Goal: Task Accomplishment & Management: Manage account settings

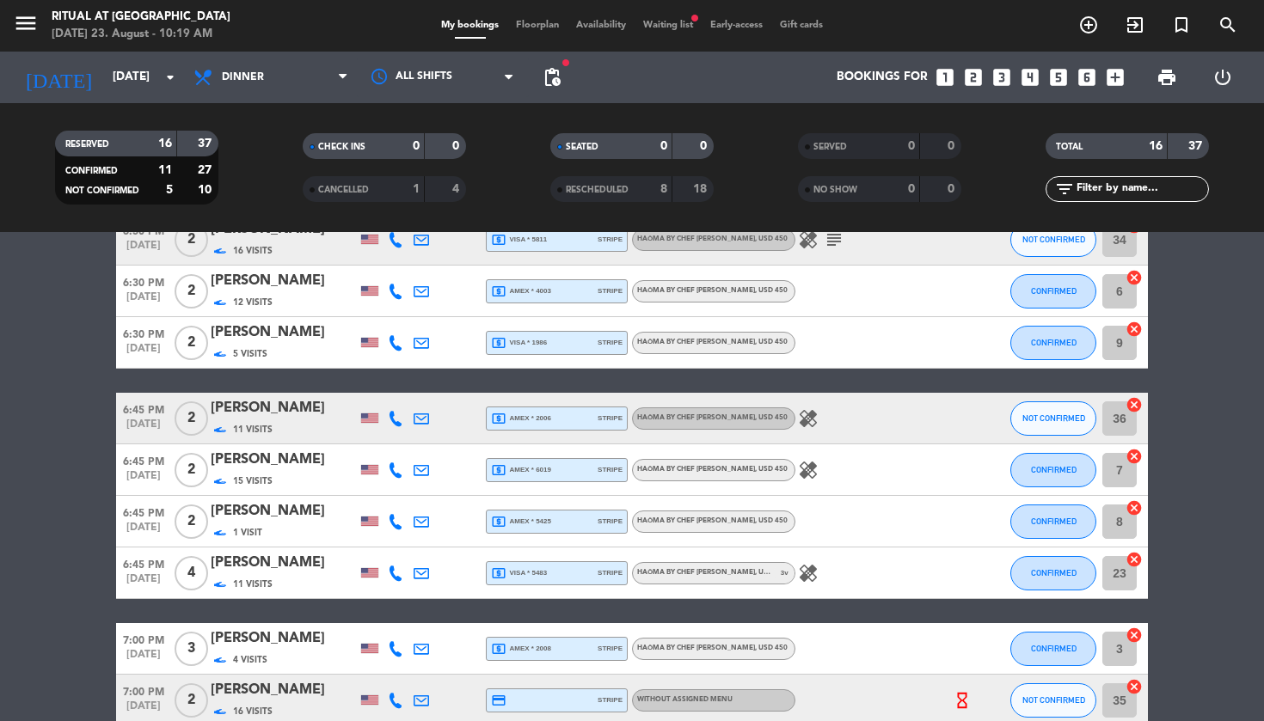
scroll to position [150, 0]
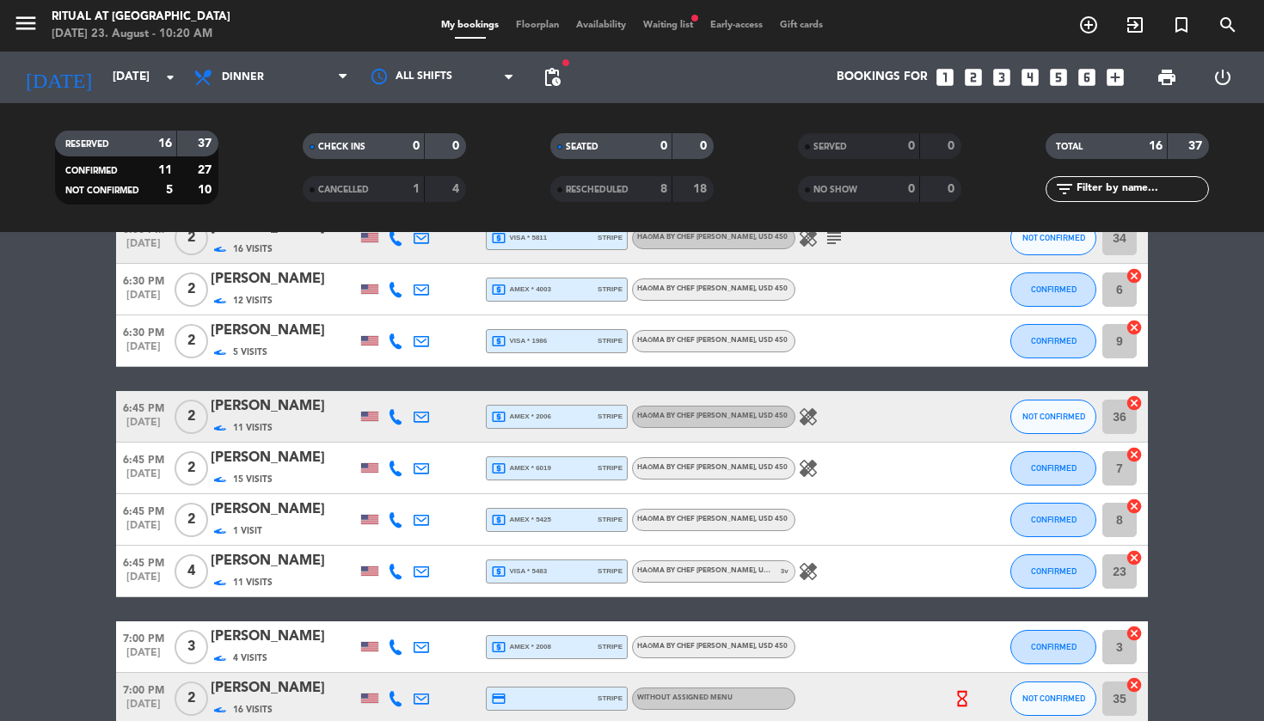
click at [273, 468] on div "[PERSON_NAME]" at bounding box center [284, 458] width 146 height 22
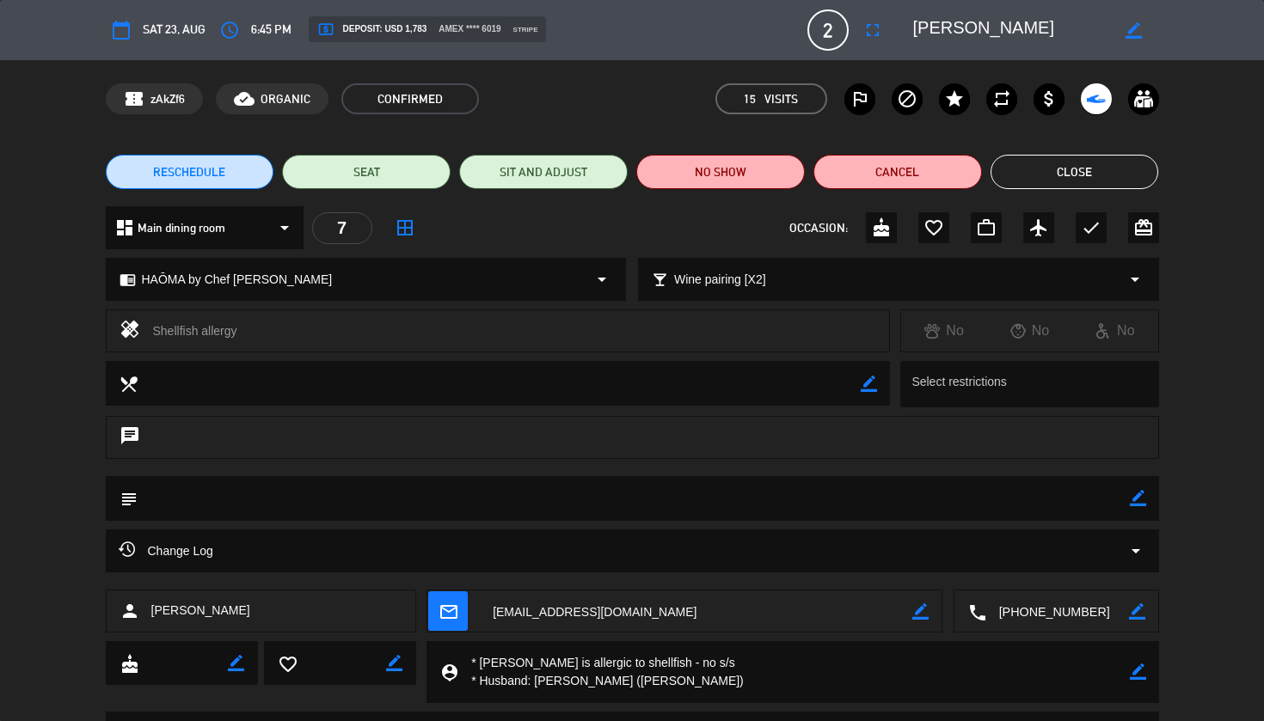
click at [595, 684] on textarea at bounding box center [793, 672] width 671 height 62
click at [1114, 169] on button "Close" at bounding box center [1075, 172] width 169 height 34
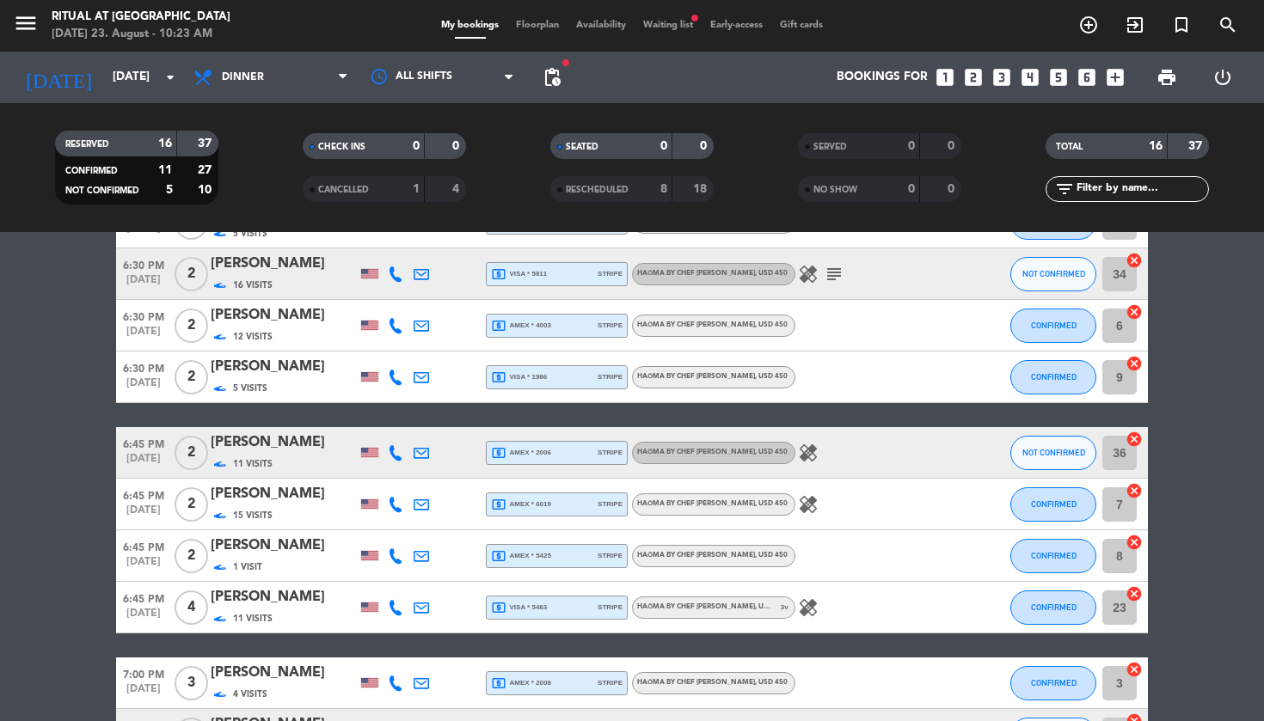
scroll to position [130, 0]
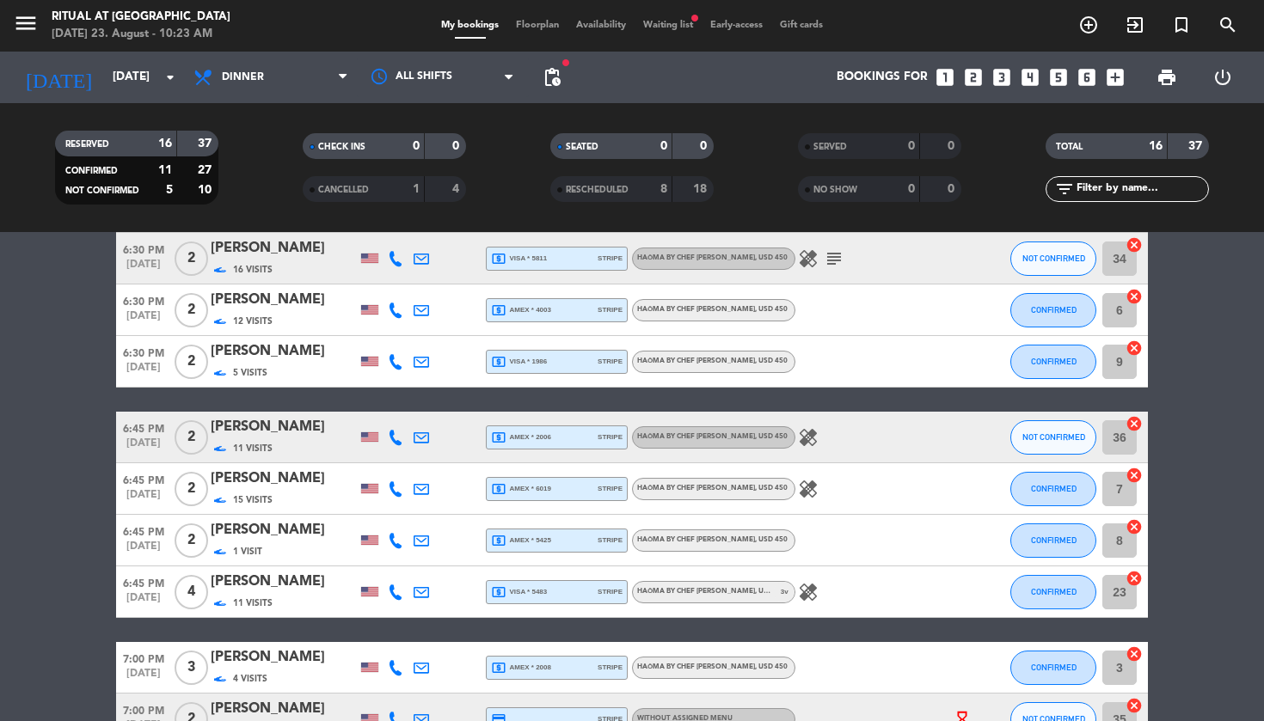
click at [309, 489] on div "[PERSON_NAME]" at bounding box center [284, 479] width 146 height 22
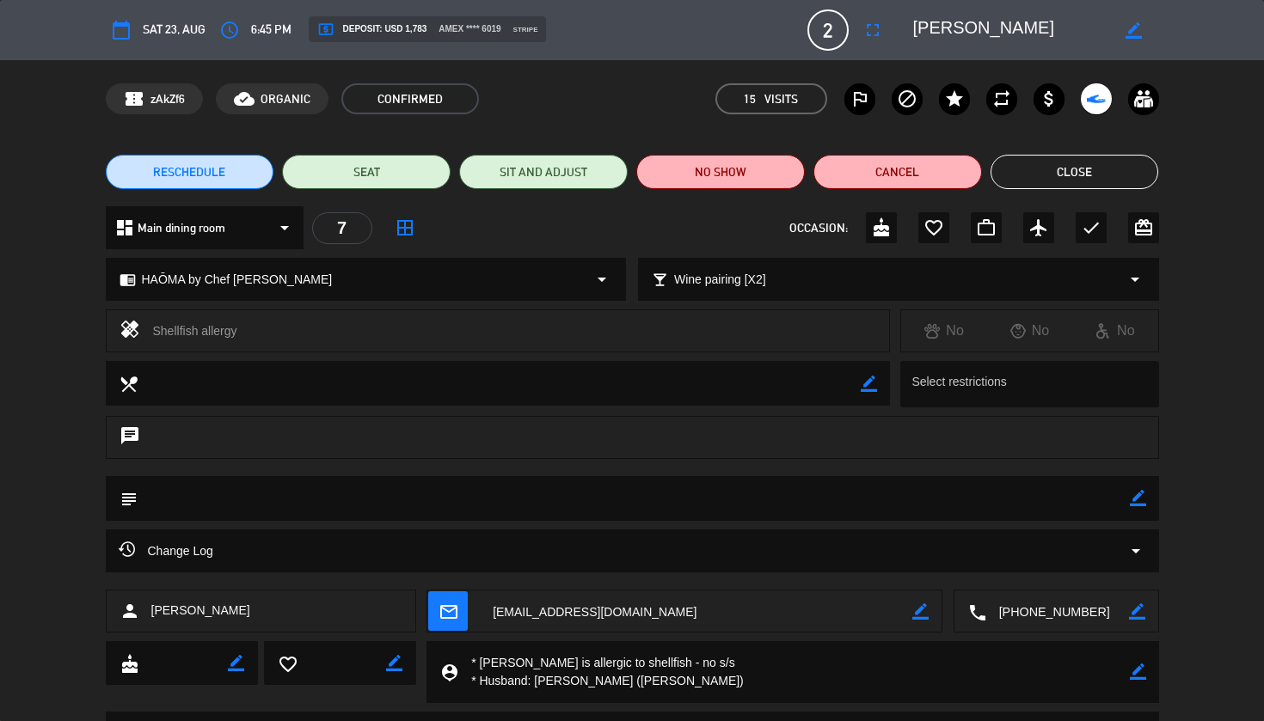
click at [1133, 675] on icon "border_color" at bounding box center [1138, 672] width 16 height 16
paste textarea "My son, [PERSON_NAME], is allergic to peas, but has no other dietary restrictio…"
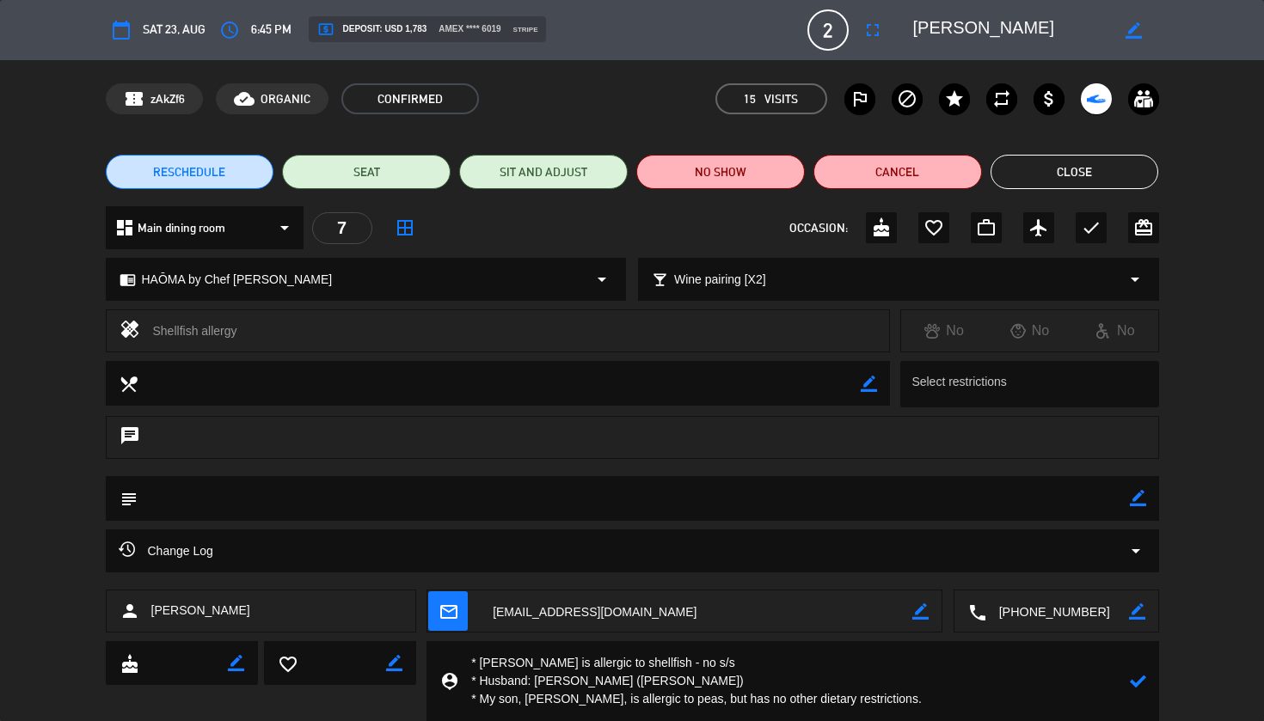
type textarea "* [PERSON_NAME] is allergic to shellfish - no s/s * Husband: [PERSON_NAME] ([PE…"
click at [1138, 679] on icon at bounding box center [1138, 681] width 16 height 16
click at [1090, 178] on button "Close" at bounding box center [1075, 172] width 169 height 34
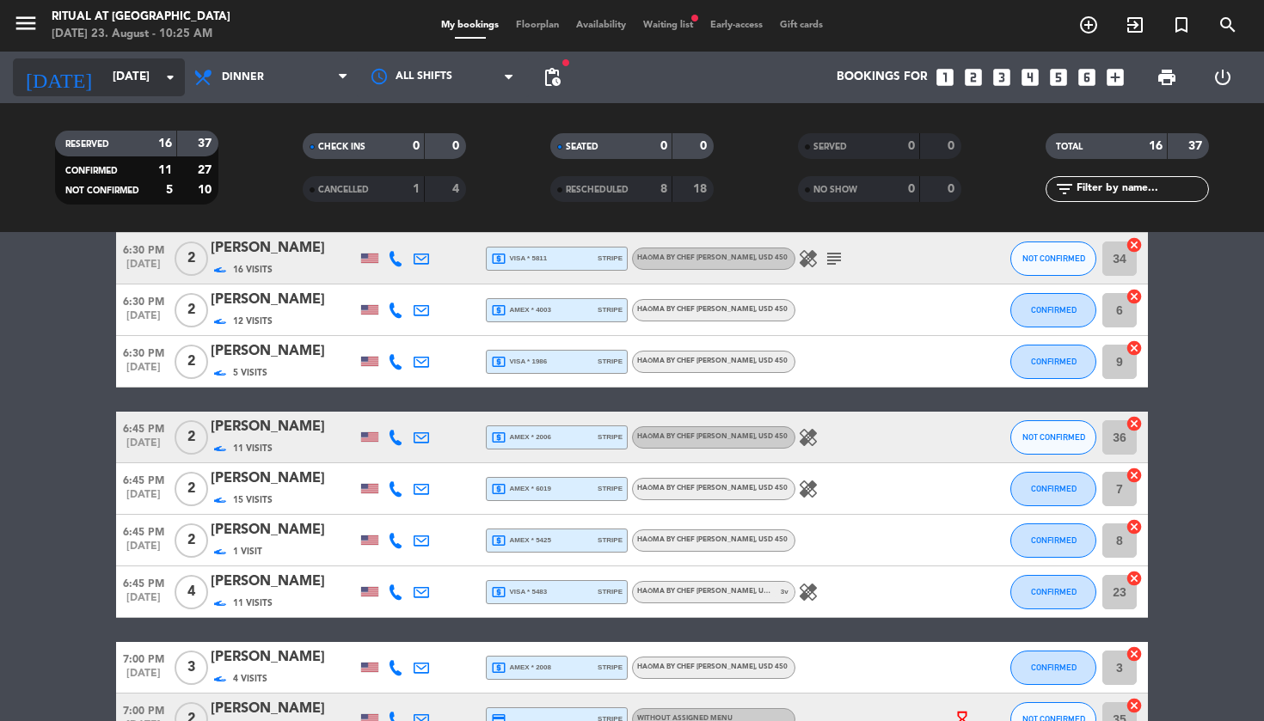
click at [145, 90] on input "[DATE]" at bounding box center [181, 77] width 154 height 31
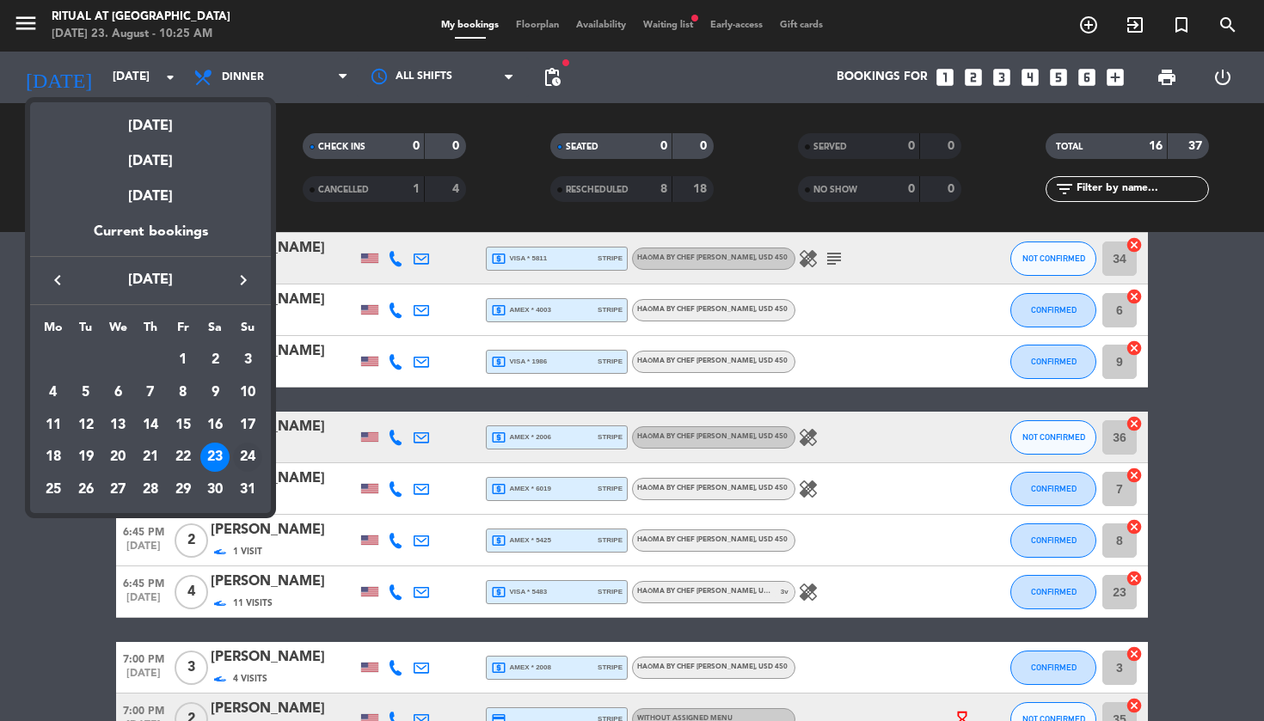
click at [241, 455] on div "24" at bounding box center [247, 457] width 29 height 29
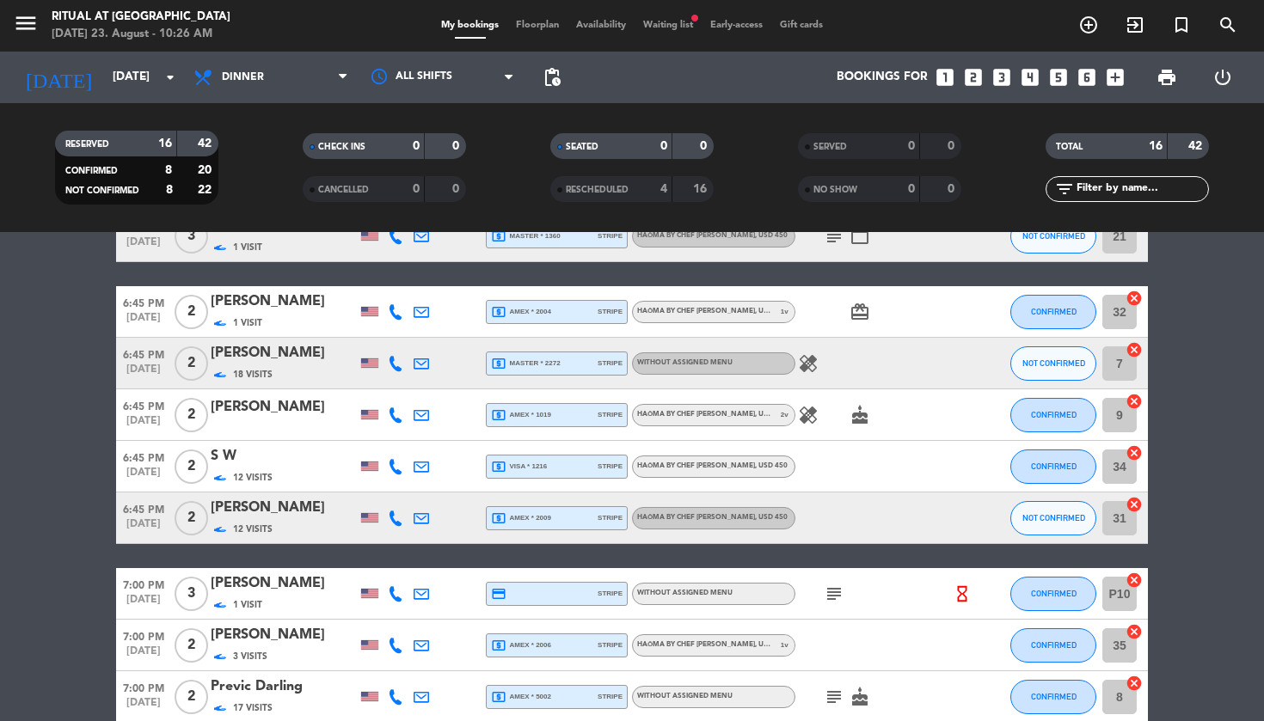
scroll to position [469, 0]
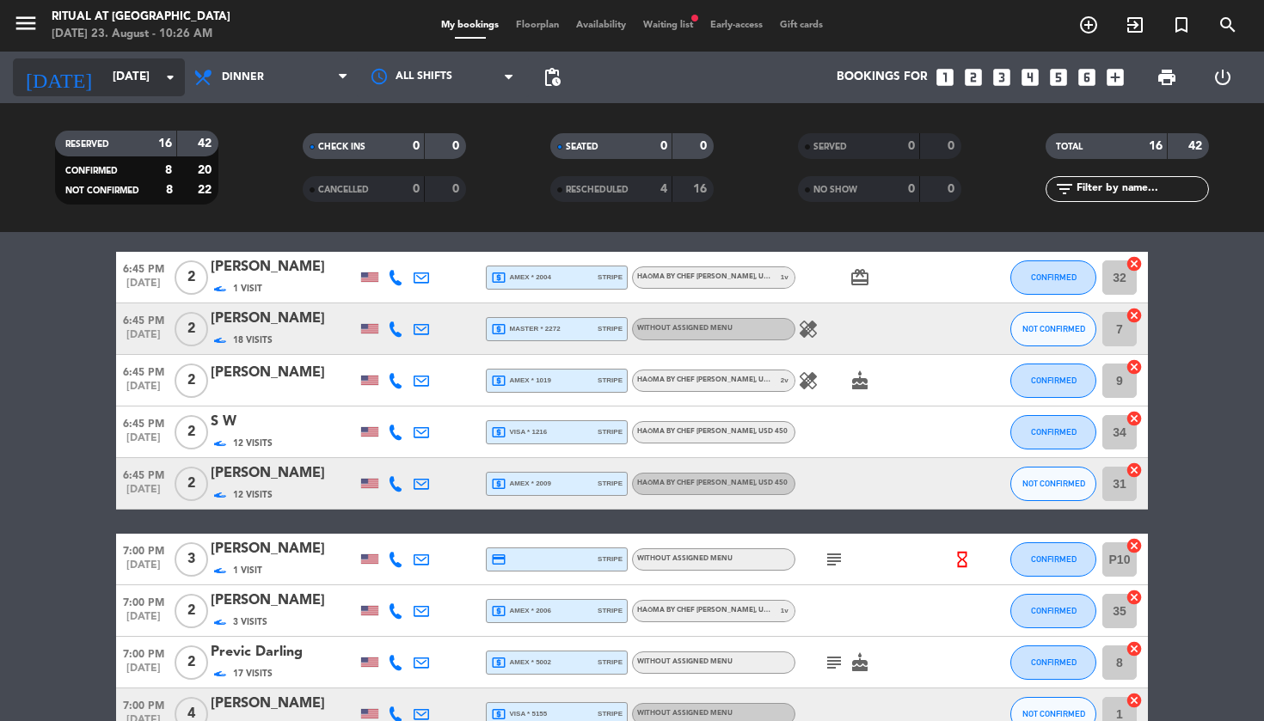
click at [104, 89] on input "[DATE]" at bounding box center [181, 77] width 154 height 31
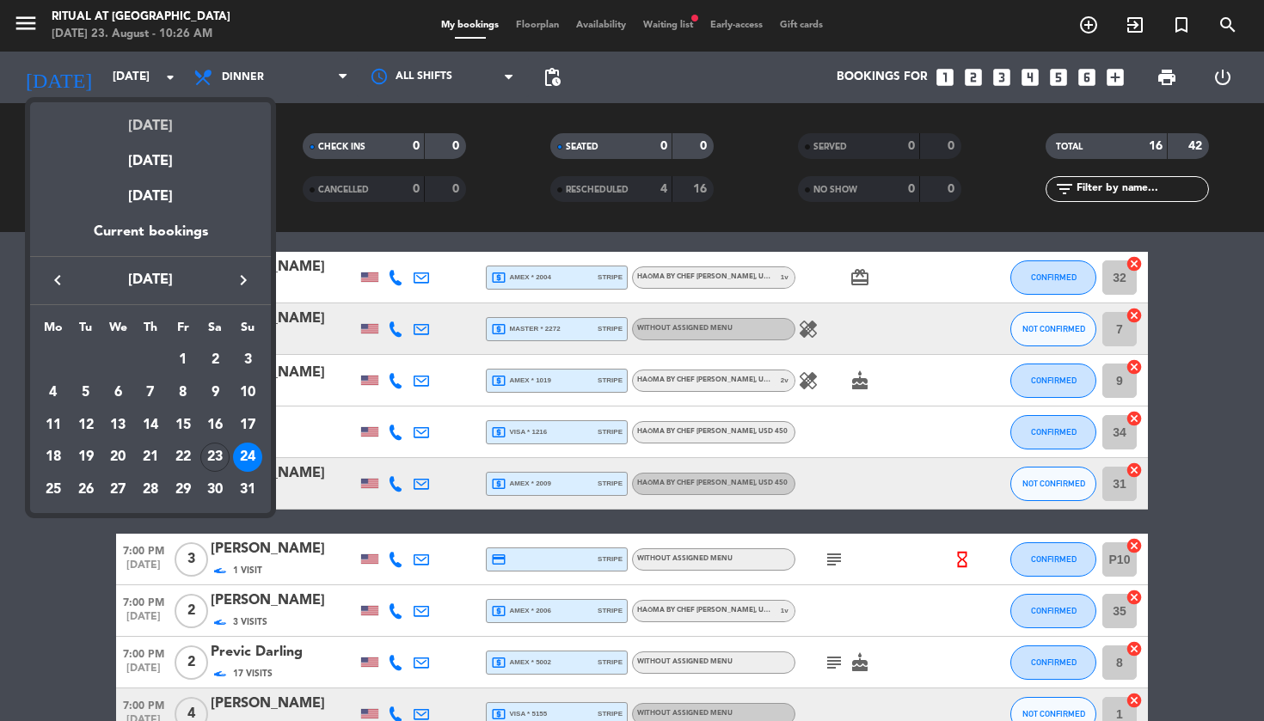
click at [155, 124] on div "[DATE]" at bounding box center [150, 119] width 241 height 35
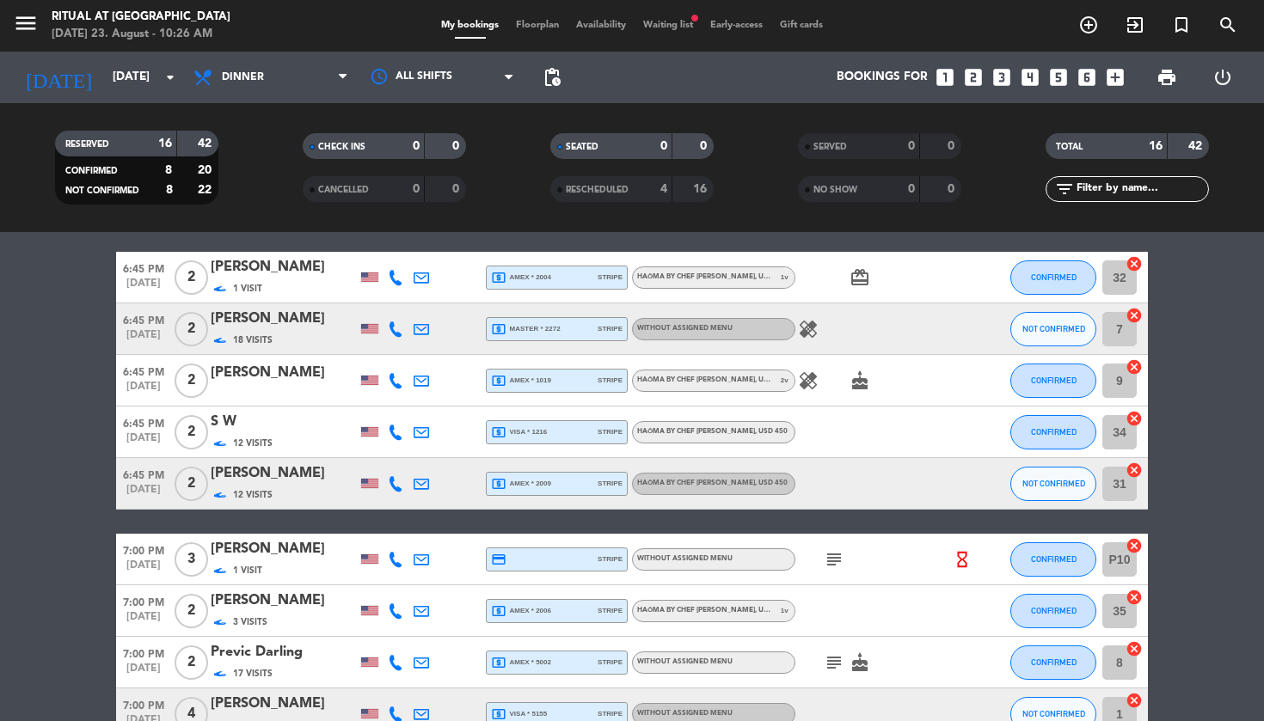
type input "[DATE]"
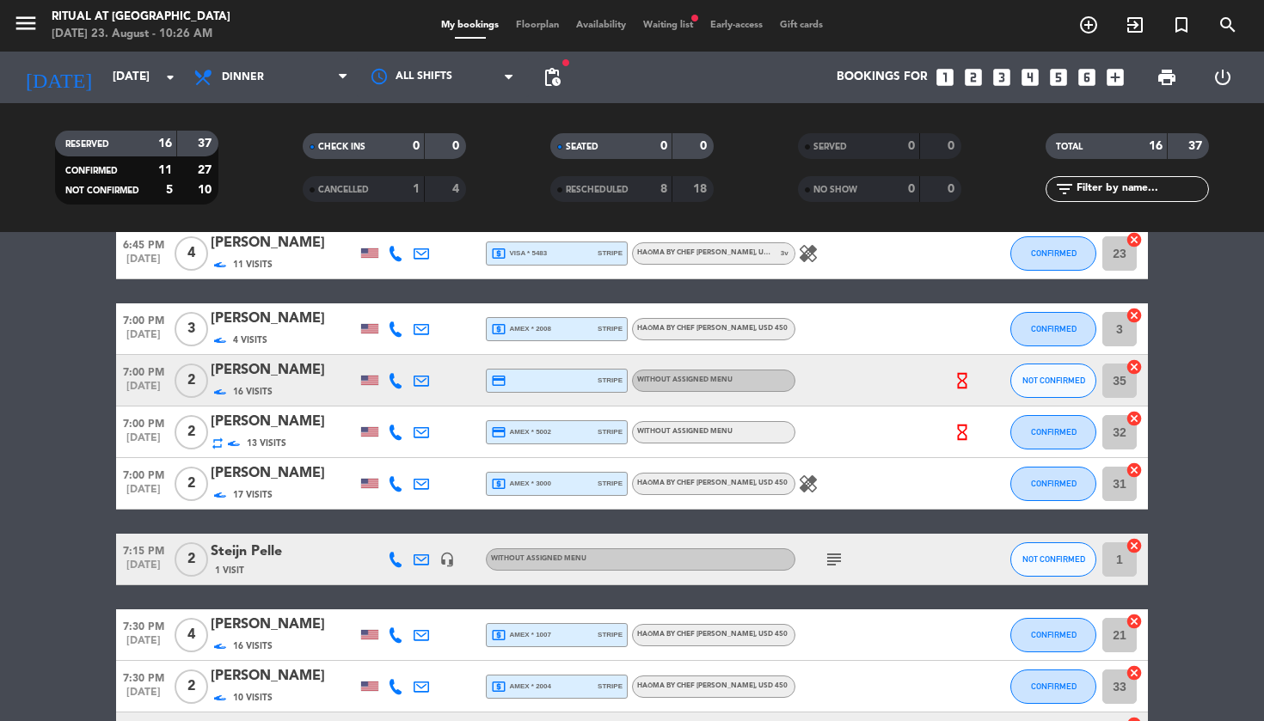
click at [547, 28] on span "Floorplan" at bounding box center [537, 25] width 60 height 9
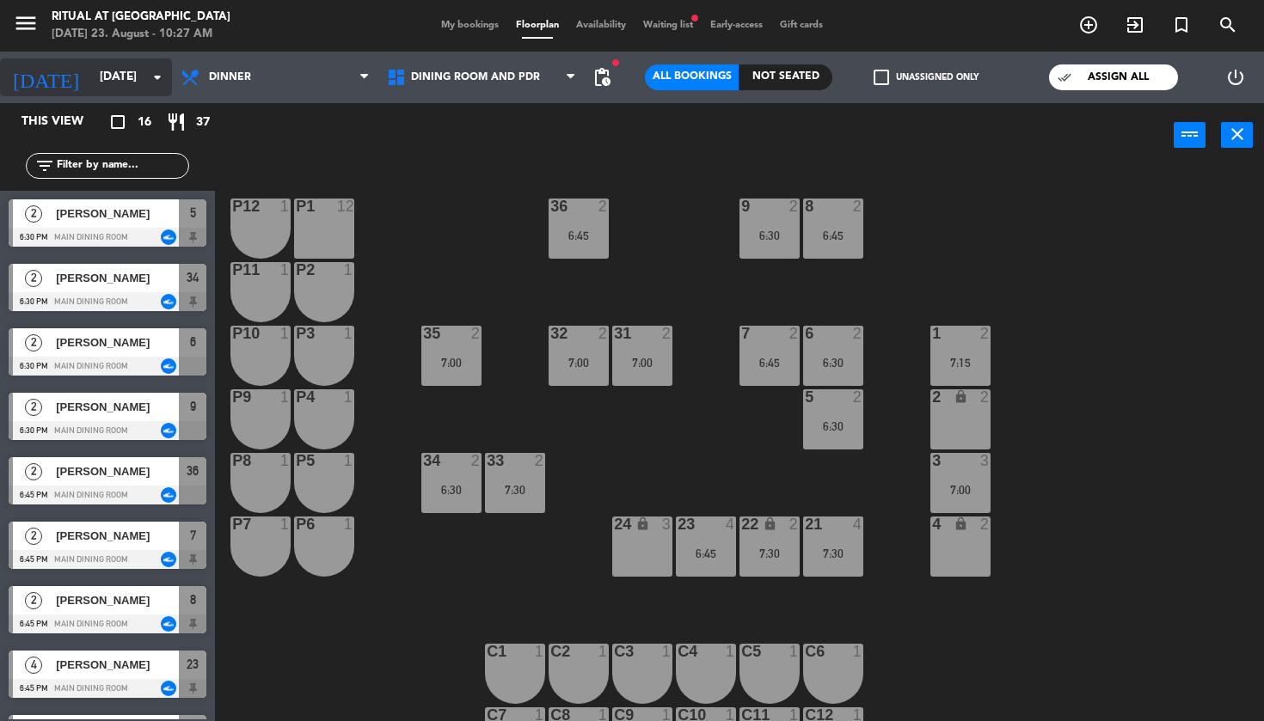
click at [134, 80] on input "[DATE]" at bounding box center [168, 77] width 154 height 31
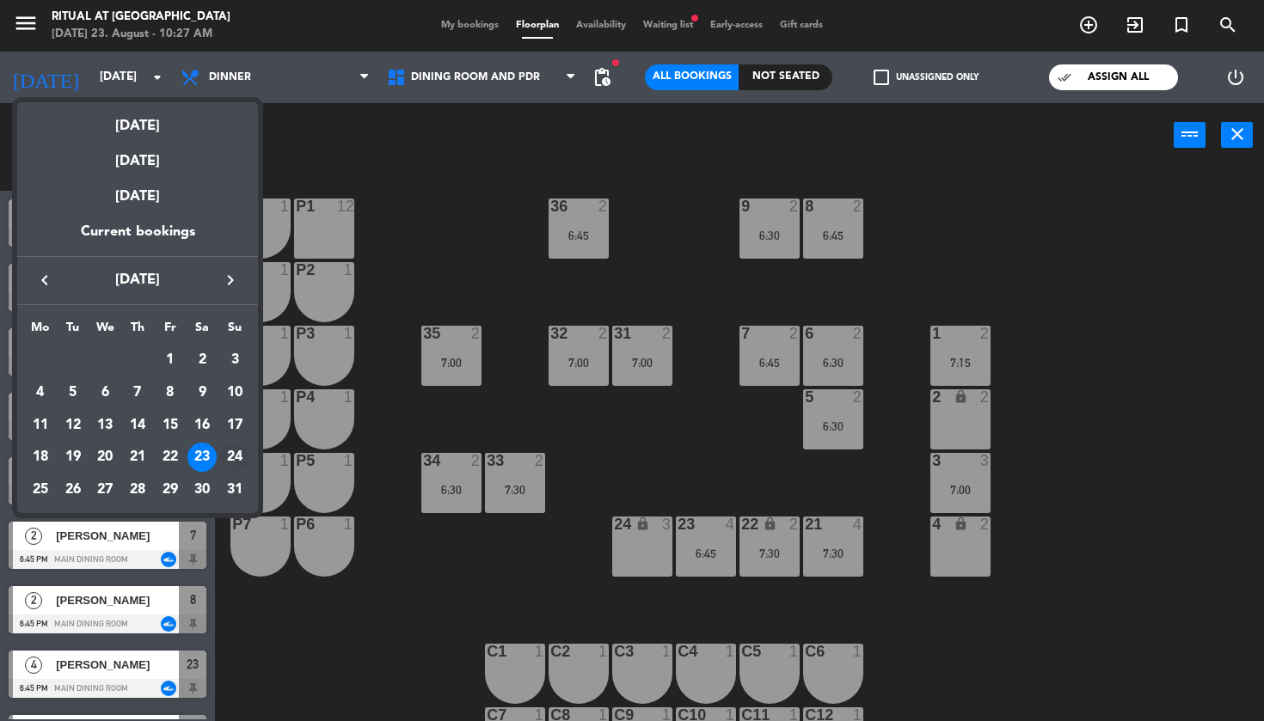
click at [240, 457] on div "24" at bounding box center [234, 457] width 29 height 29
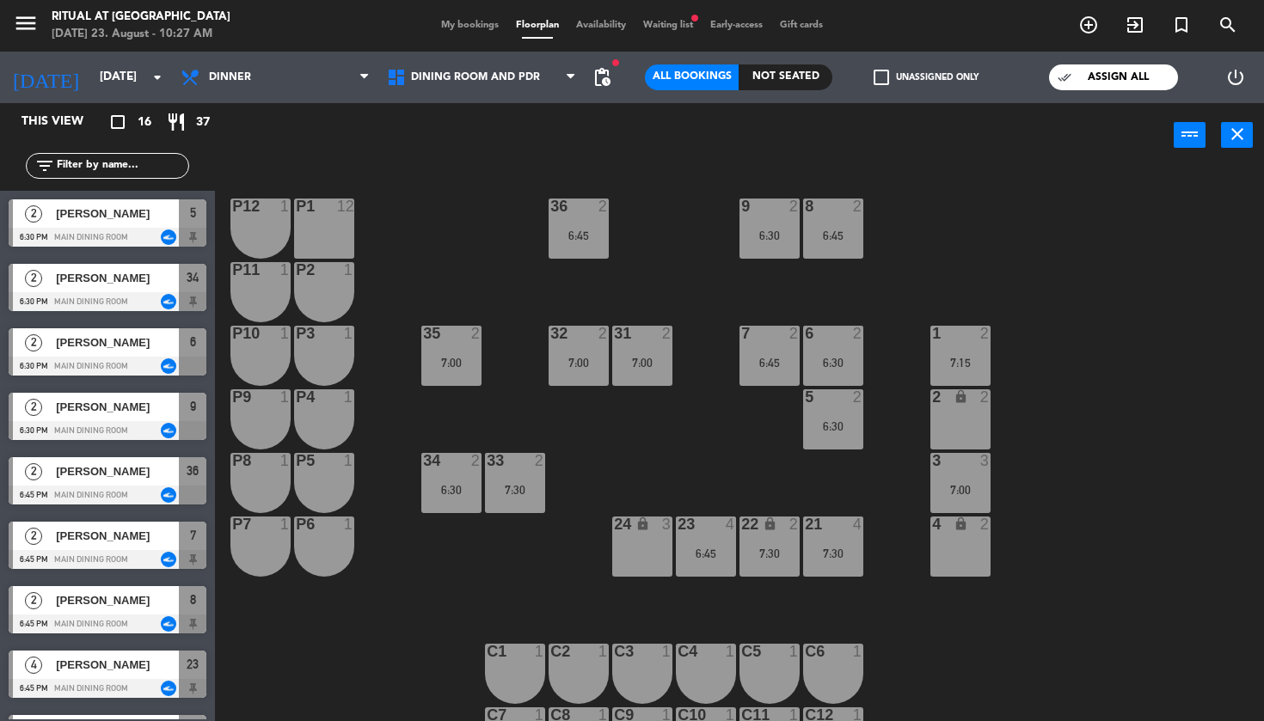
type input "[DATE]"
click at [1251, 136] on button "close" at bounding box center [1237, 135] width 32 height 26
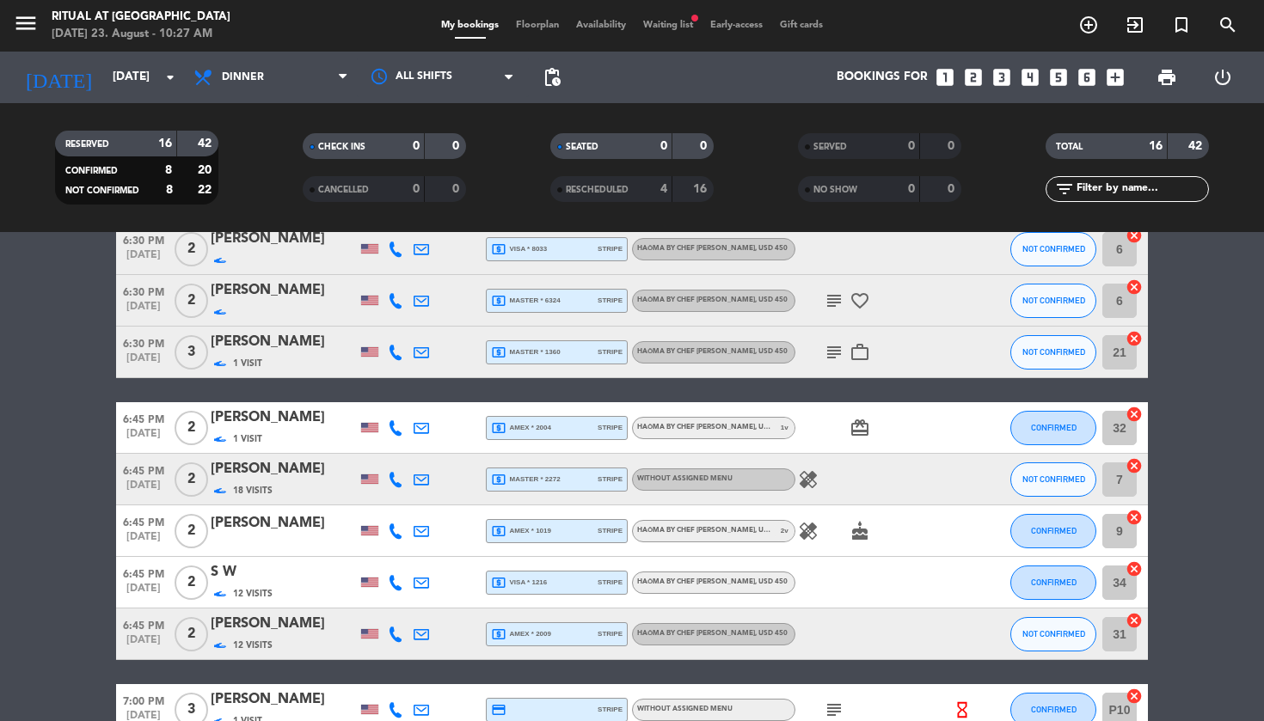
scroll to position [324, 0]
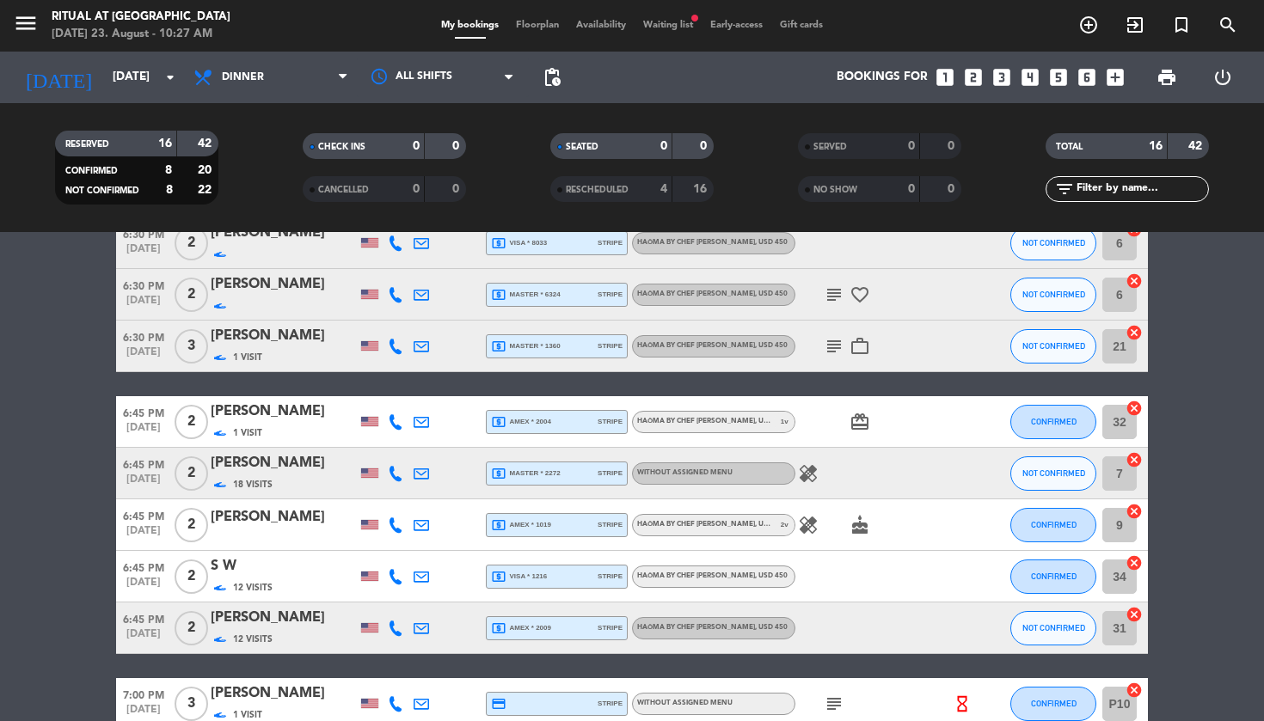
click at [394, 525] on icon at bounding box center [395, 525] width 15 height 15
click at [377, 500] on span "Copy" at bounding box center [385, 497] width 29 height 18
click at [267, 514] on div "[PERSON_NAME]" at bounding box center [284, 517] width 146 height 22
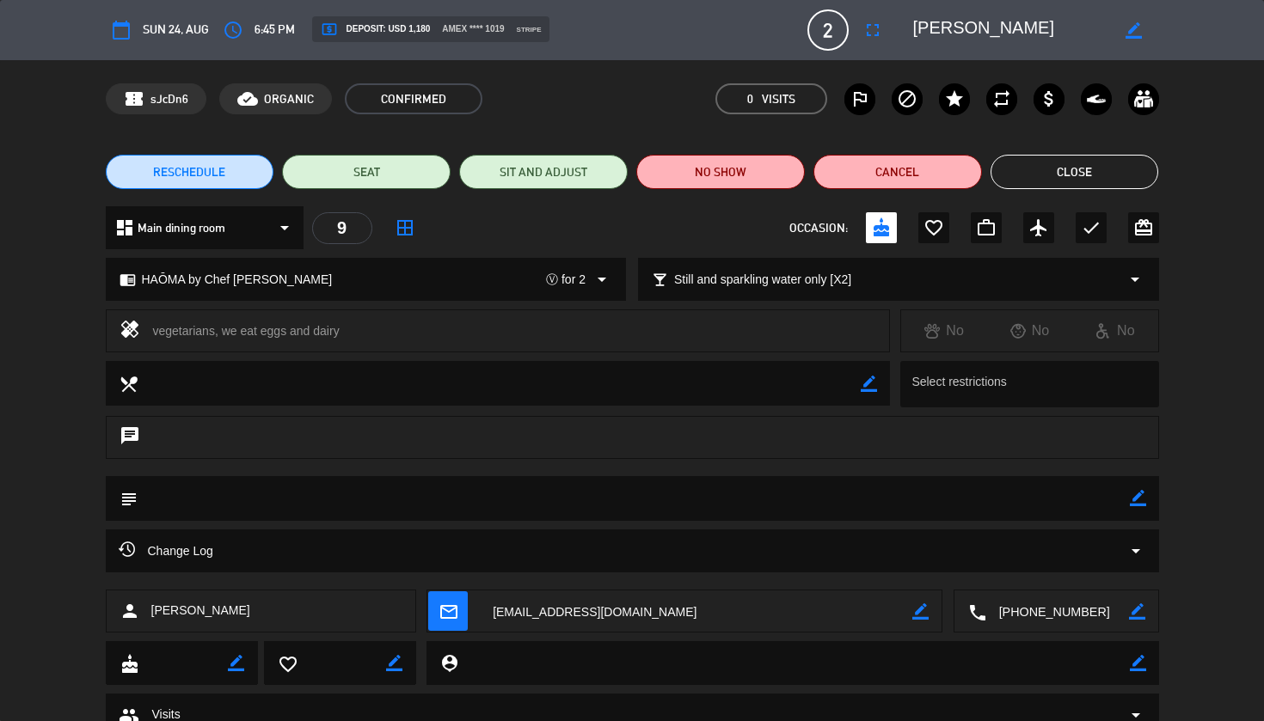
click at [978, 34] on textarea at bounding box center [1011, 30] width 197 height 31
click at [1088, 181] on button "Close" at bounding box center [1075, 172] width 169 height 34
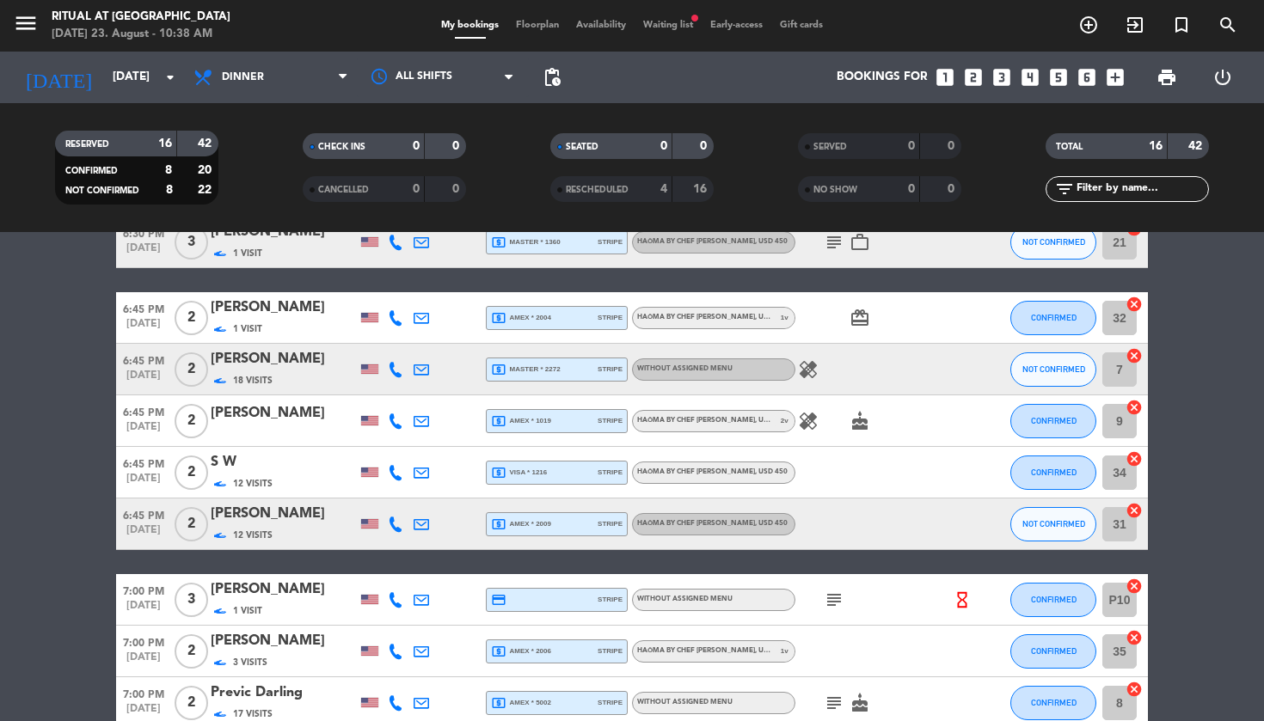
scroll to position [426, 0]
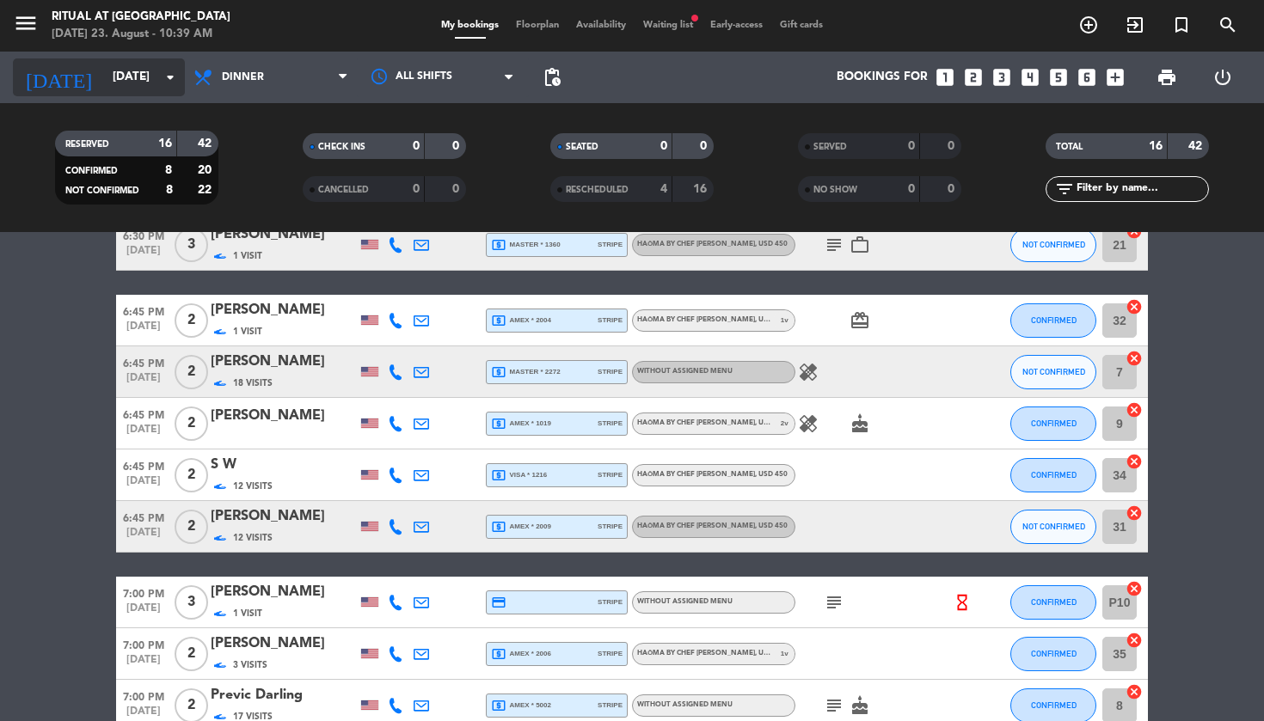
click at [160, 74] on icon "arrow_drop_down" at bounding box center [170, 77] width 21 height 21
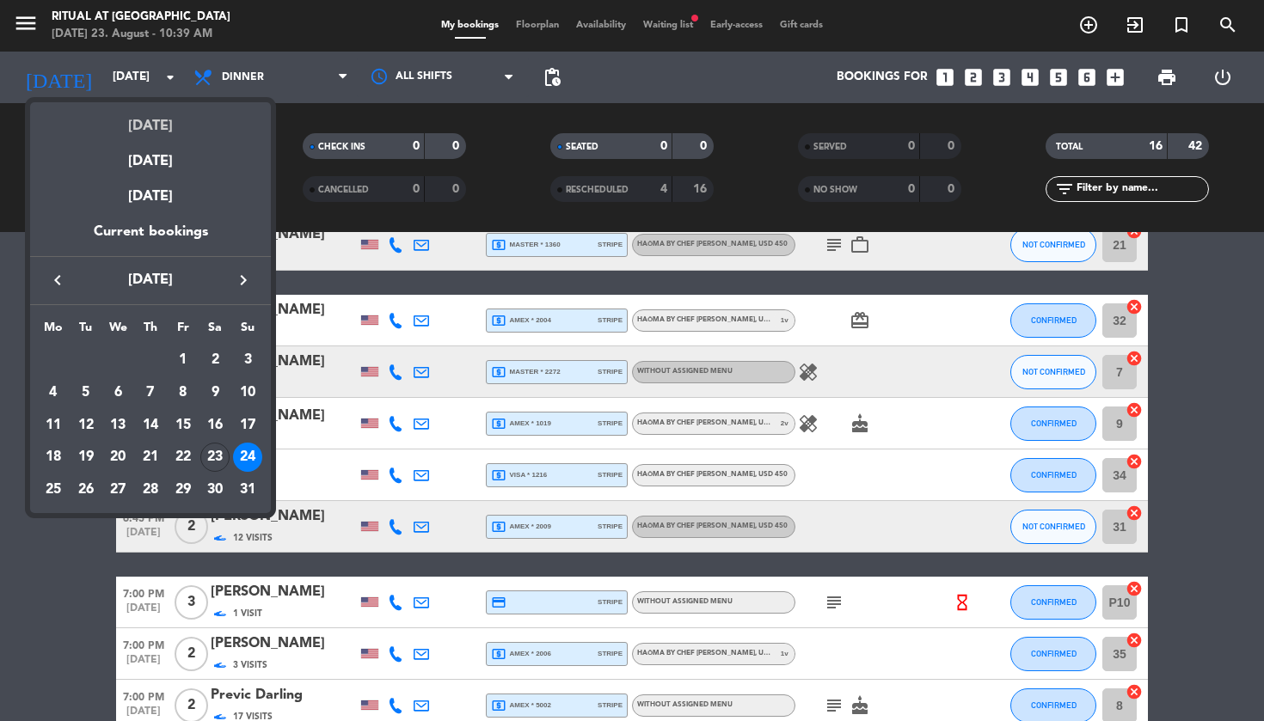
click at [163, 118] on div "[DATE]" at bounding box center [150, 119] width 241 height 35
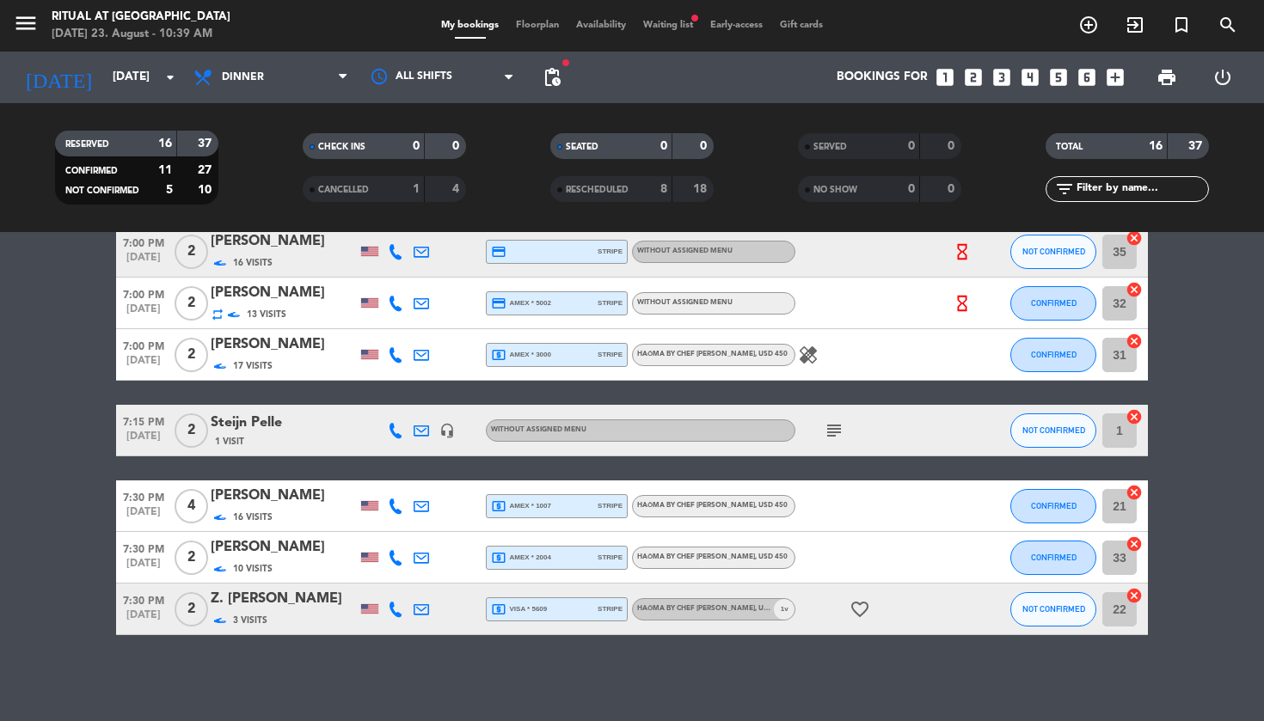
scroll to position [598, 0]
click at [256, 543] on div "[PERSON_NAME]" at bounding box center [284, 548] width 146 height 22
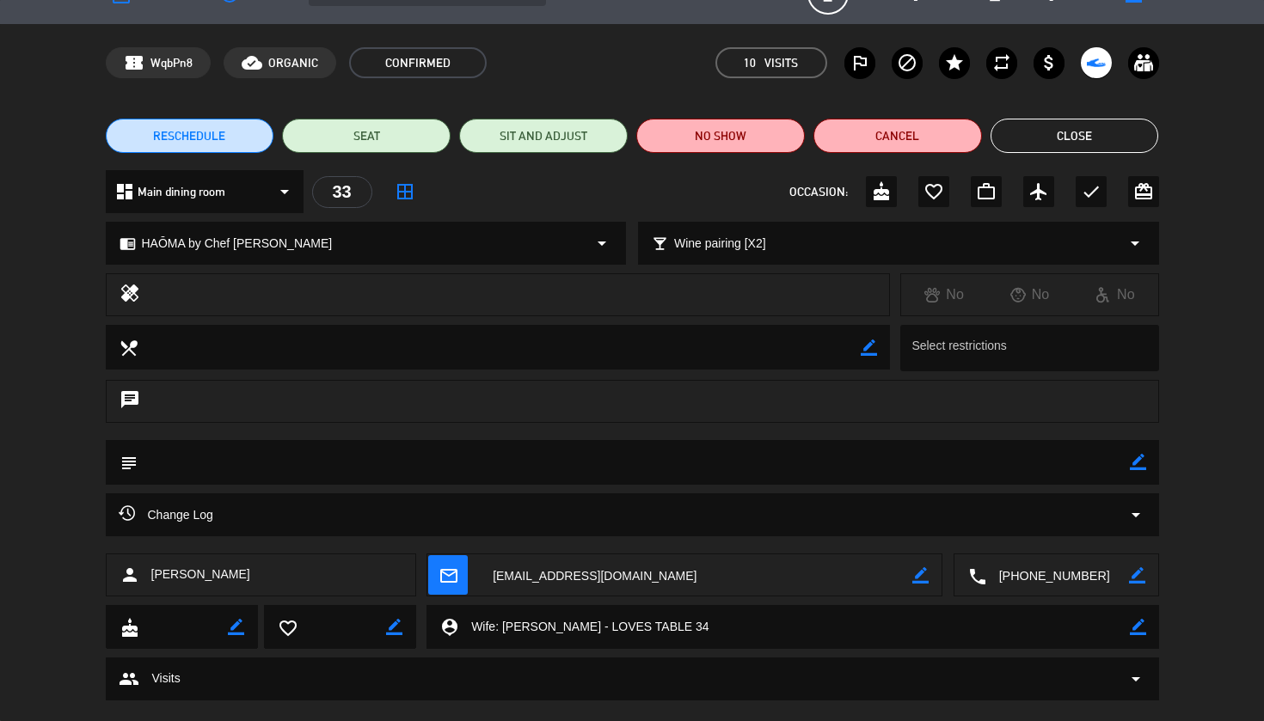
scroll to position [38, 0]
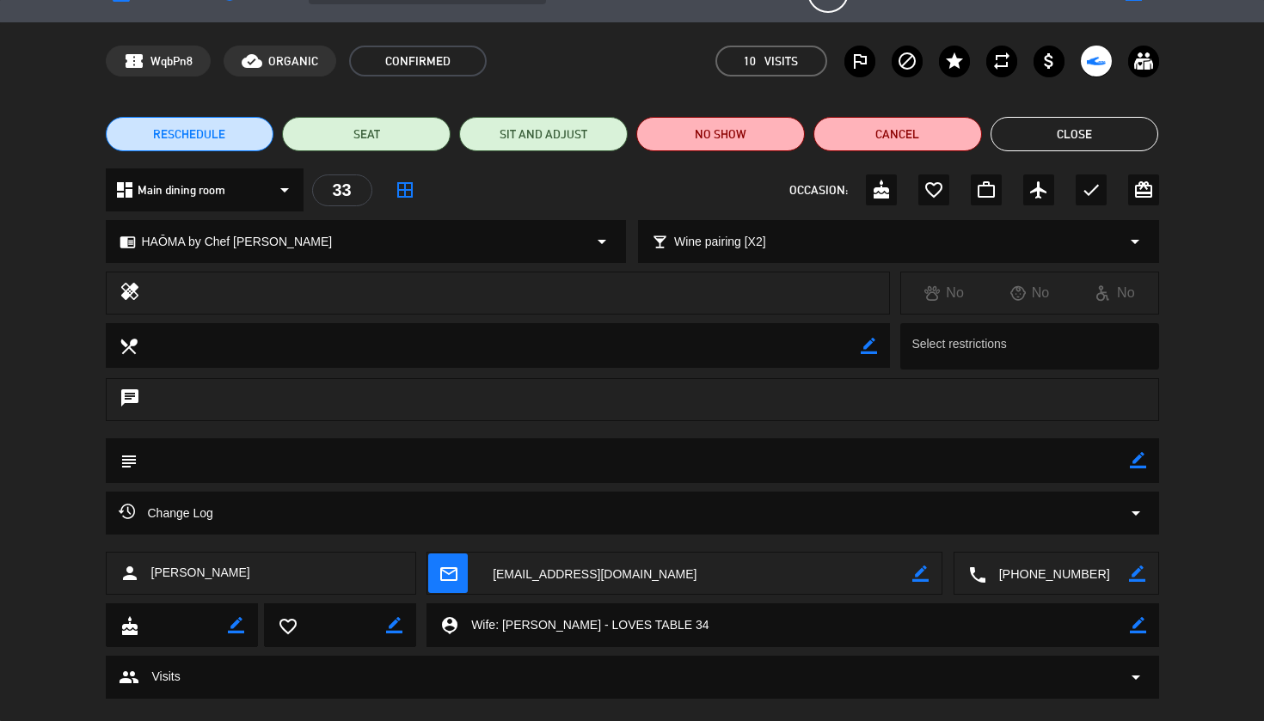
click at [1100, 132] on button "Close" at bounding box center [1075, 134] width 169 height 34
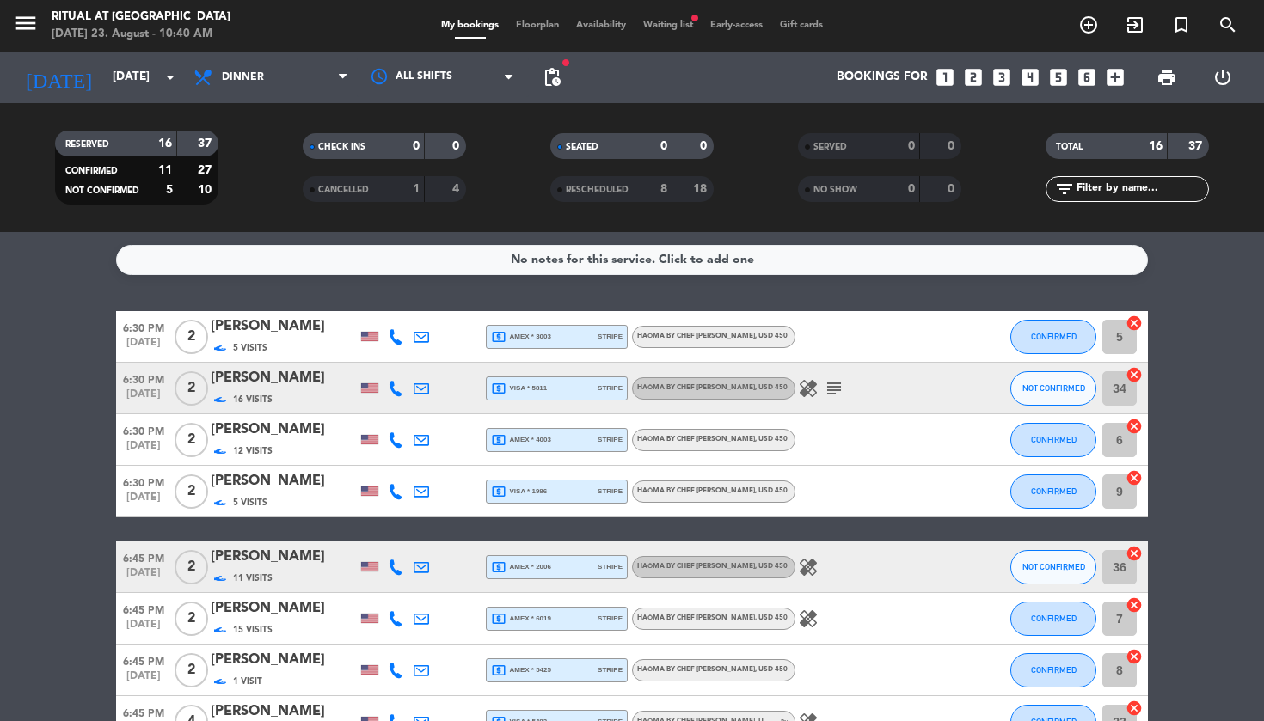
scroll to position [0, 0]
click at [172, 74] on icon "arrow_drop_down" at bounding box center [170, 77] width 21 height 21
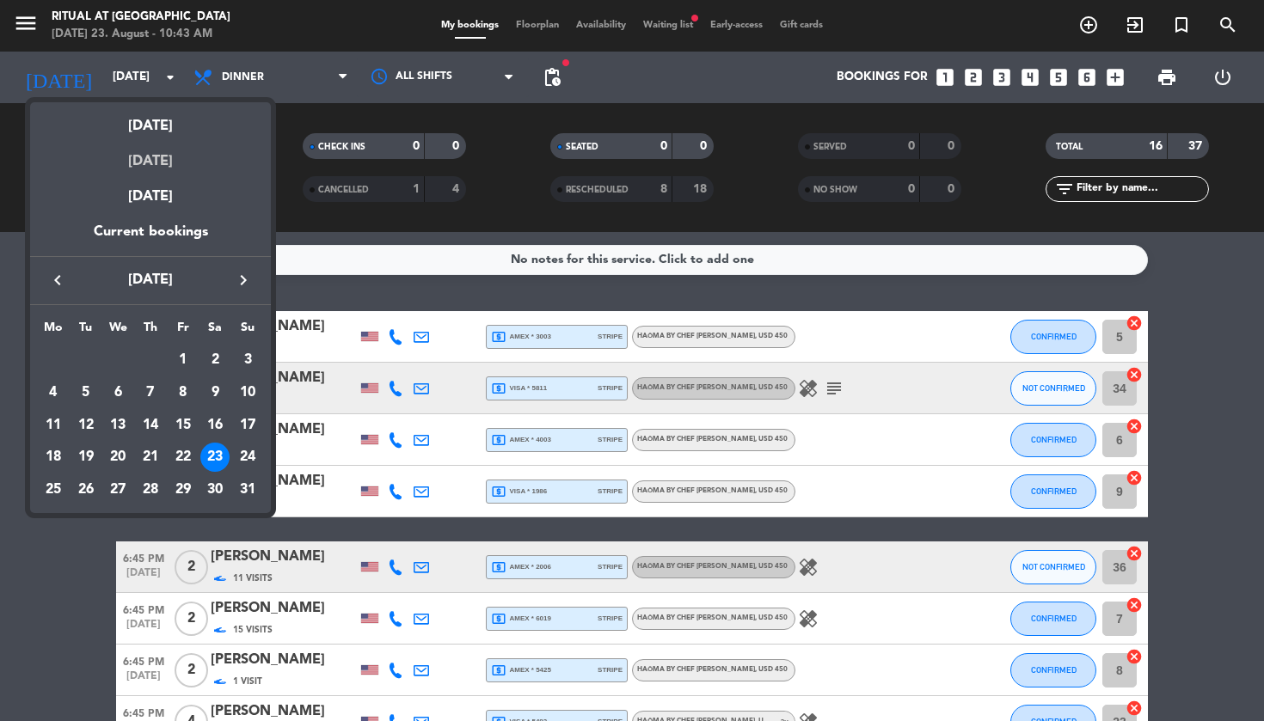
click at [174, 157] on div "[DATE]" at bounding box center [150, 155] width 241 height 35
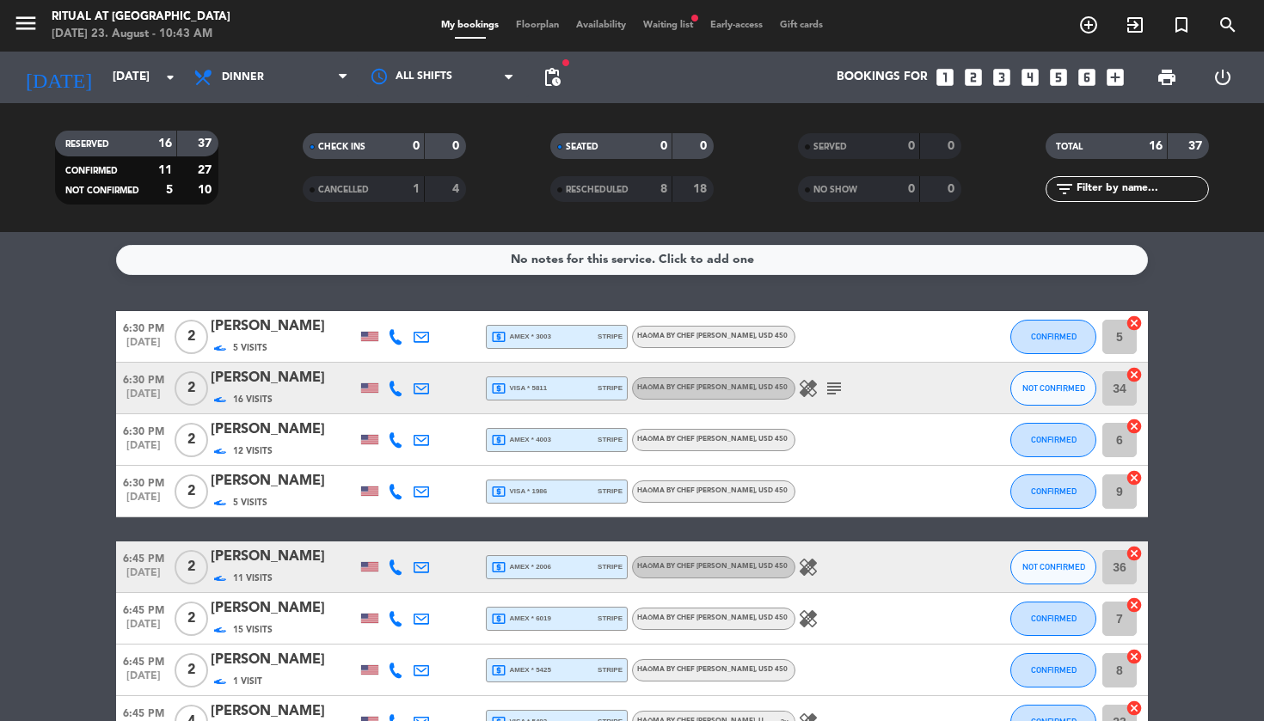
type input "[DATE]"
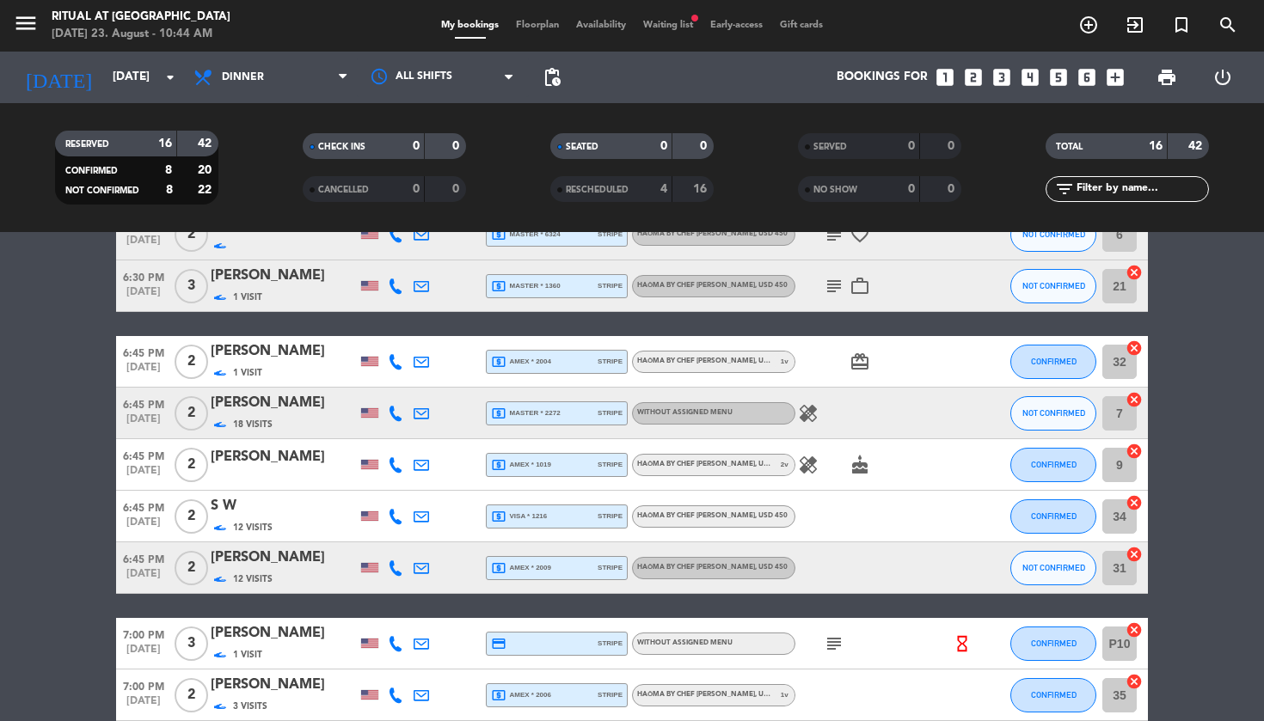
scroll to position [413, 0]
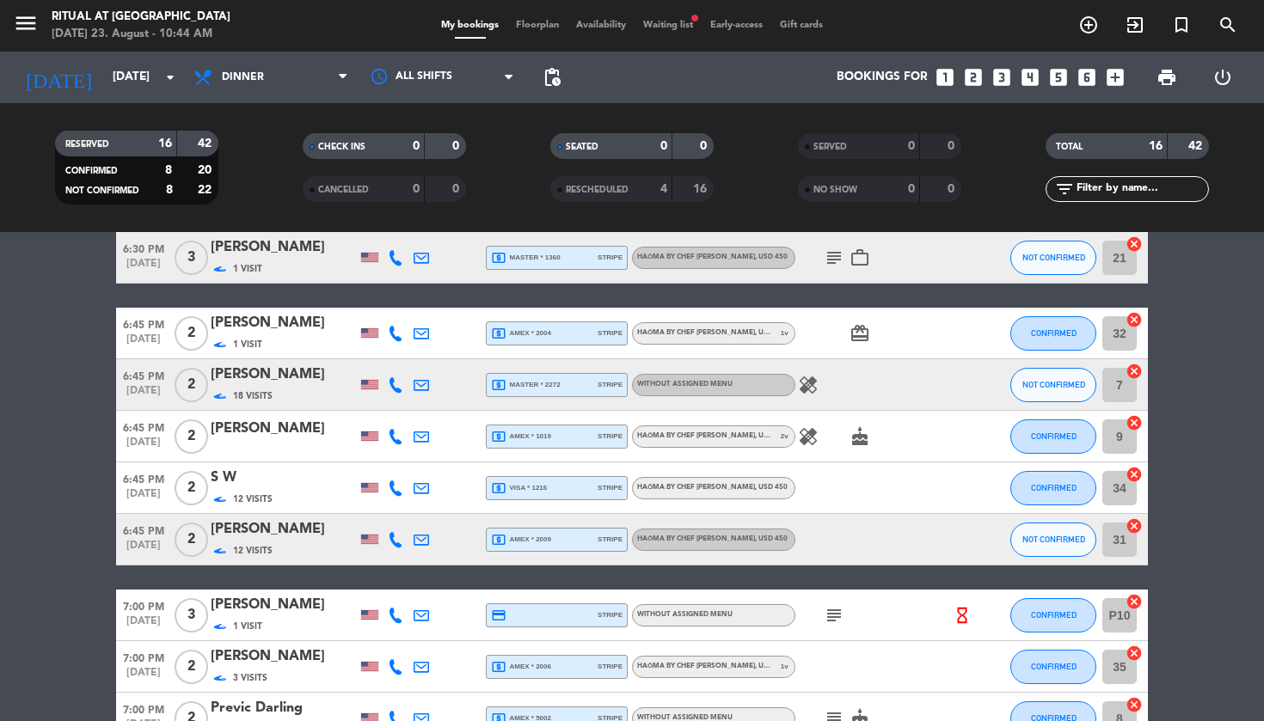
click at [701, 443] on div "HAŌMA by Chef [PERSON_NAME] , USD 450 2 v" at bounding box center [713, 437] width 163 height 22
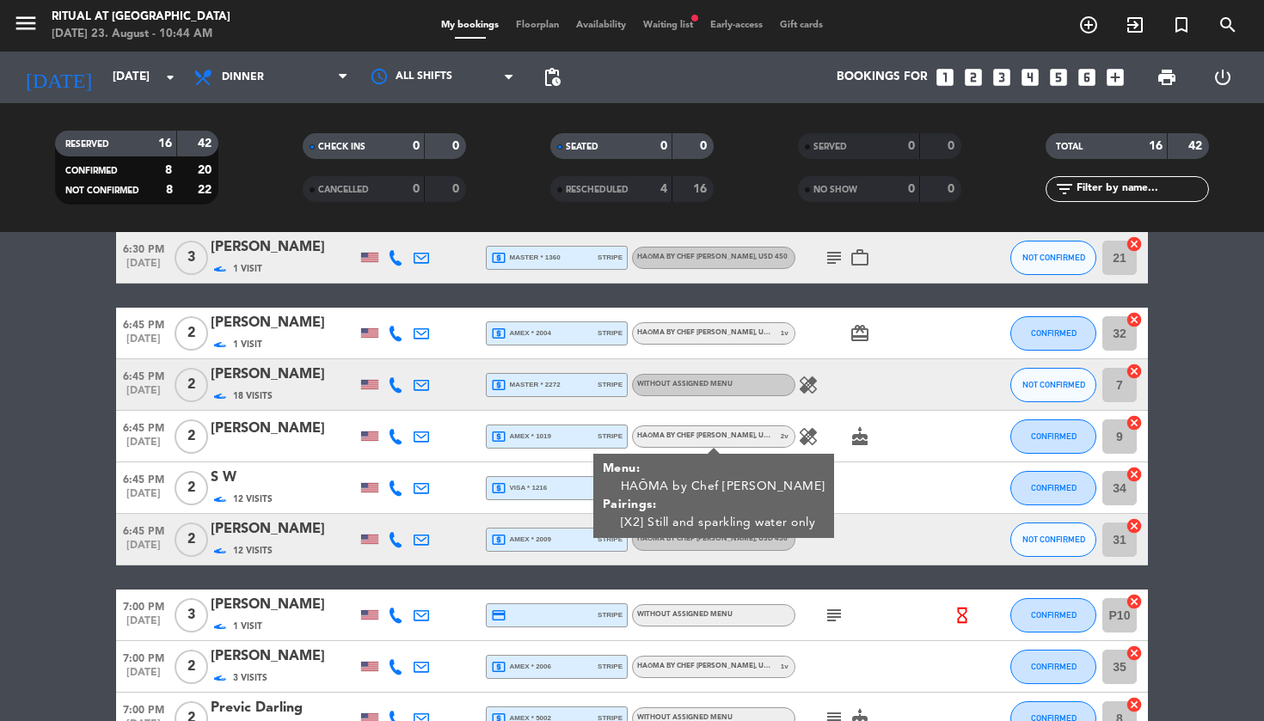
click at [861, 434] on icon "cake" at bounding box center [860, 437] width 21 height 21
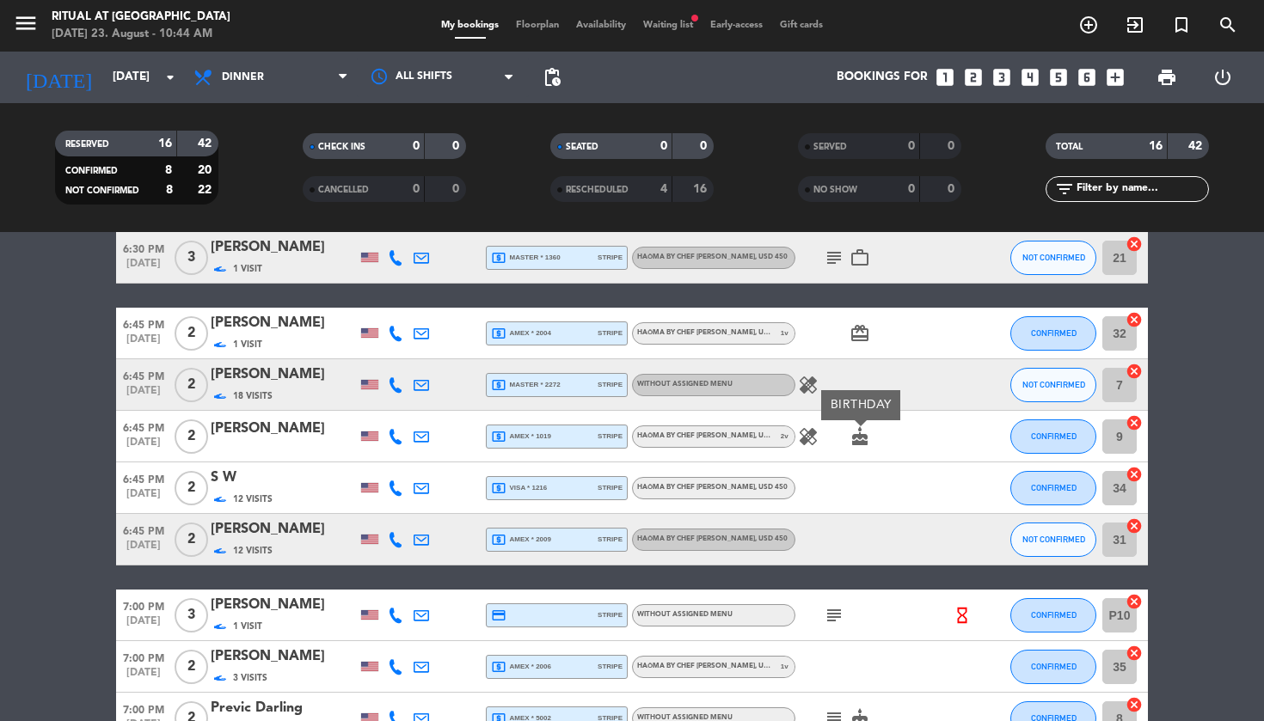
click at [1260, 435] on bookings-row "6:00 PM [DATE] 5 [PERSON_NAME] 16 Visits local_atm visa * 4744 stripe Without a…" at bounding box center [632, 348] width 1264 height 898
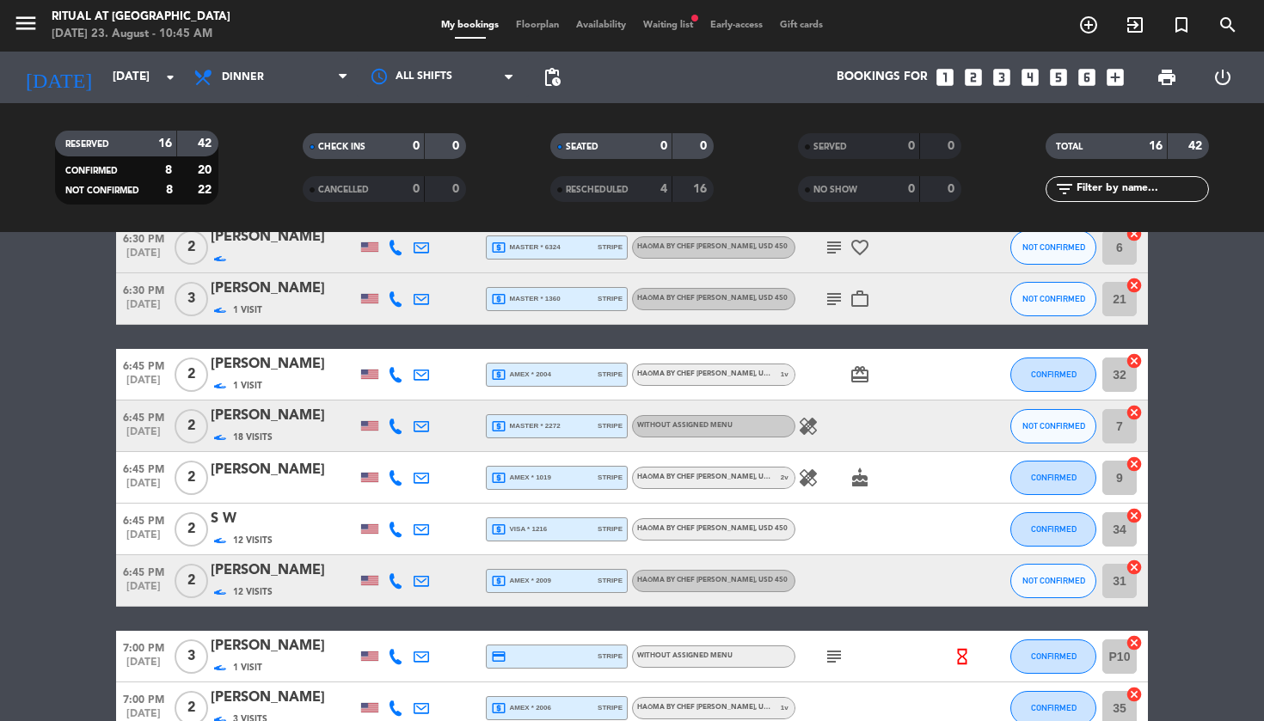
scroll to position [378, 0]
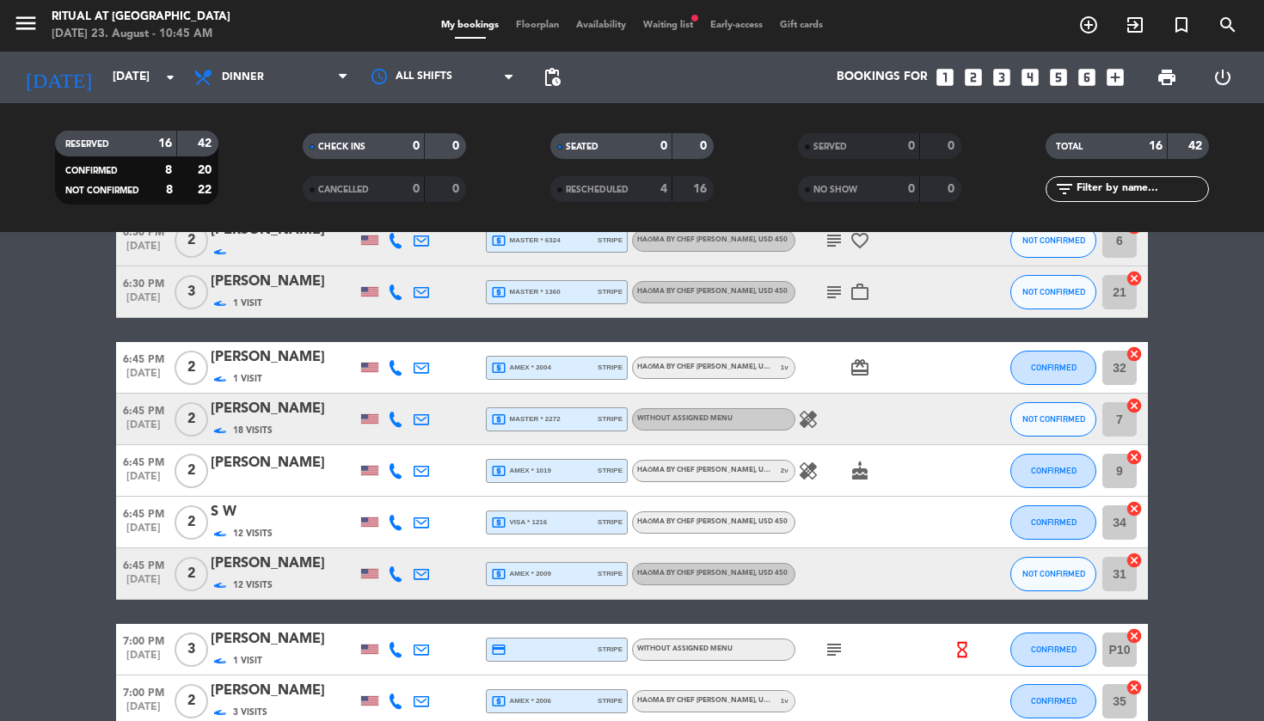
click at [540, 28] on span "Floorplan" at bounding box center [537, 25] width 60 height 9
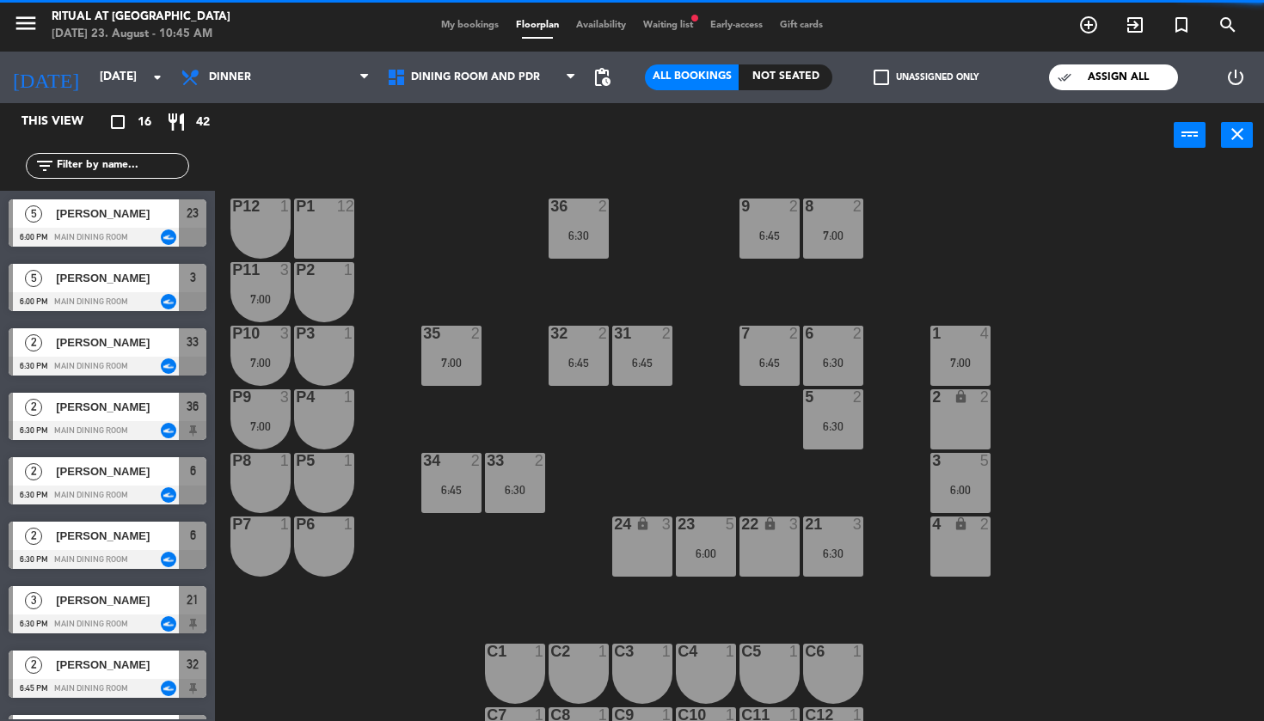
click at [672, 28] on span "Waiting list fiber_manual_record" at bounding box center [668, 25] width 67 height 9
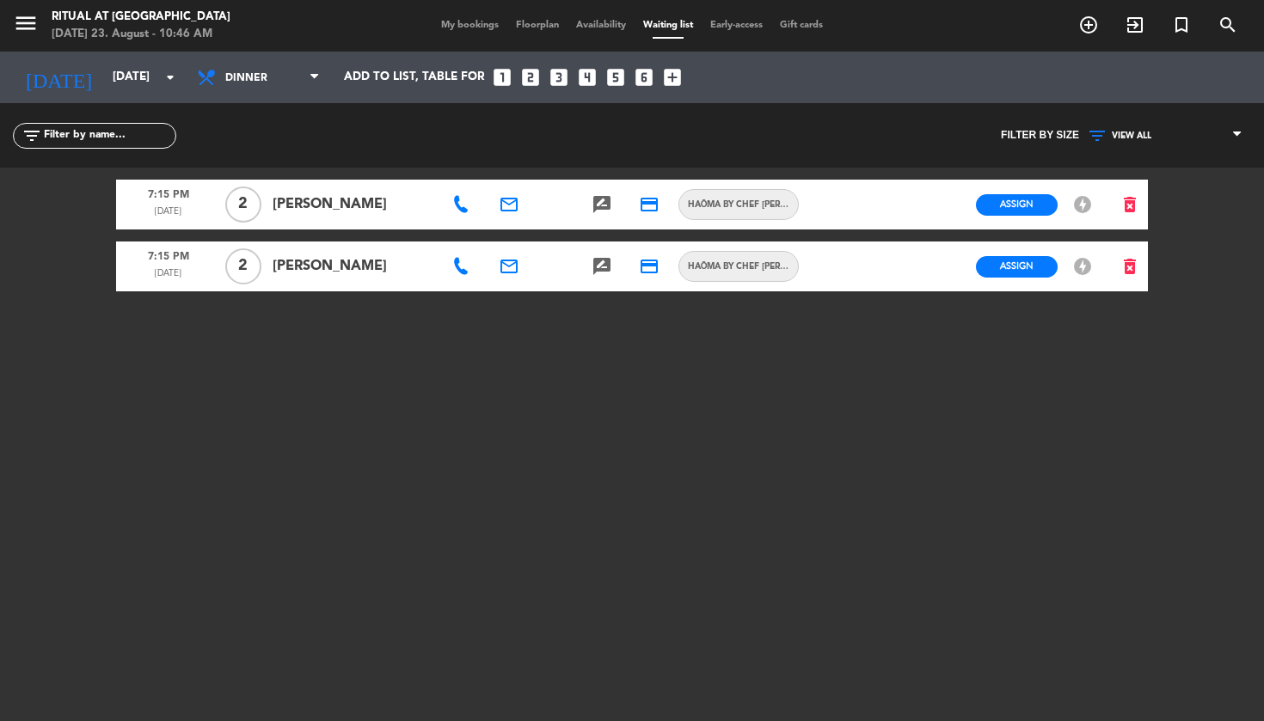
click at [537, 23] on span "Floorplan" at bounding box center [537, 25] width 60 height 9
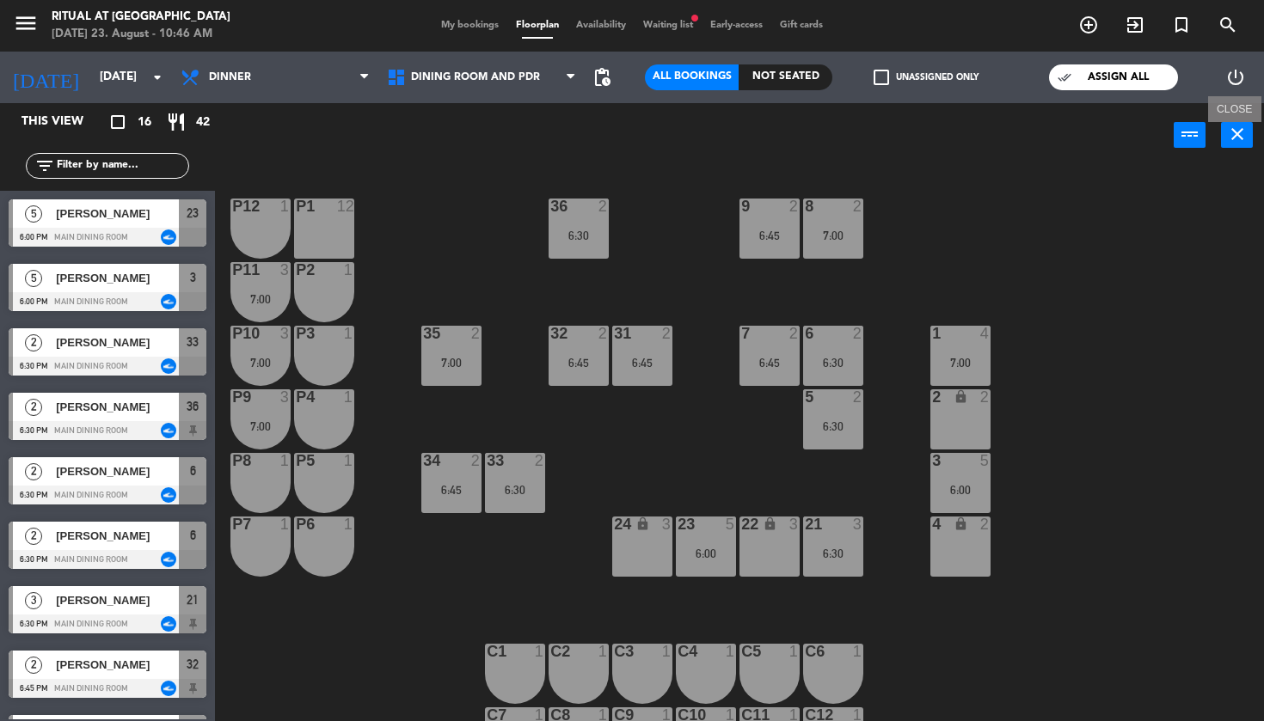
click at [1237, 140] on icon "close" at bounding box center [1237, 134] width 21 height 21
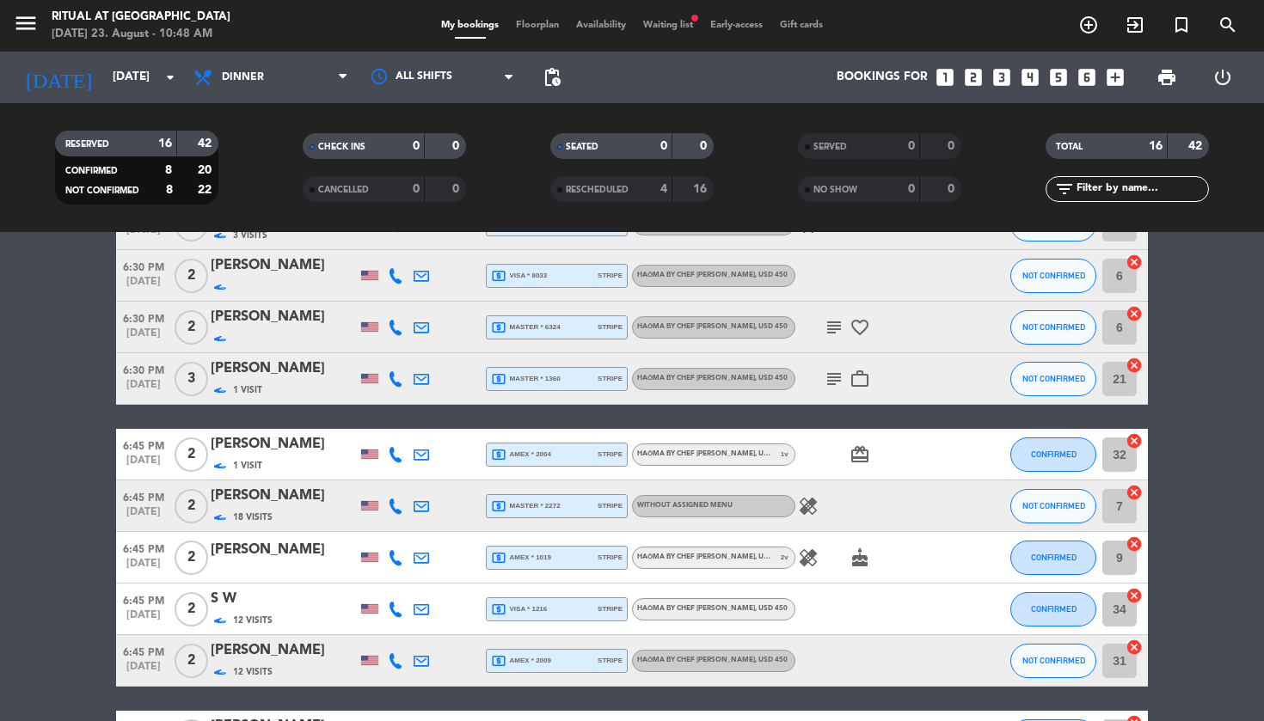
scroll to position [292, 0]
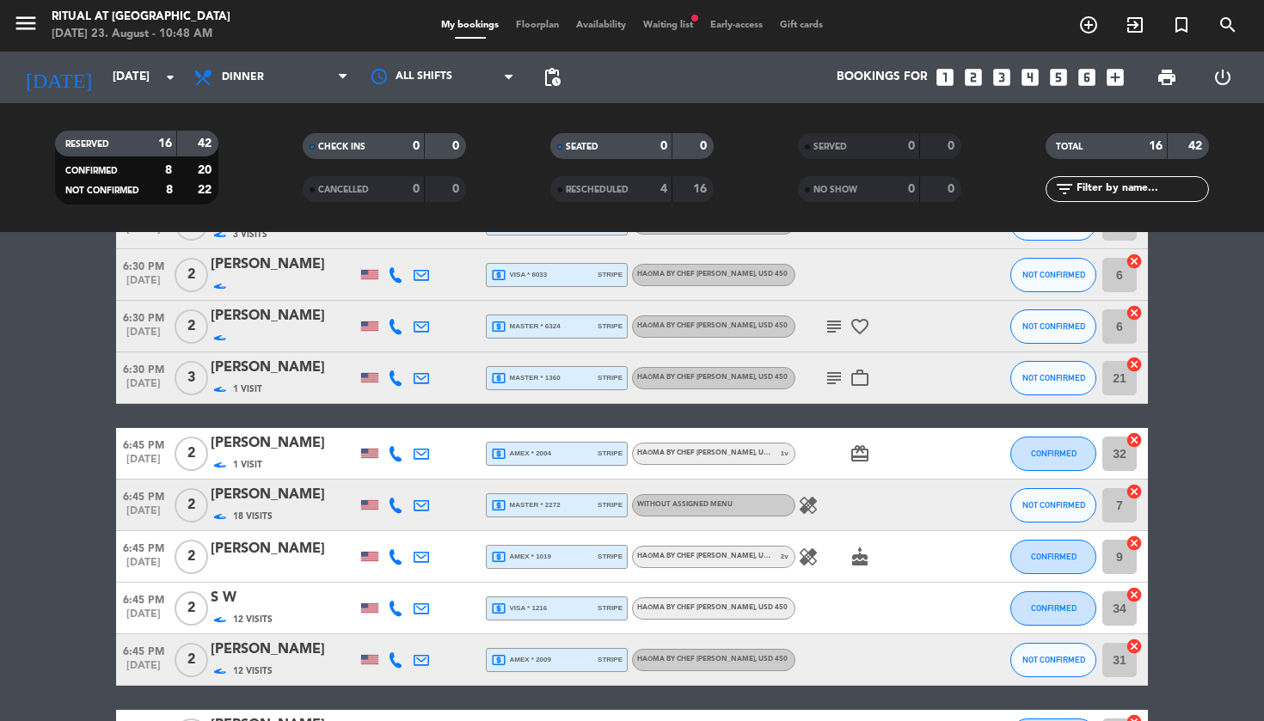
click at [282, 555] on div "[PERSON_NAME]" at bounding box center [284, 549] width 146 height 22
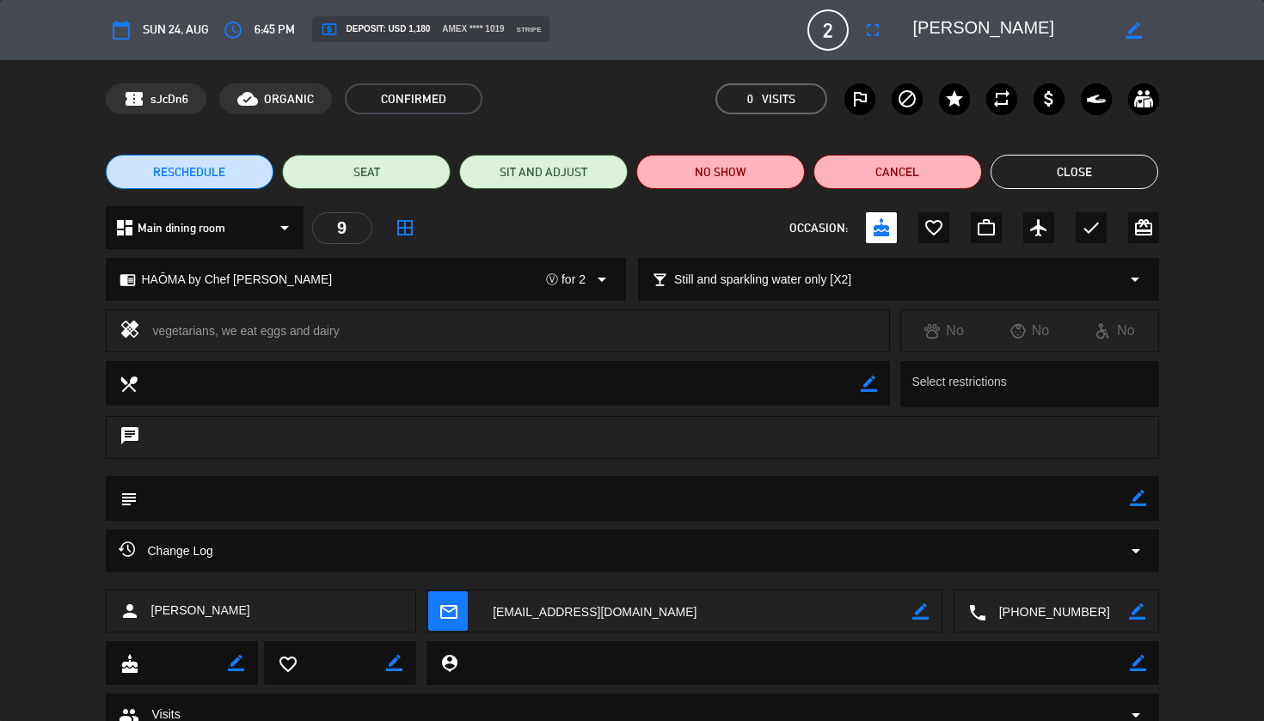
click at [189, 178] on span "RESCHEDULE" at bounding box center [189, 172] width 72 height 18
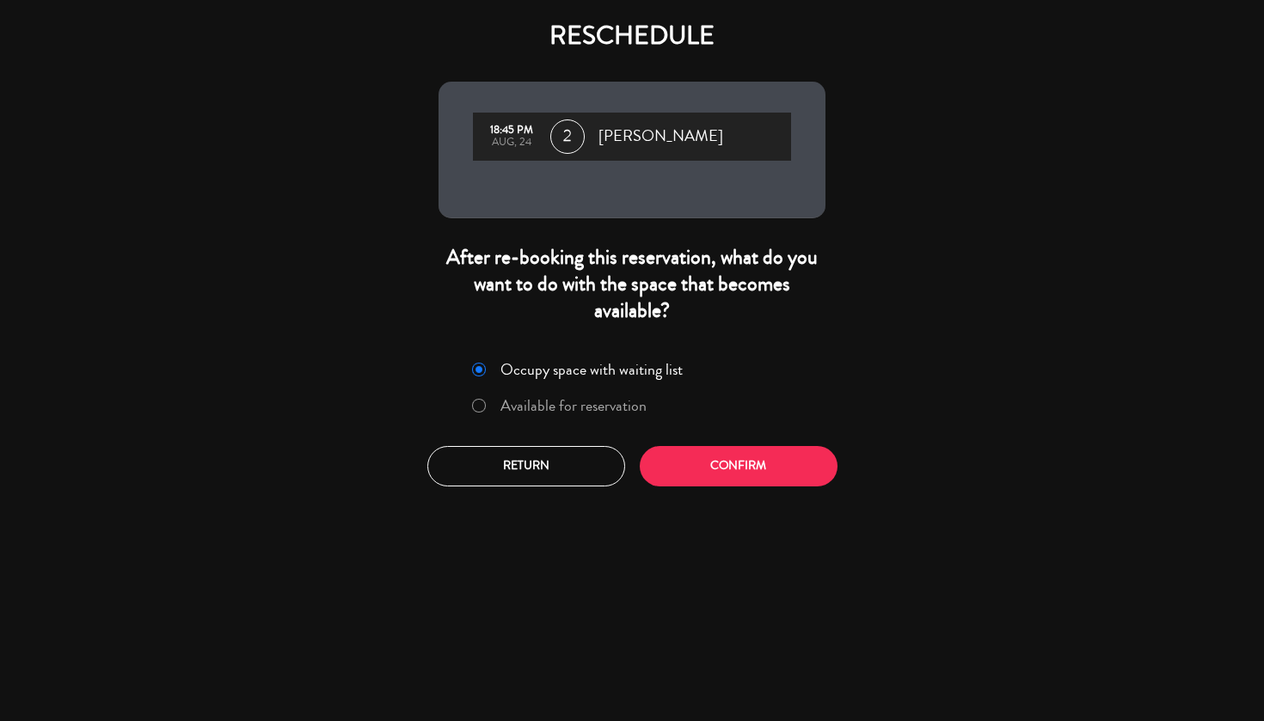
click at [600, 414] on label "Available for reservation" at bounding box center [573, 405] width 146 height 15
click at [806, 478] on button "Confirm" at bounding box center [739, 466] width 198 height 40
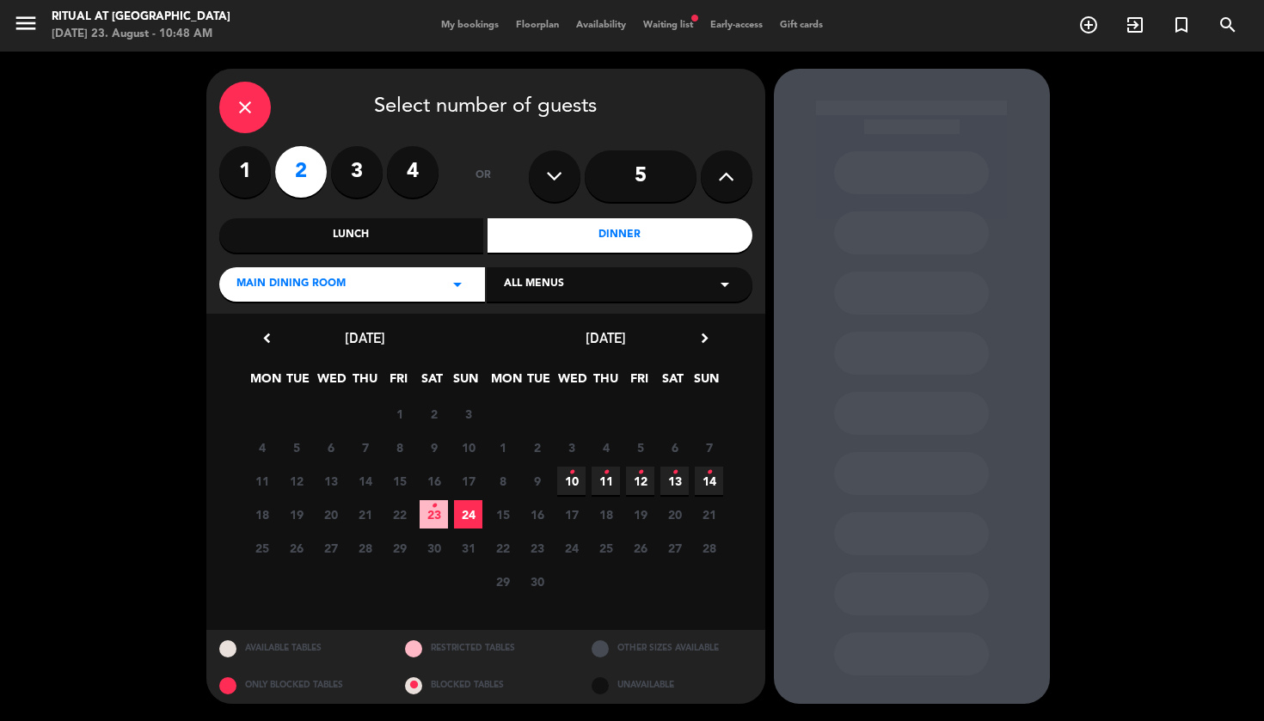
click at [437, 521] on span "23 •" at bounding box center [434, 514] width 28 height 28
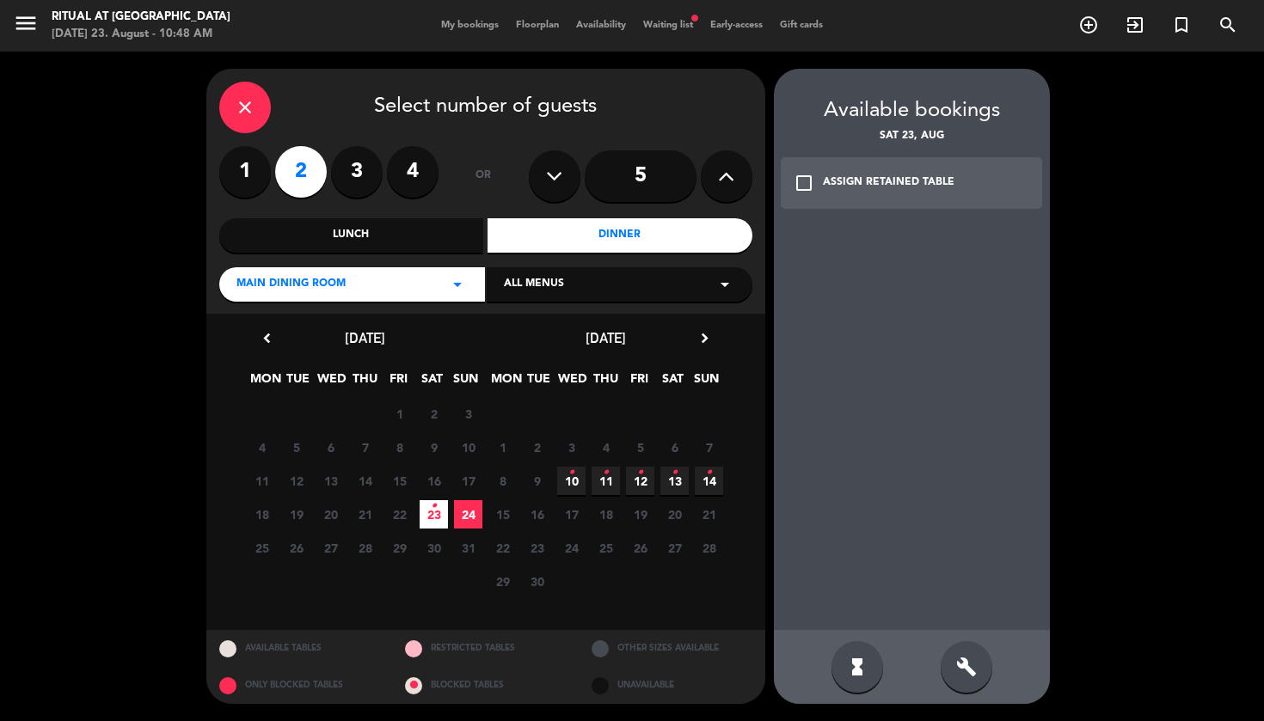
click at [919, 191] on div "check_box_outline_blank ASSIGN RETAINED TABLE" at bounding box center [912, 183] width 262 height 52
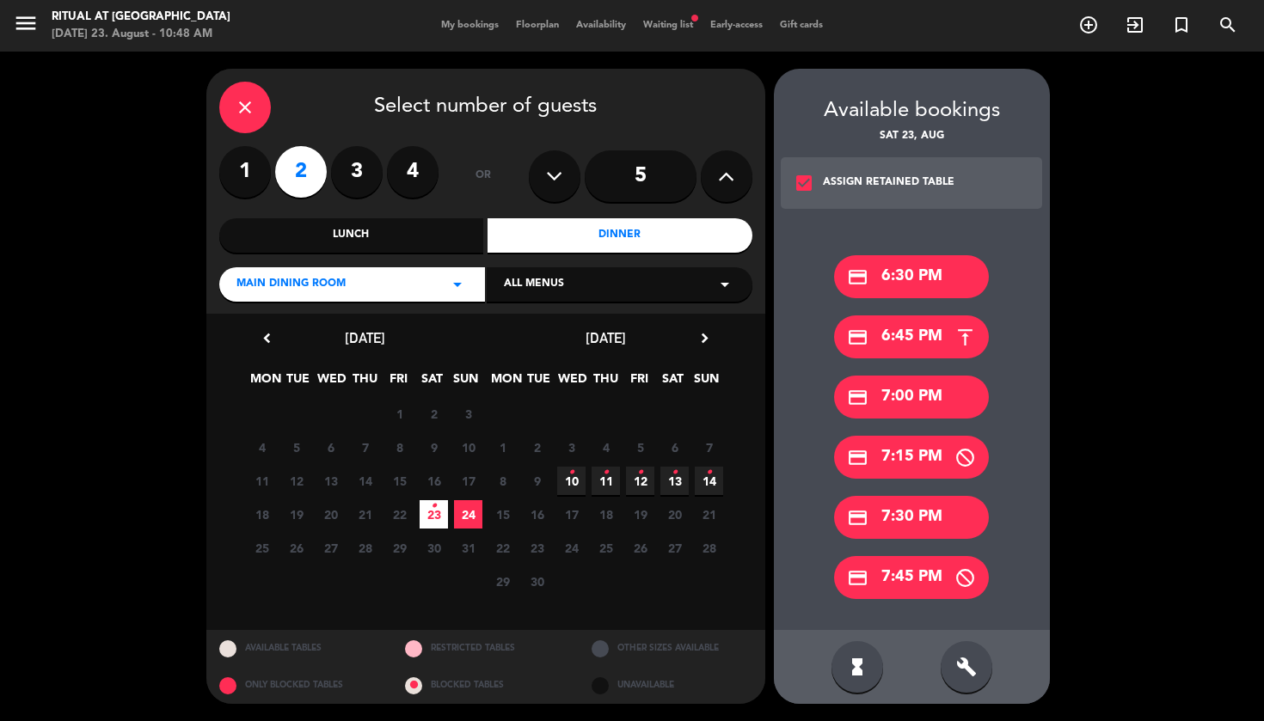
click at [937, 390] on div "credit_card 7:00 PM" at bounding box center [911, 397] width 155 height 43
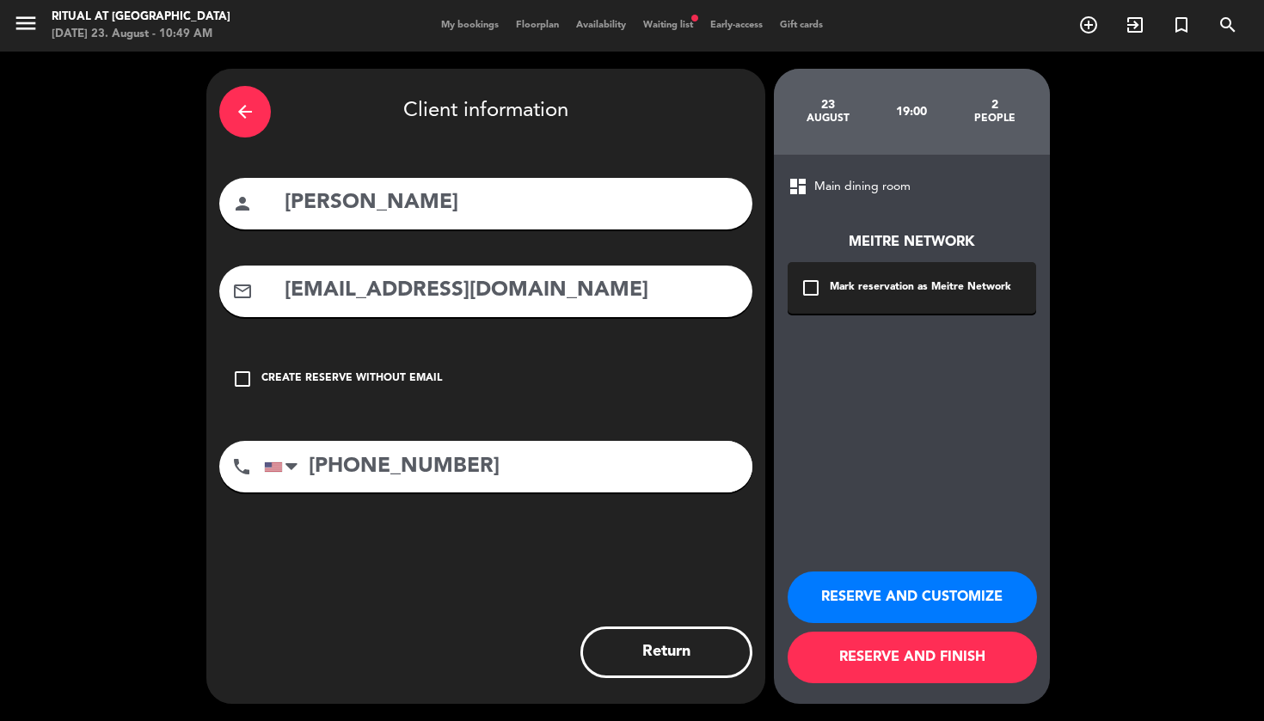
click at [655, 655] on button "Return" at bounding box center [666, 653] width 172 height 52
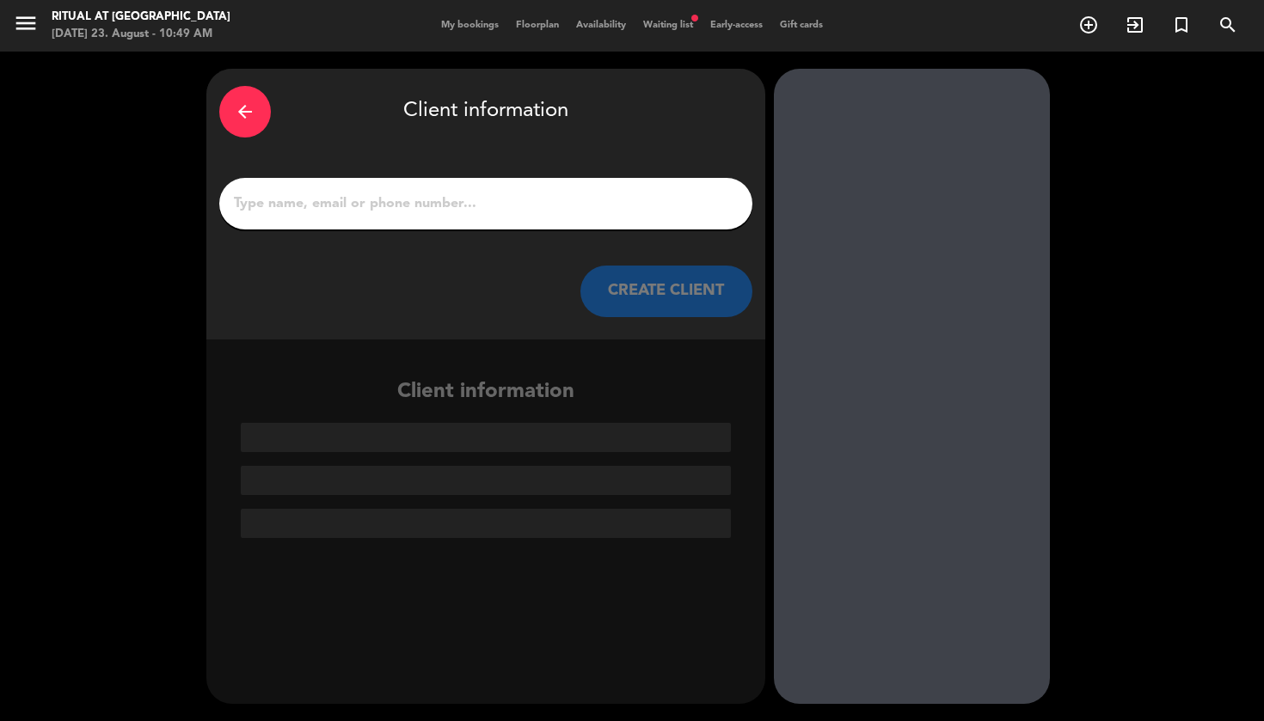
click at [246, 101] on icon "arrow_back" at bounding box center [245, 111] width 21 height 21
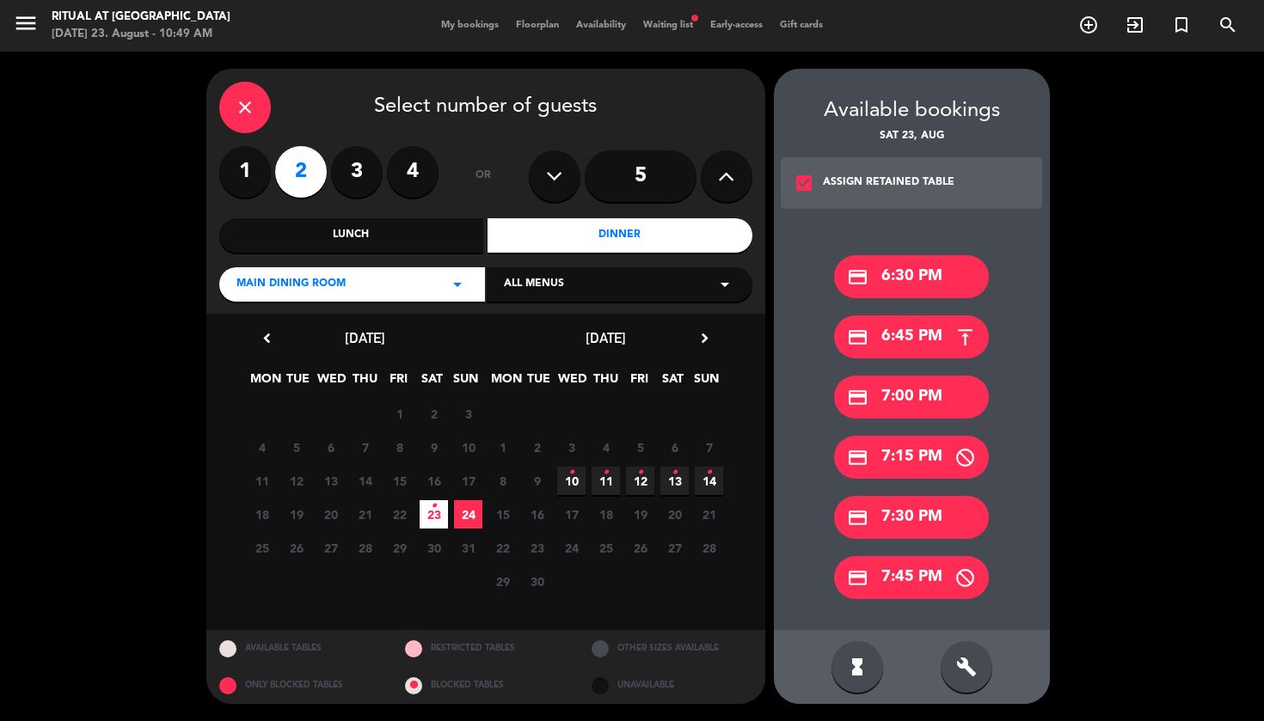
click at [408, 168] on label "4" at bounding box center [413, 172] width 52 height 52
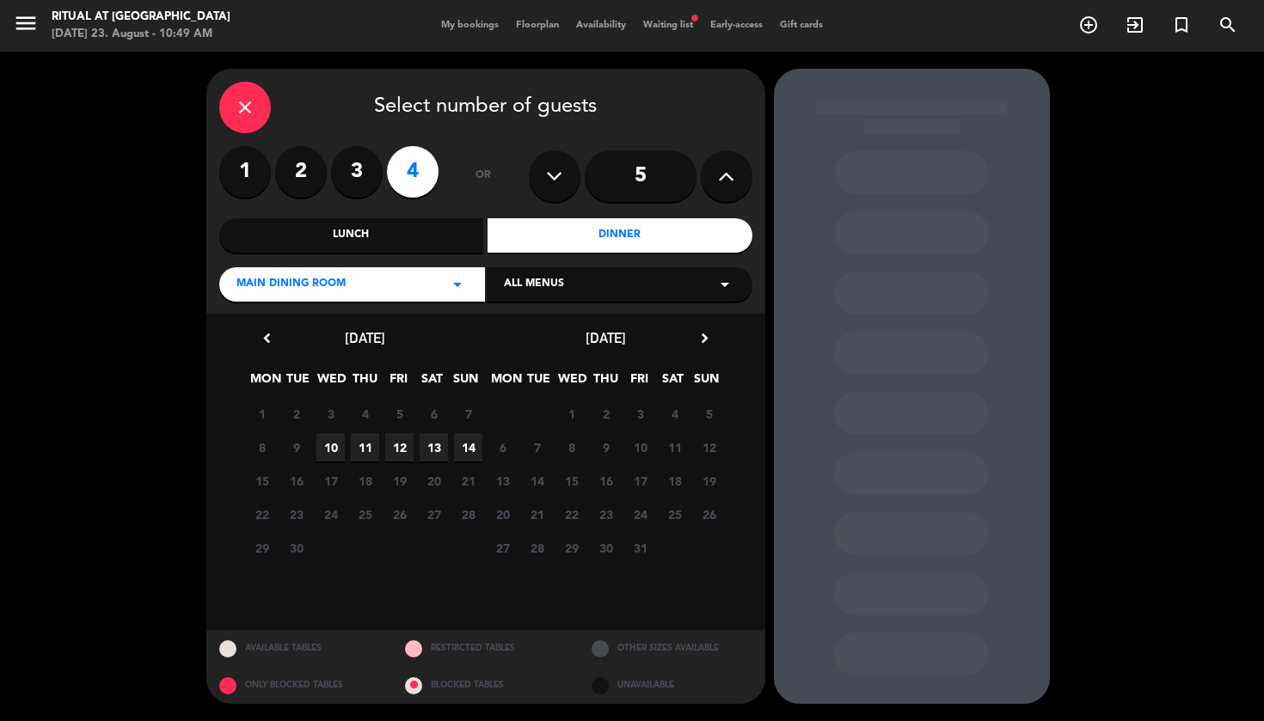
click at [259, 336] on icon "chevron_left" at bounding box center [267, 338] width 18 height 18
click at [460, 505] on span "24" at bounding box center [468, 514] width 28 height 28
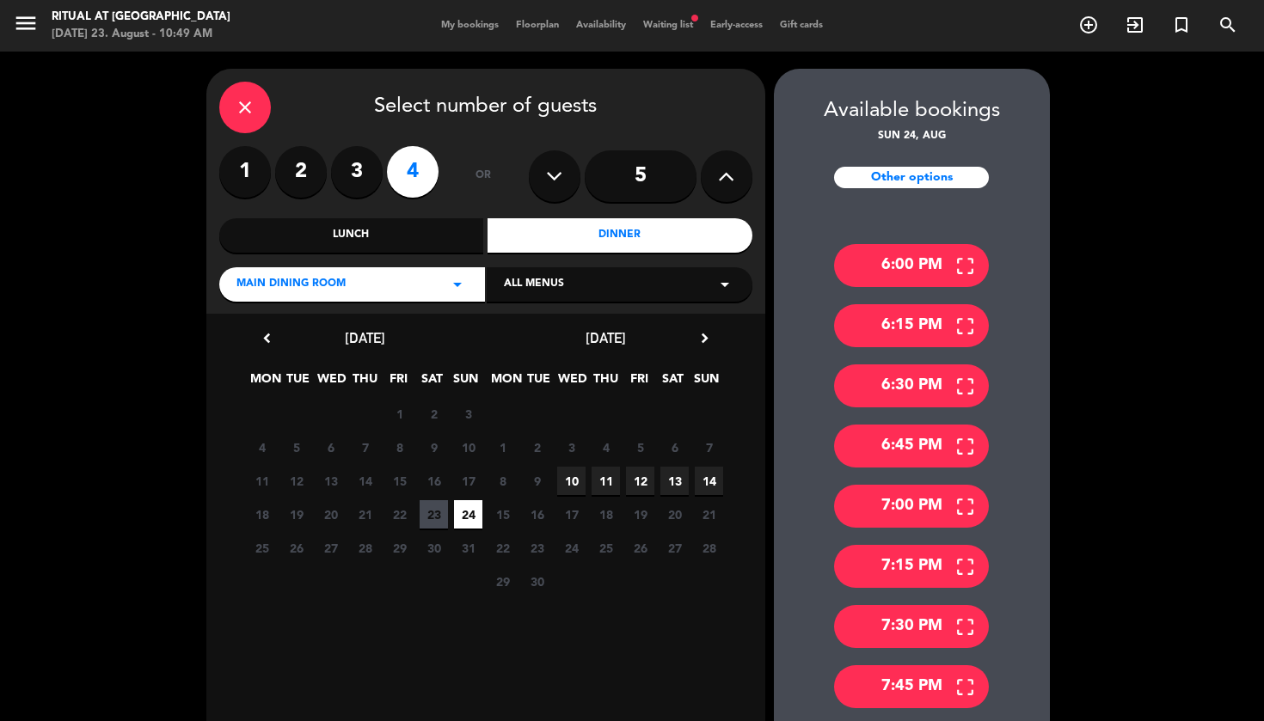
click at [899, 504] on div "7:00 PM" at bounding box center [911, 506] width 155 height 43
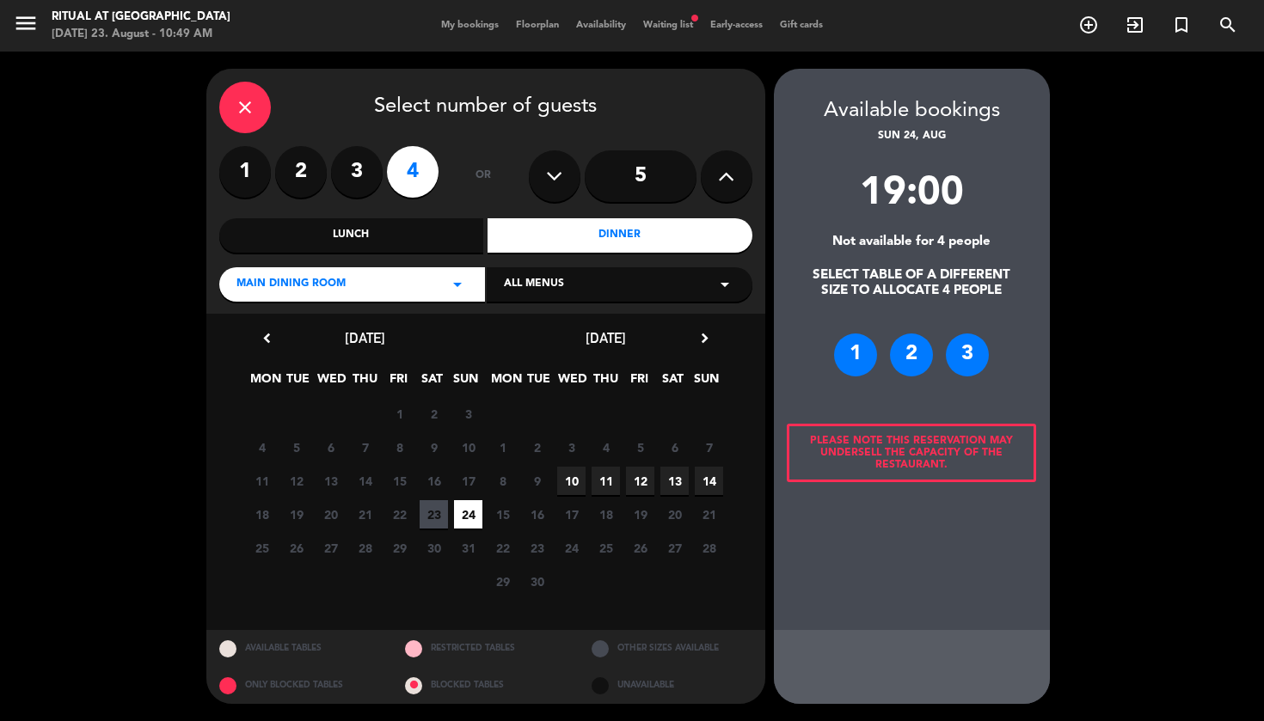
click at [418, 506] on div "18 19 20 21 22 23 24" at bounding box center [365, 515] width 241 height 34
click at [430, 523] on span "23" at bounding box center [434, 514] width 28 height 28
click at [975, 363] on div "3" at bounding box center [967, 355] width 43 height 43
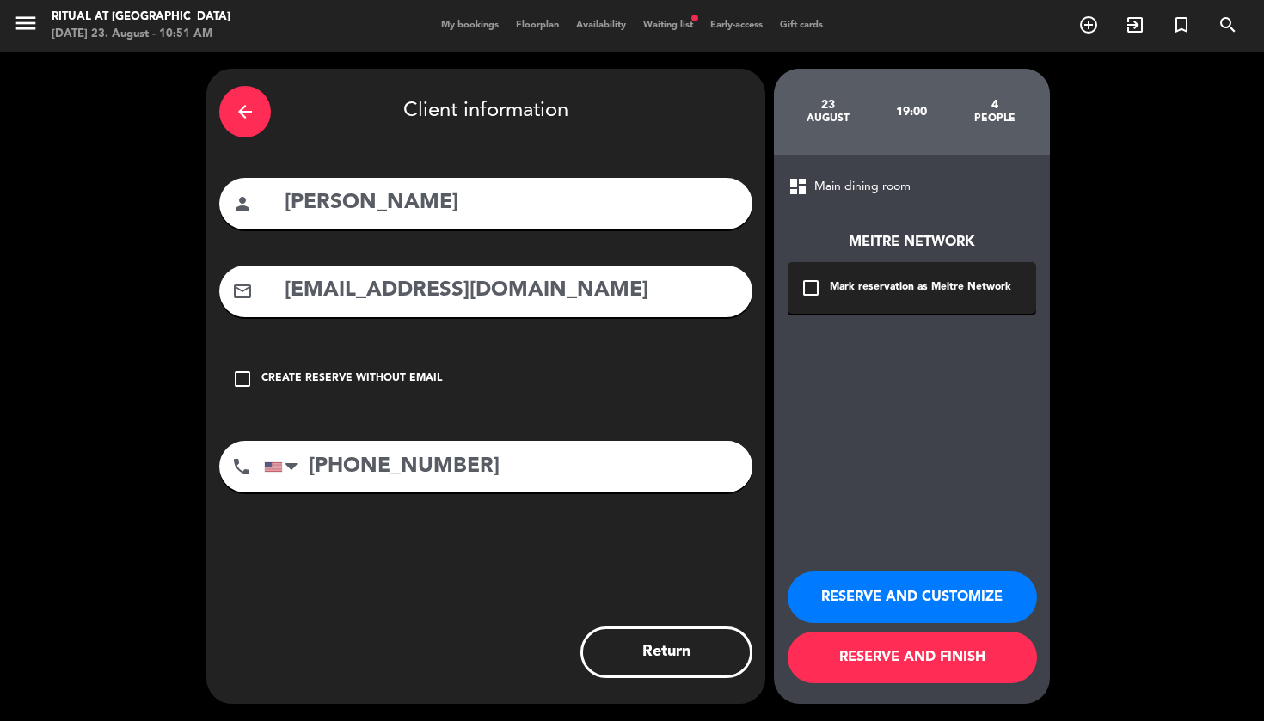
click at [938, 594] on button "RESERVE AND CUSTOMIZE" at bounding box center [912, 598] width 249 height 52
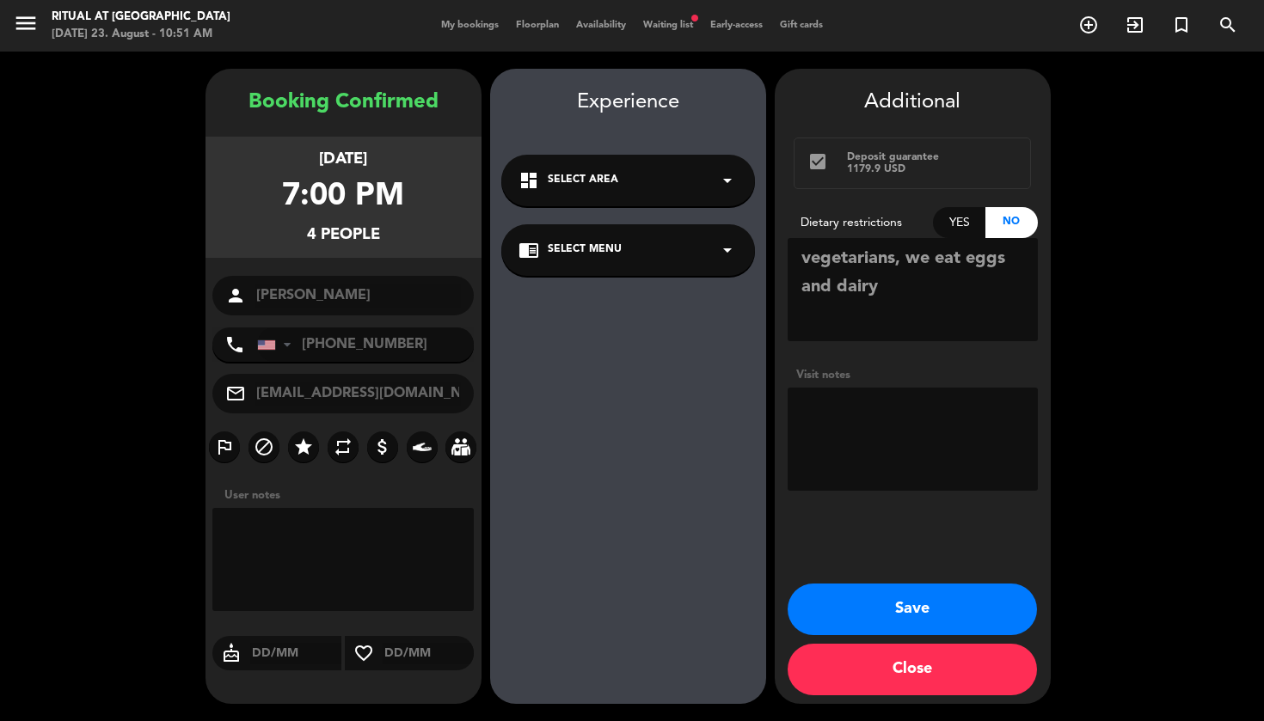
drag, startPoint x: 402, startPoint y: 400, endPoint x: 255, endPoint y: 402, distance: 146.2
click at [255, 402] on input "[EMAIL_ADDRESS][DOMAIN_NAME]" at bounding box center [358, 394] width 207 height 24
click at [856, 440] on textarea at bounding box center [913, 439] width 250 height 103
paste textarea "[URL][DOMAIN_NAME]"
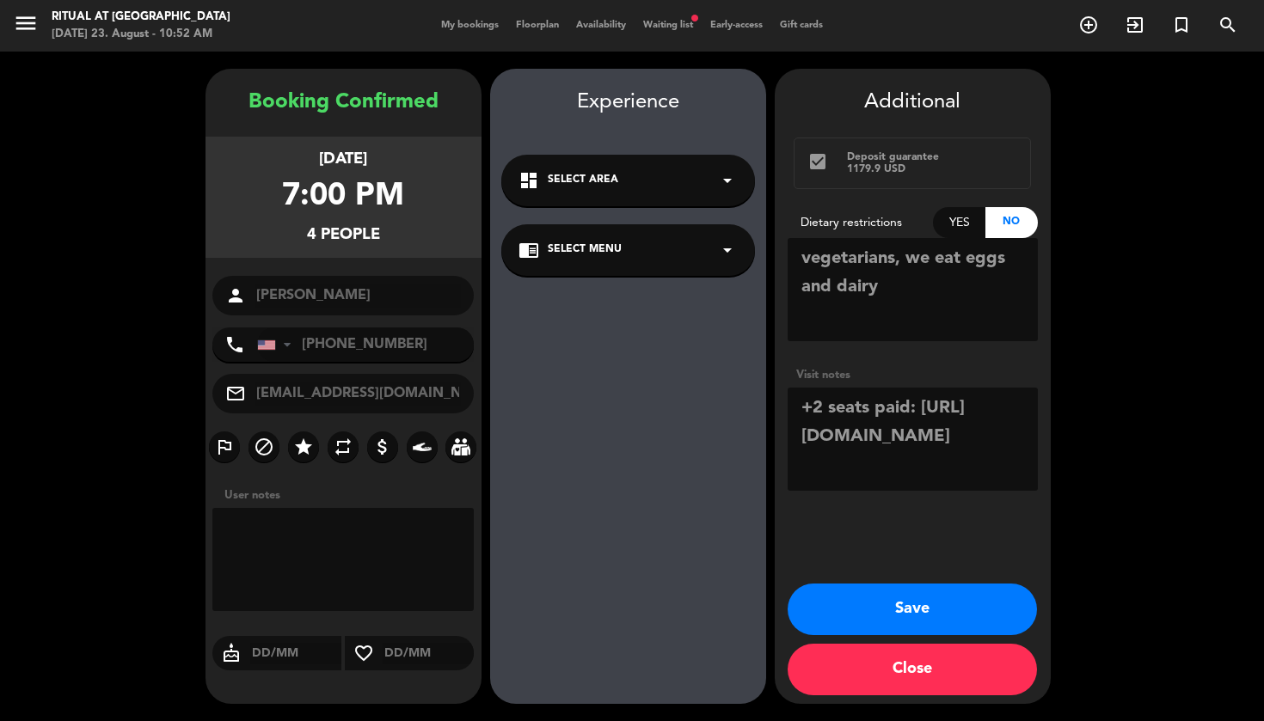
type textarea "+2 seats paid: [URL][DOMAIN_NAME]"
click at [923, 610] on button "Save" at bounding box center [912, 610] width 249 height 52
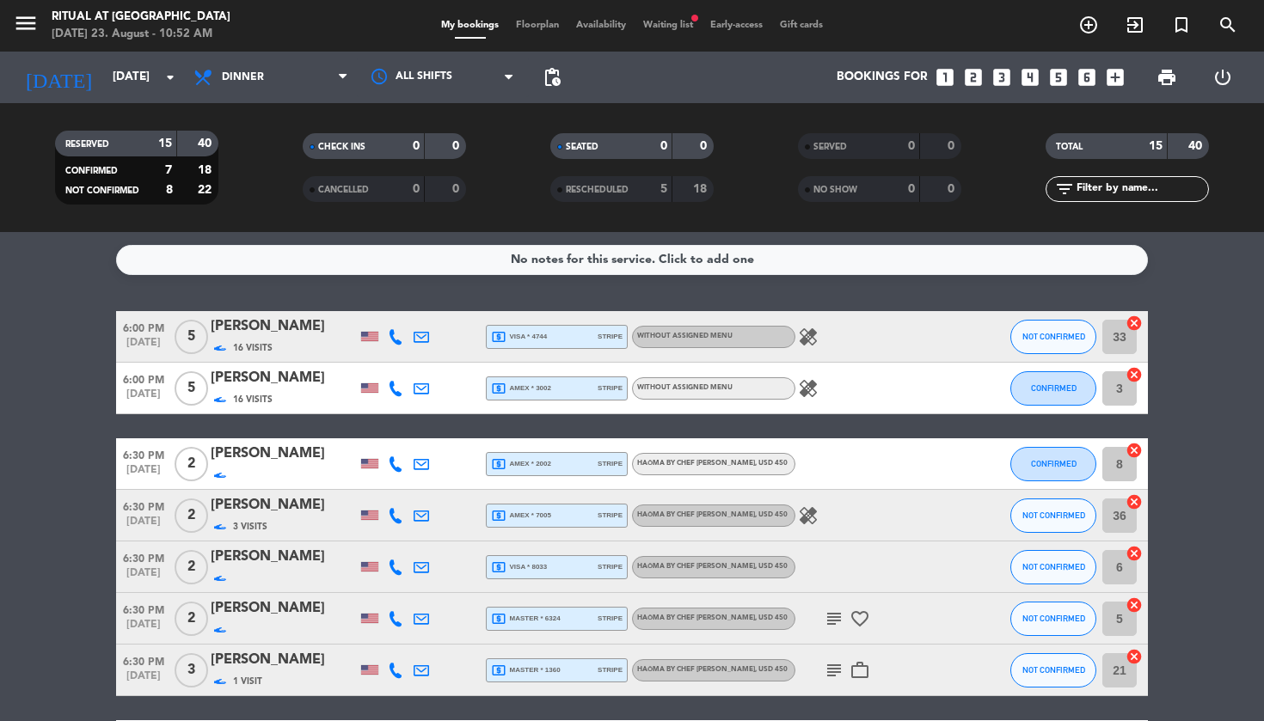
drag, startPoint x: 711, startPoint y: 63, endPoint x: 681, endPoint y: 35, distance: 40.8
click at [711, 63] on div "Bookings for looks_one looks_two looks_3 looks_4 looks_5 looks_6 add_box" at bounding box center [850, 78] width 563 height 52
click at [672, 26] on span "Waiting list fiber_manual_record" at bounding box center [668, 25] width 67 height 9
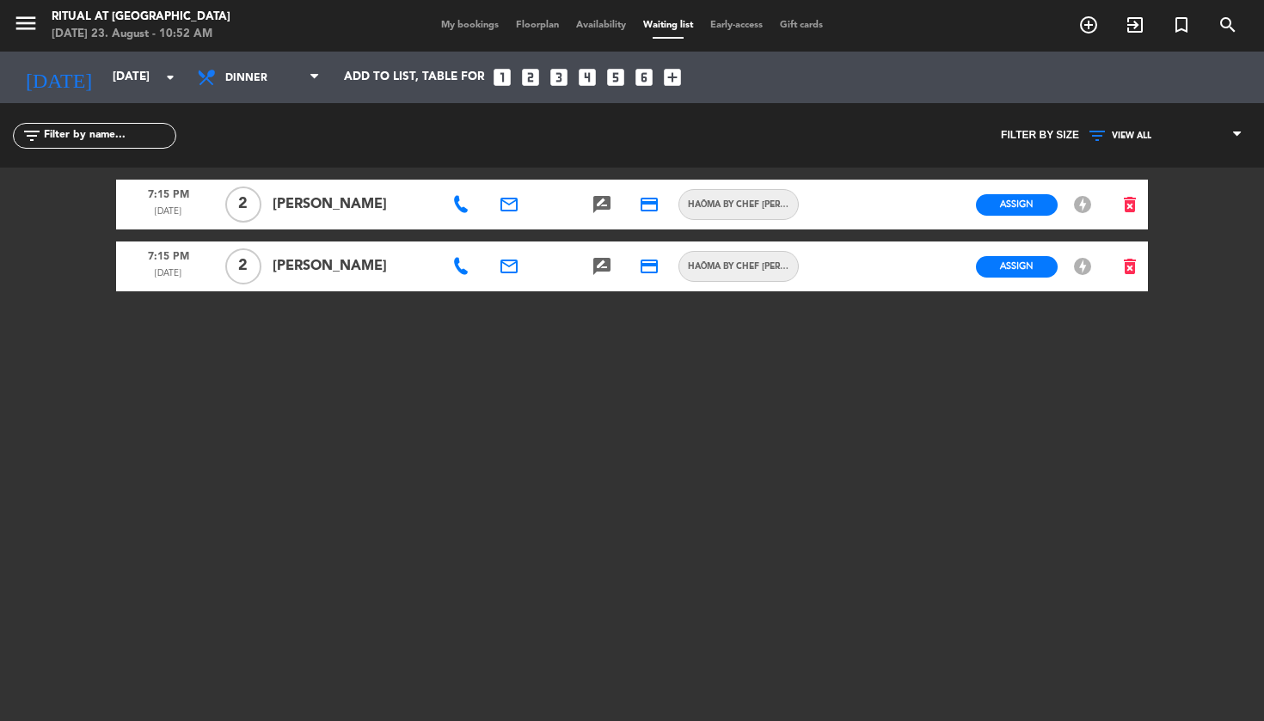
click at [459, 269] on icon at bounding box center [460, 266] width 17 height 17
click at [508, 239] on span "Copy" at bounding box center [522, 233] width 29 height 18
drag, startPoint x: 377, startPoint y: 267, endPoint x: 326, endPoint y: 269, distance: 51.6
click at [326, 269] on span "[PERSON_NAME]" at bounding box center [353, 266] width 161 height 22
click at [457, 29] on span "My bookings" at bounding box center [470, 25] width 75 height 9
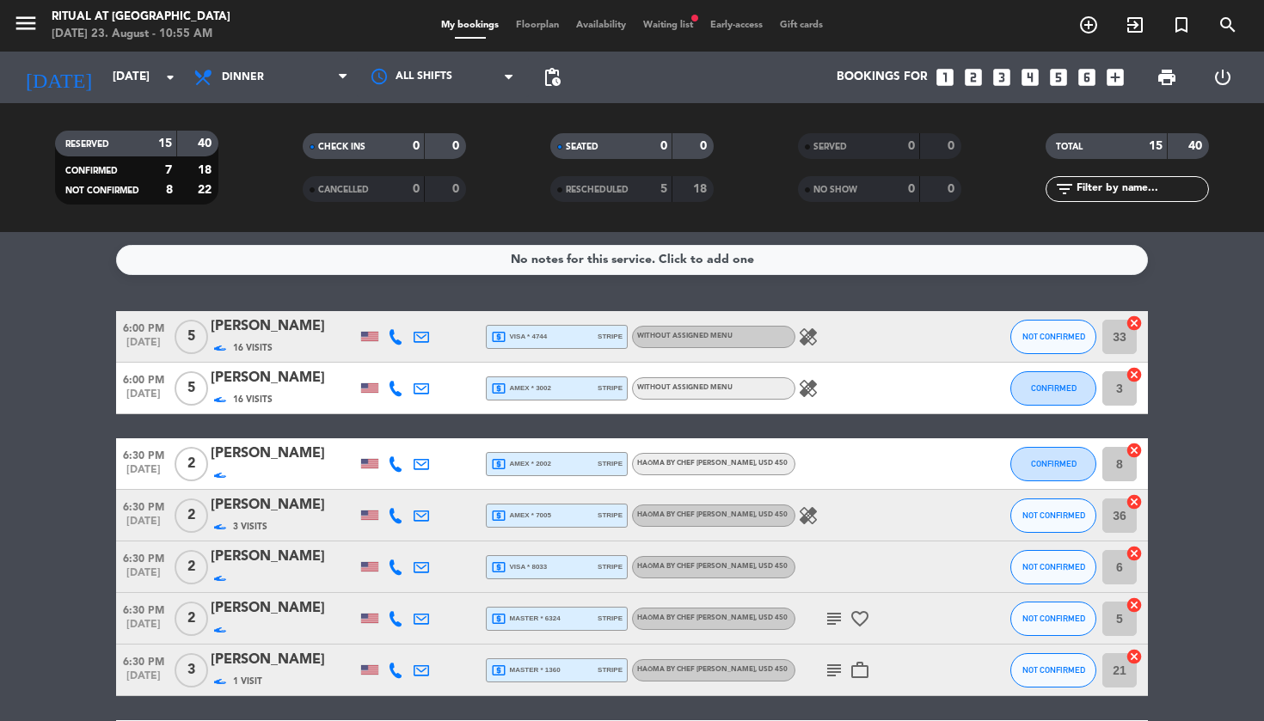
click at [551, 24] on span "Floorplan" at bounding box center [537, 25] width 60 height 9
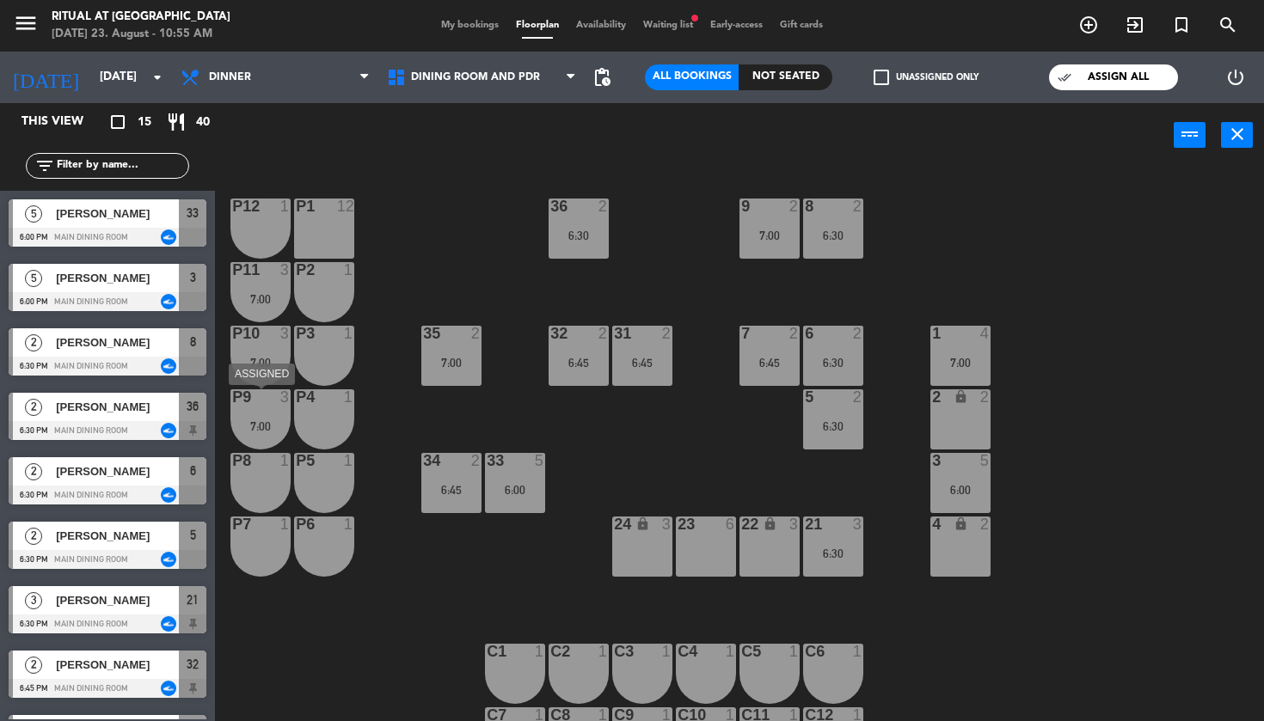
click at [263, 418] on div "P9 3 7:00" at bounding box center [260, 420] width 60 height 60
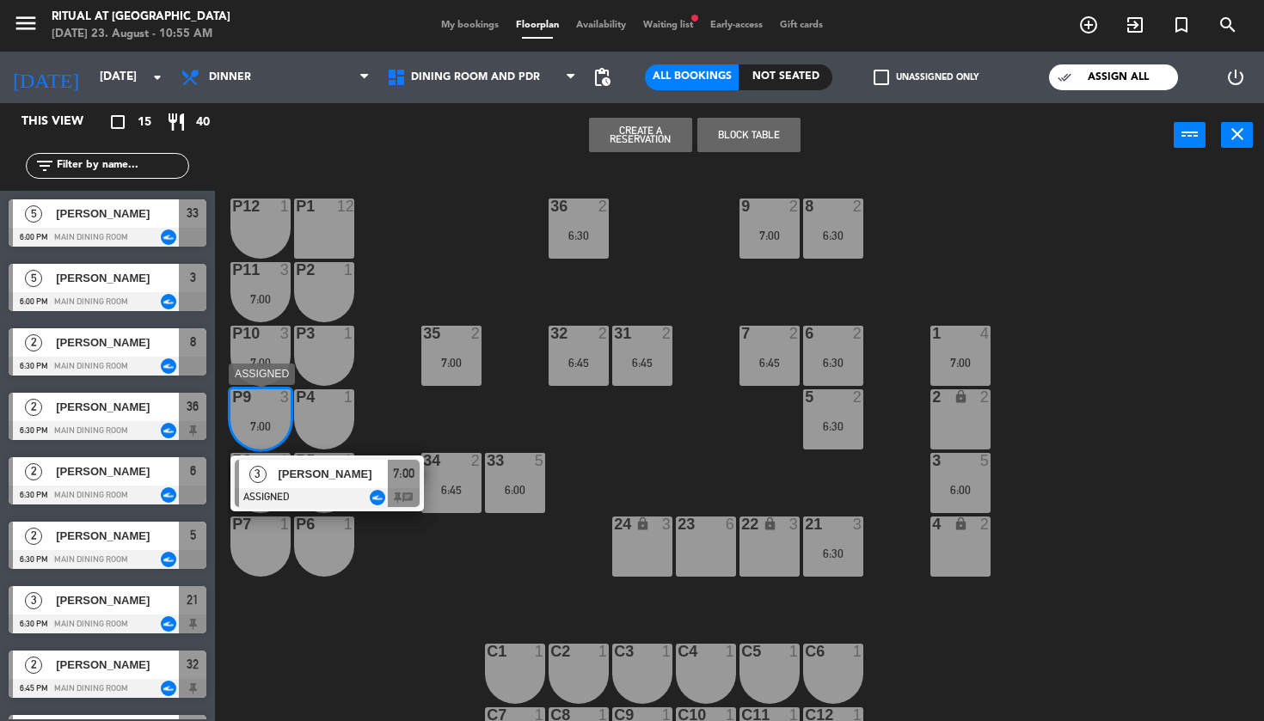
click at [314, 488] on div at bounding box center [327, 497] width 185 height 19
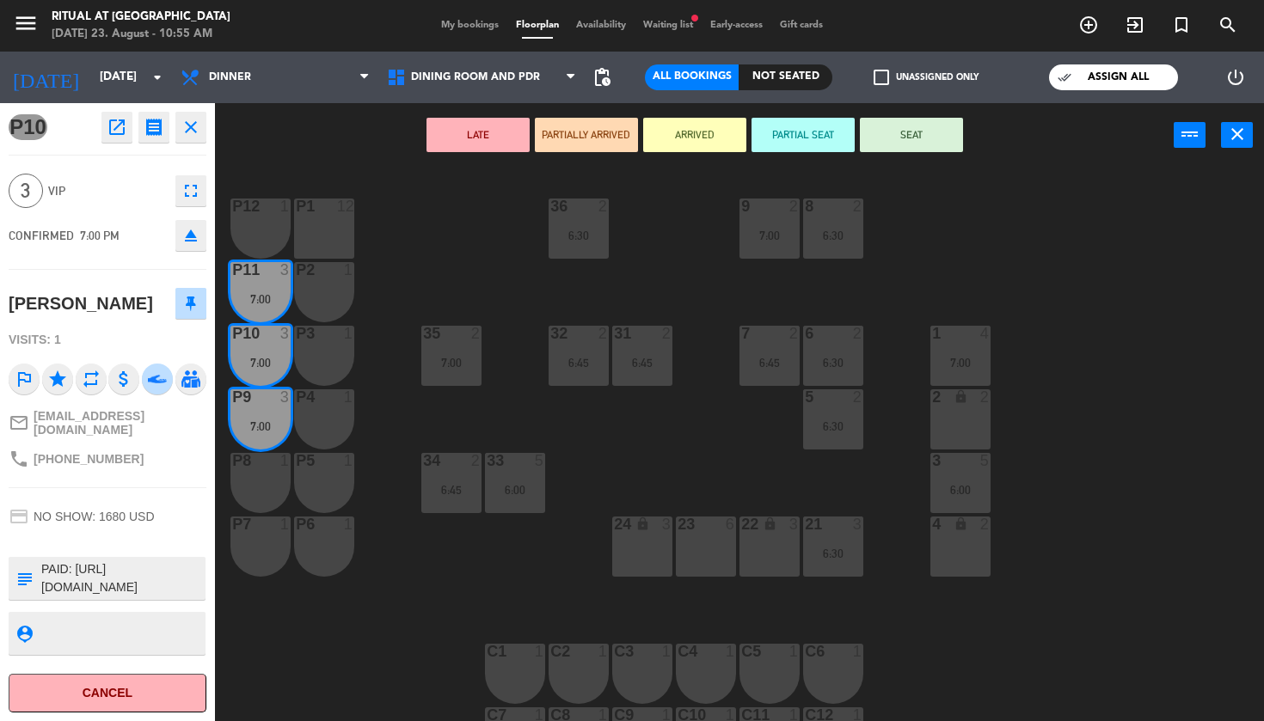
click at [702, 552] on div "23 6" at bounding box center [706, 547] width 60 height 60
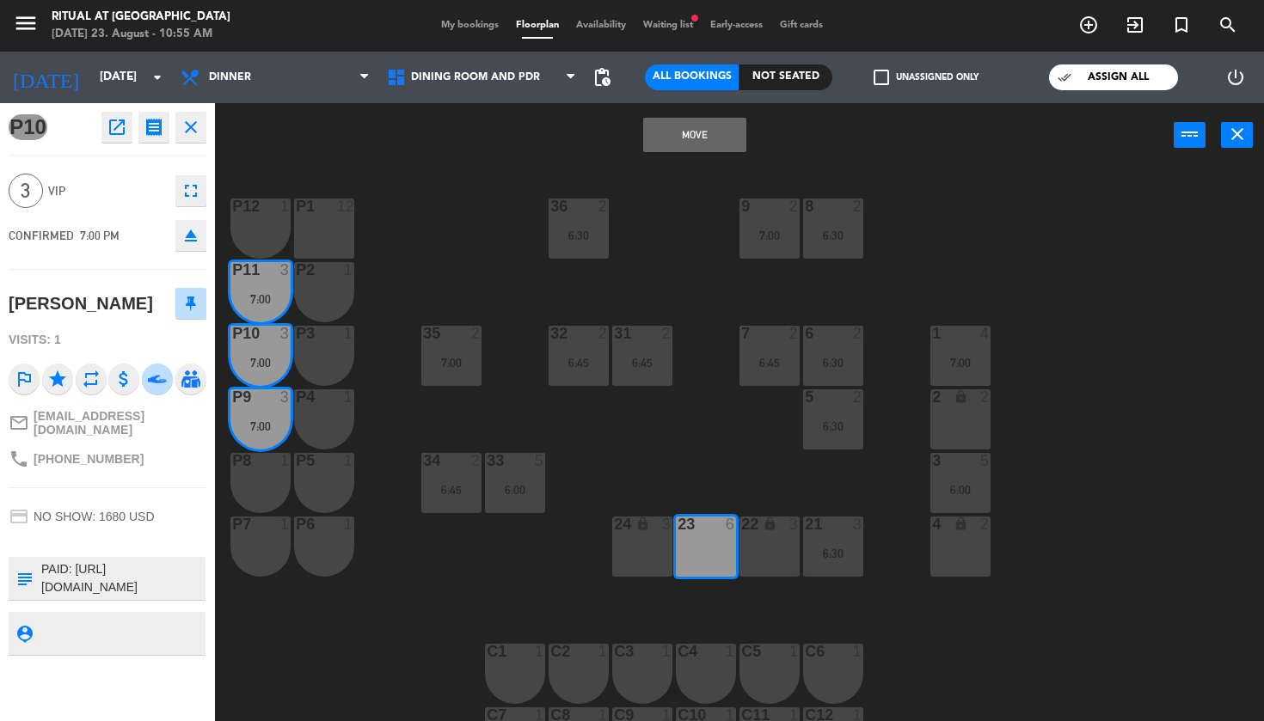
click at [700, 143] on button "Move" at bounding box center [694, 135] width 103 height 34
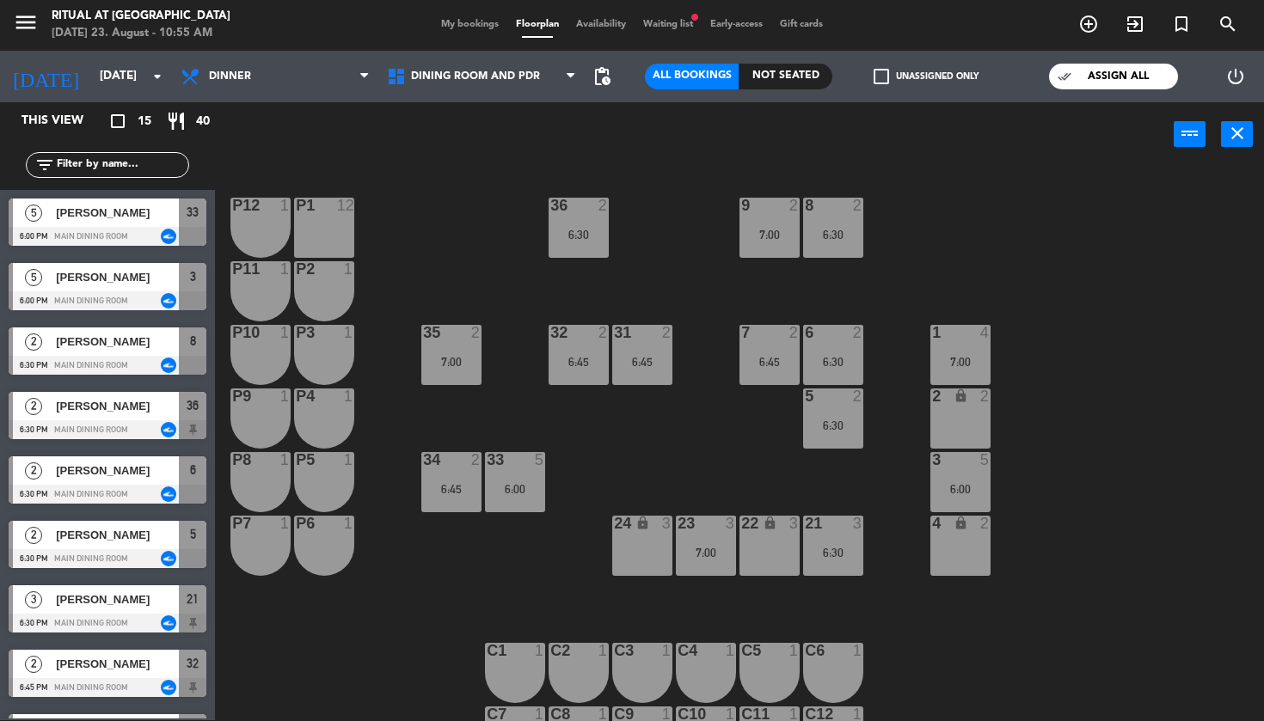
scroll to position [88, 0]
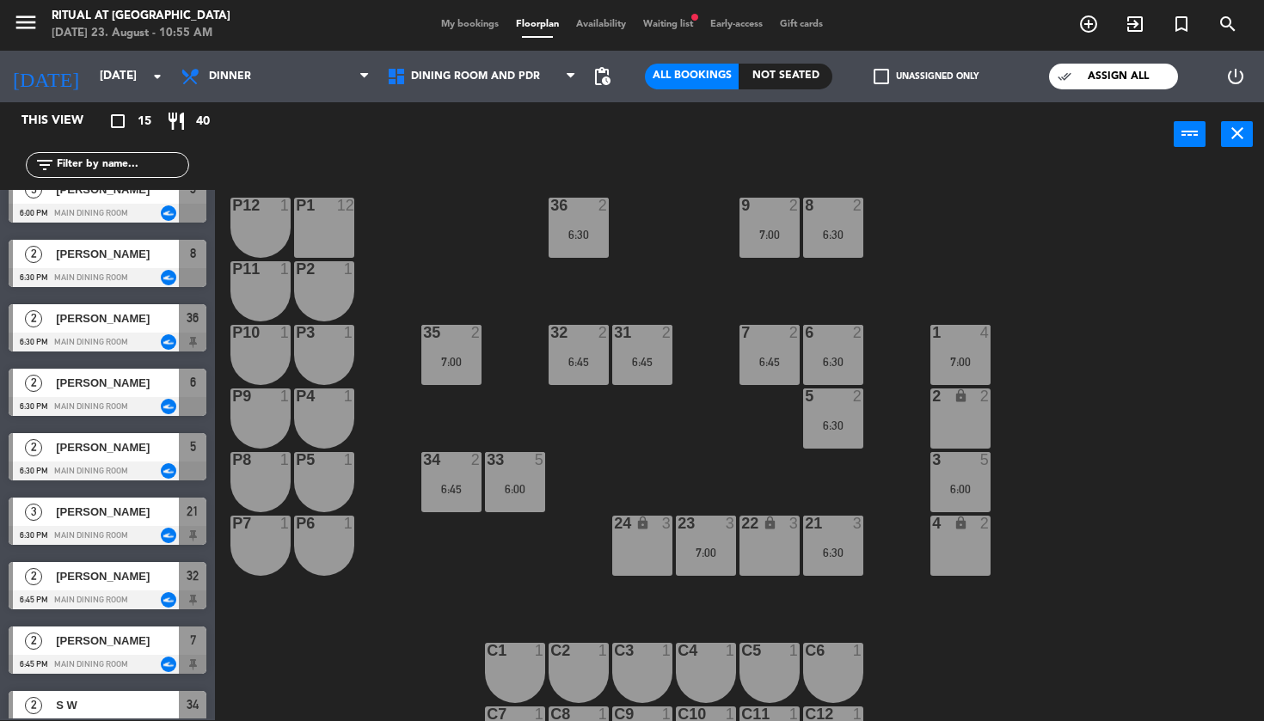
click at [476, 21] on span "My bookings" at bounding box center [470, 24] width 75 height 9
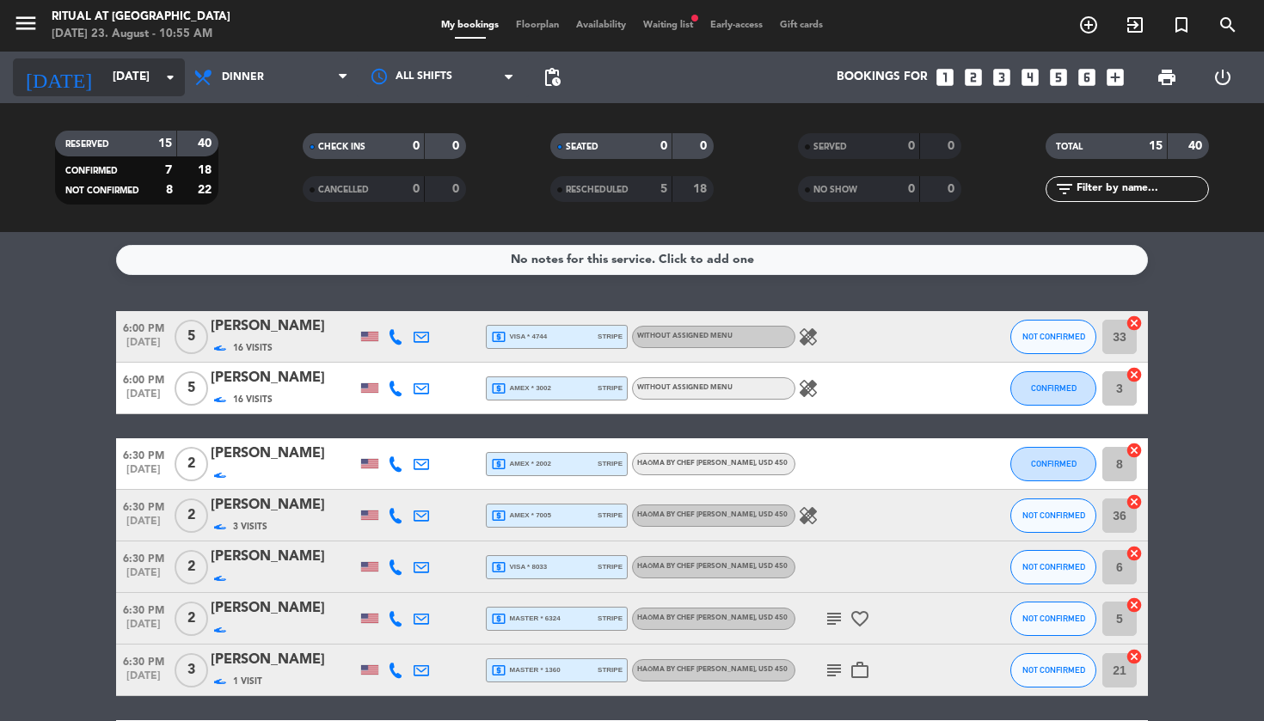
click at [57, 69] on icon "[DATE]" at bounding box center [58, 77] width 91 height 38
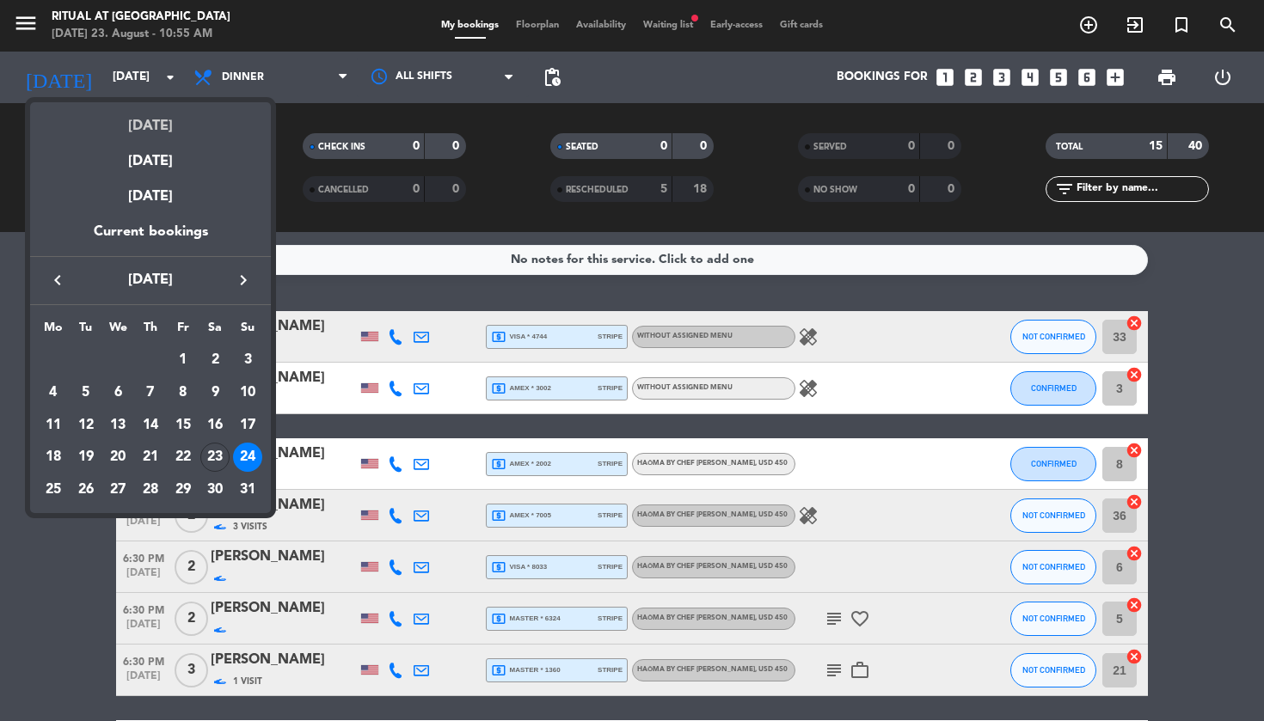
click at [152, 126] on div "[DATE]" at bounding box center [150, 119] width 241 height 35
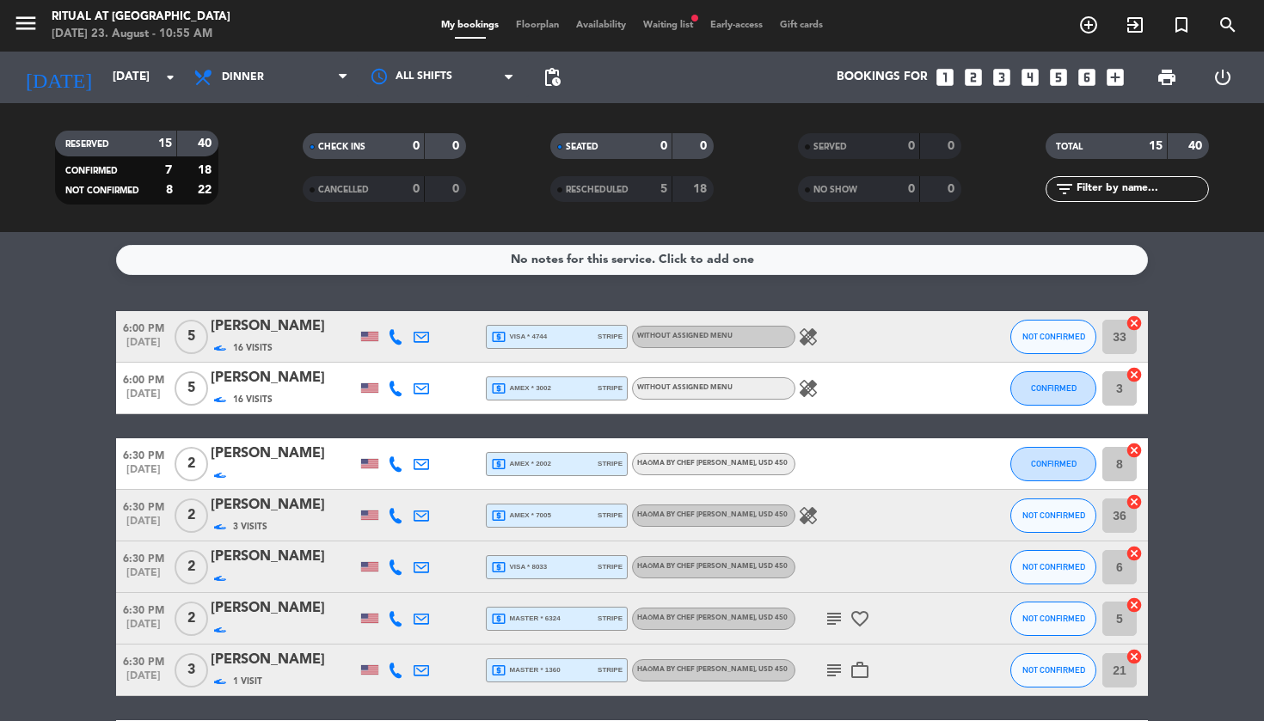
type input "[DATE]"
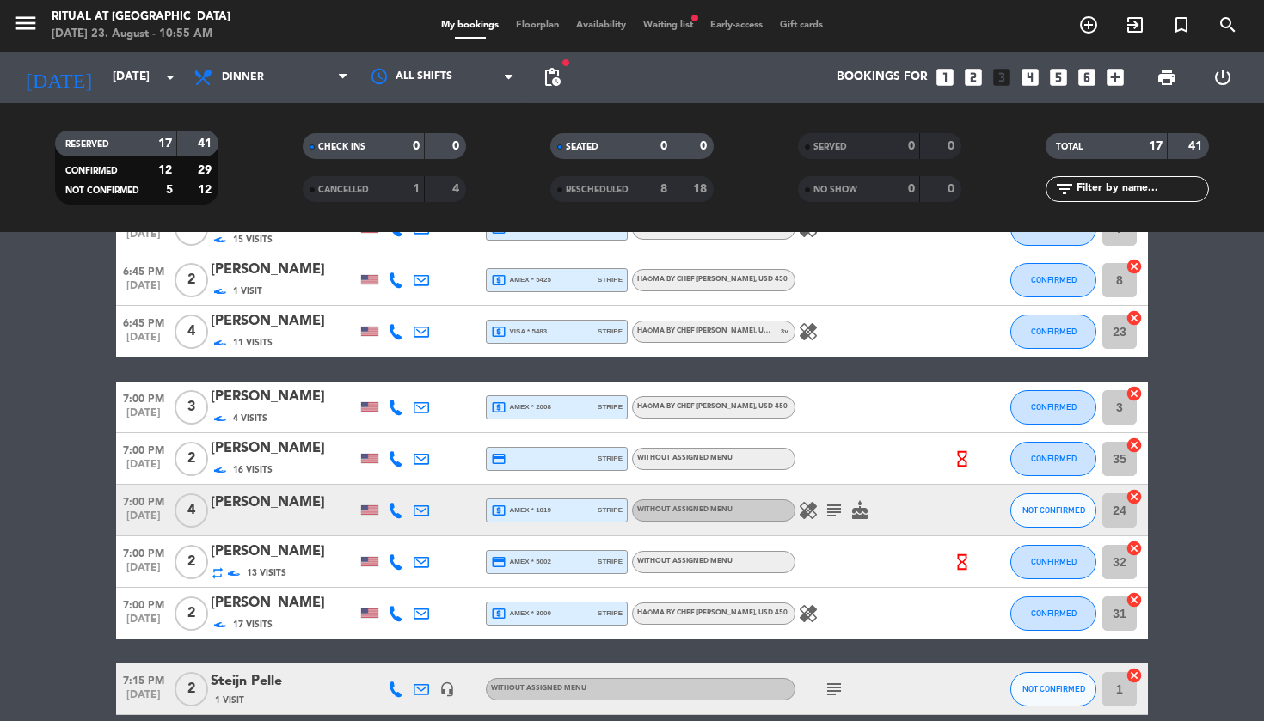
scroll to position [389, 0]
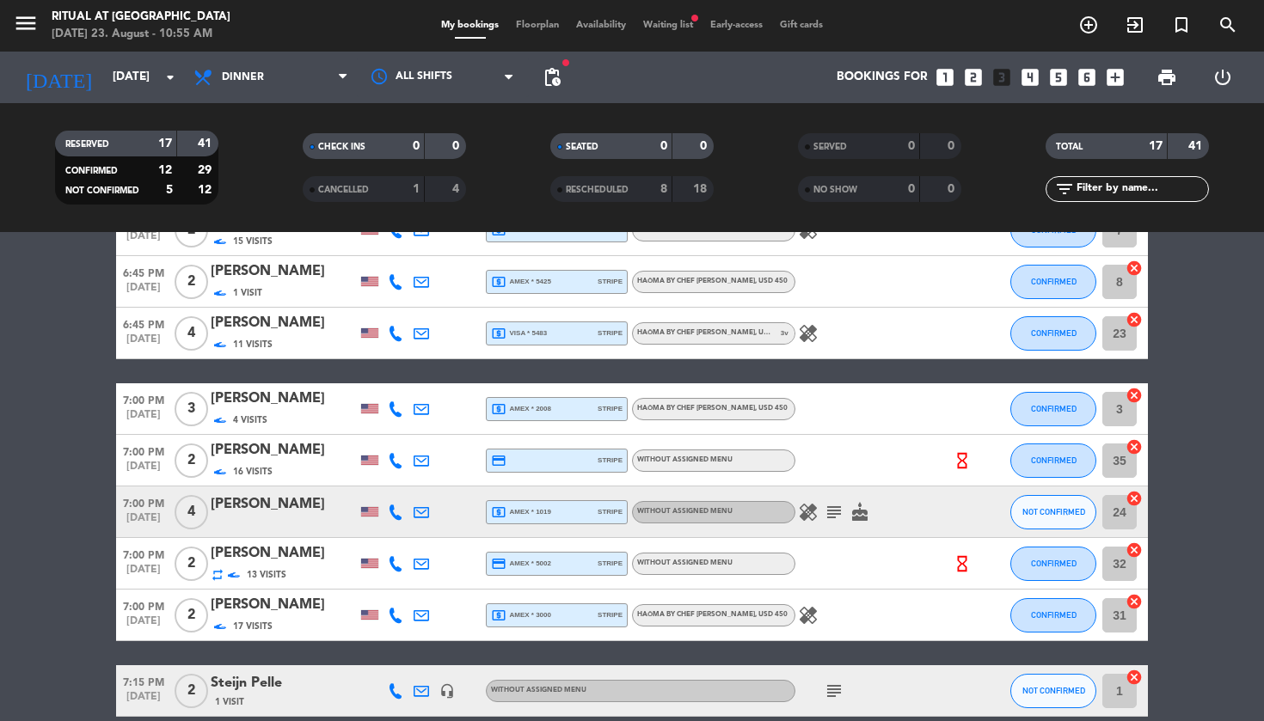
click at [831, 512] on icon "subject" at bounding box center [834, 512] width 21 height 21
copy div "[URL][DOMAIN_NAME]"
drag, startPoint x: 798, startPoint y: 482, endPoint x: 697, endPoint y: 467, distance: 102.6
click at [697, 460] on div "+2 seats paid: [URL][DOMAIN_NAME]" at bounding box center [818, 445] width 242 height 30
click at [666, 28] on span "Waiting list fiber_manual_record" at bounding box center [668, 25] width 67 height 9
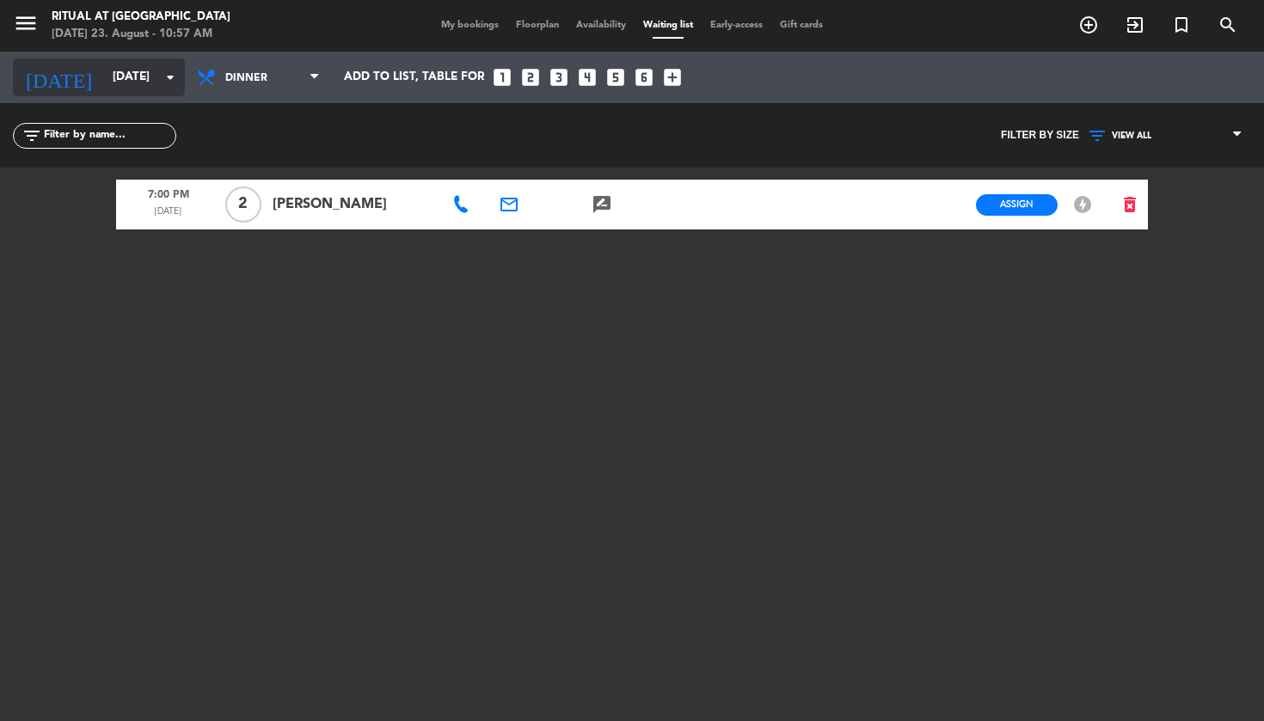
click at [139, 81] on input "[DATE]" at bounding box center [181, 77] width 154 height 31
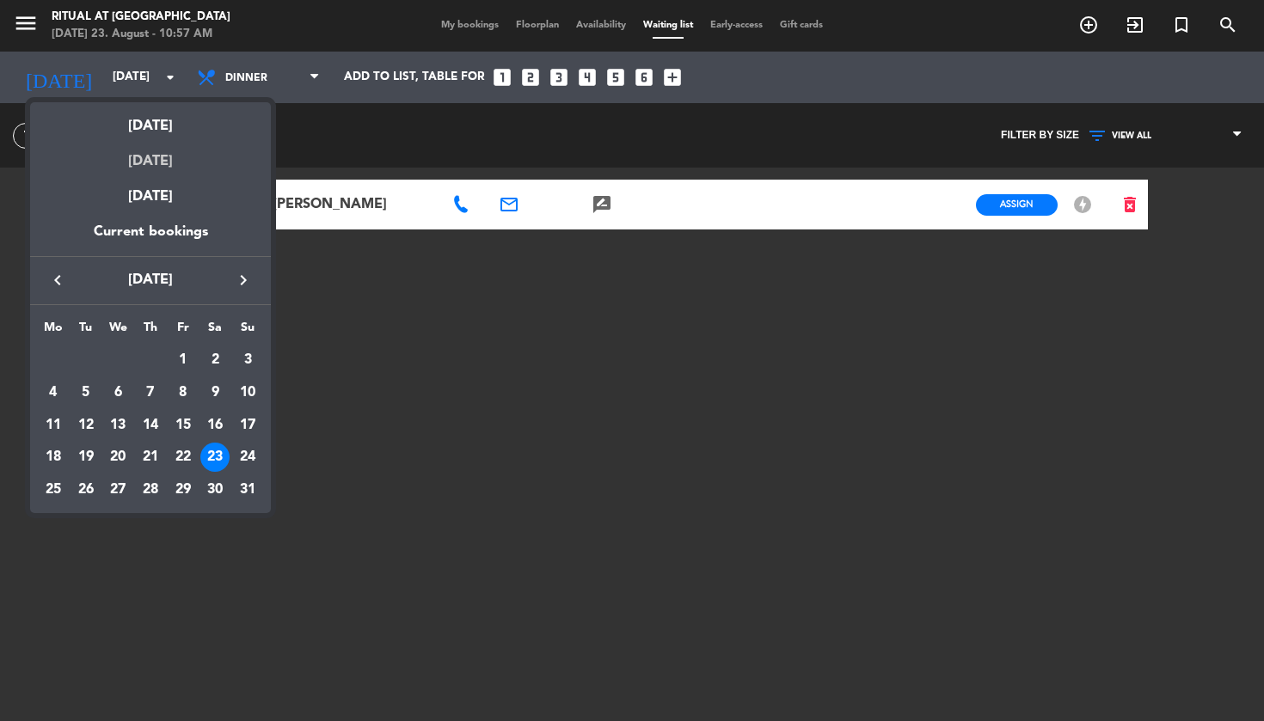
click at [175, 162] on div "[DATE]" at bounding box center [150, 155] width 241 height 35
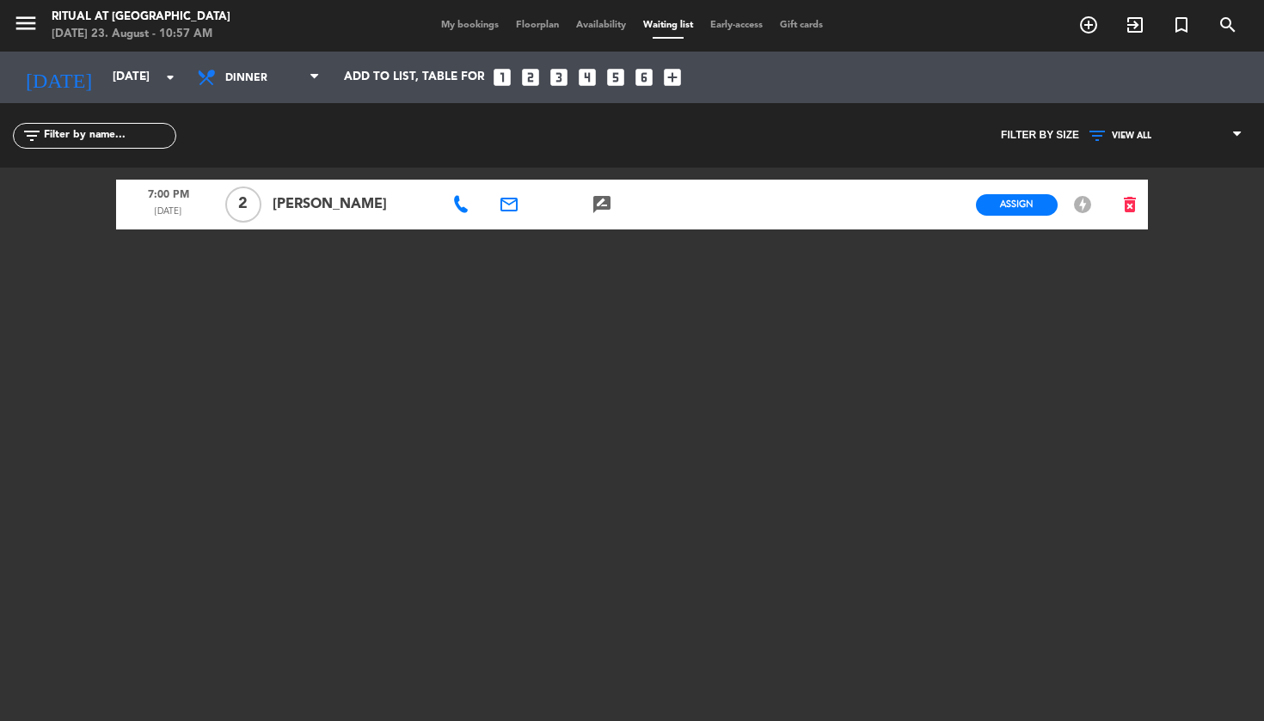
type input "[DATE]"
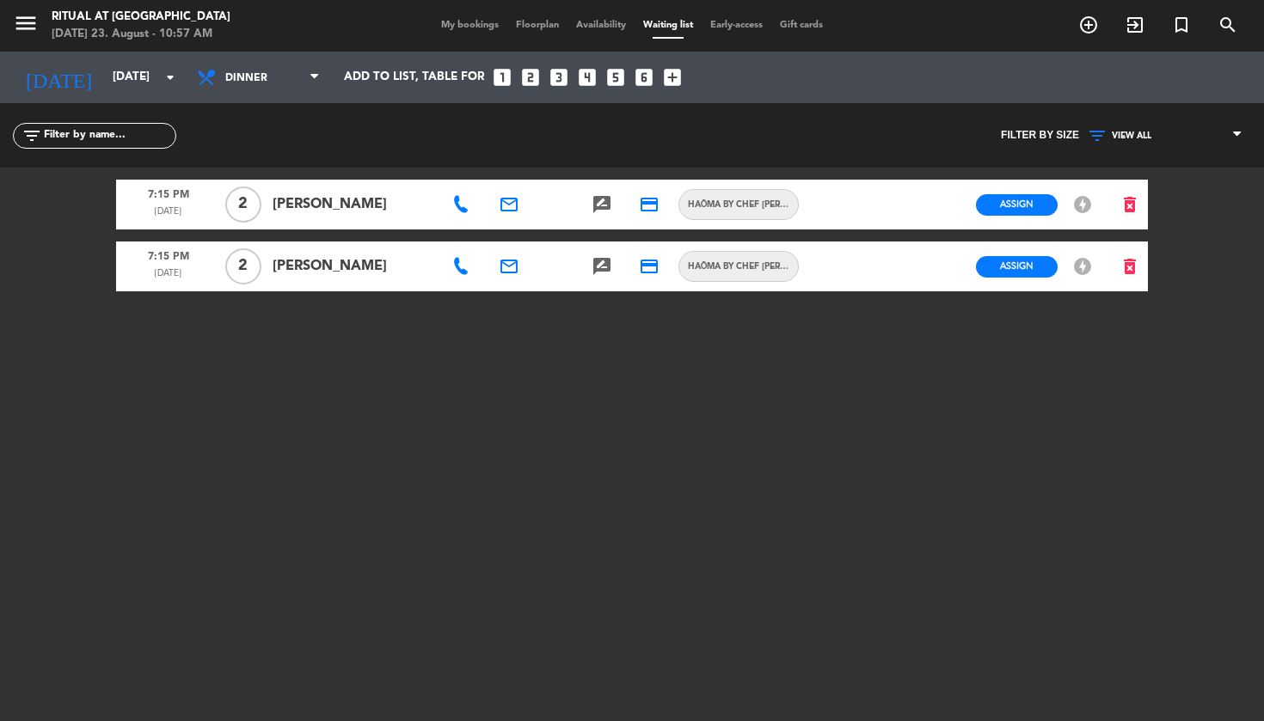
click at [739, 267] on span "HAŌMA by Chef [PERSON_NAME]" at bounding box center [738, 267] width 119 height 14
click at [653, 268] on icon "credit_card" at bounding box center [649, 266] width 21 height 21
click at [607, 269] on icon "rate_review" at bounding box center [602, 266] width 21 height 21
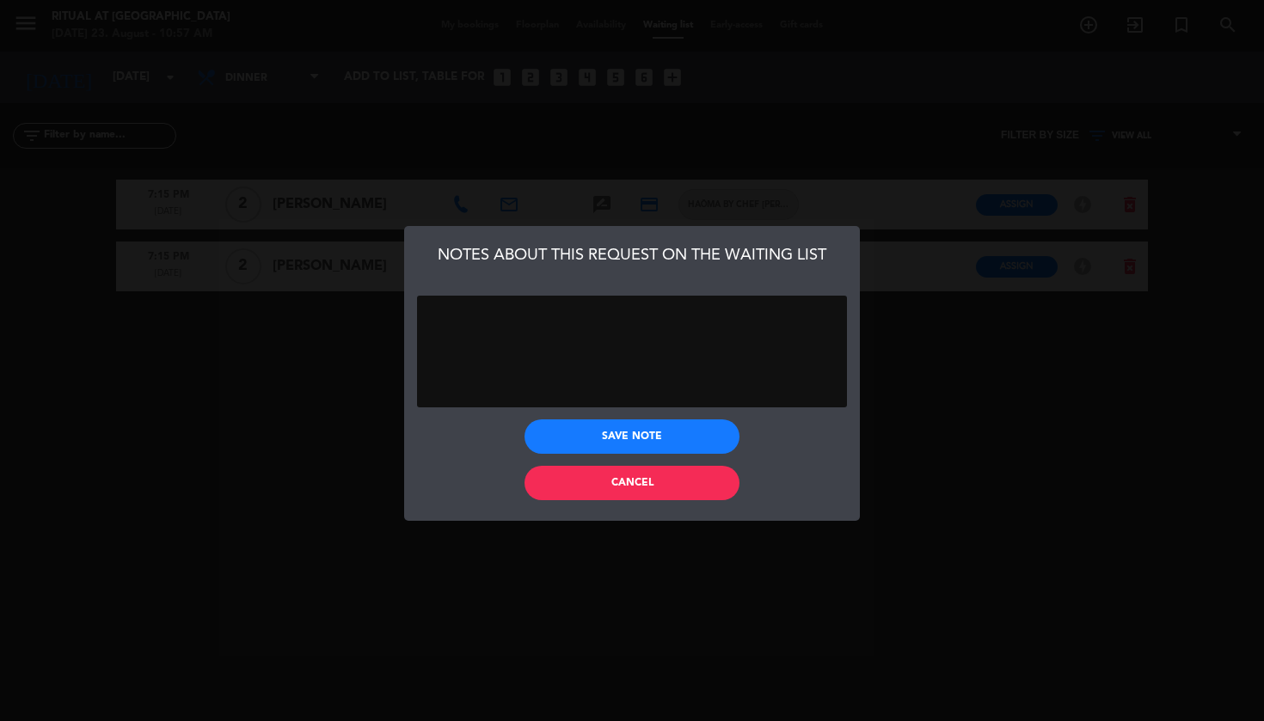
click at [656, 495] on button "Cancel" at bounding box center [632, 483] width 215 height 34
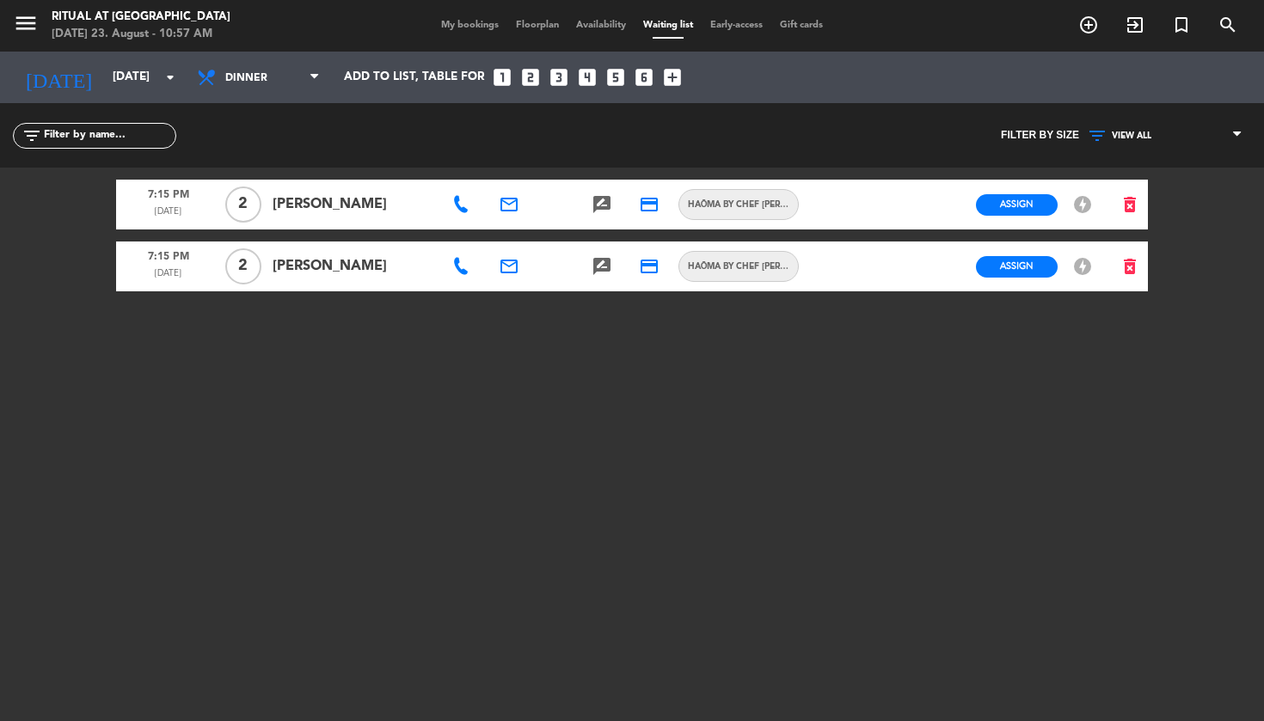
click at [512, 268] on icon "email" at bounding box center [509, 266] width 21 height 21
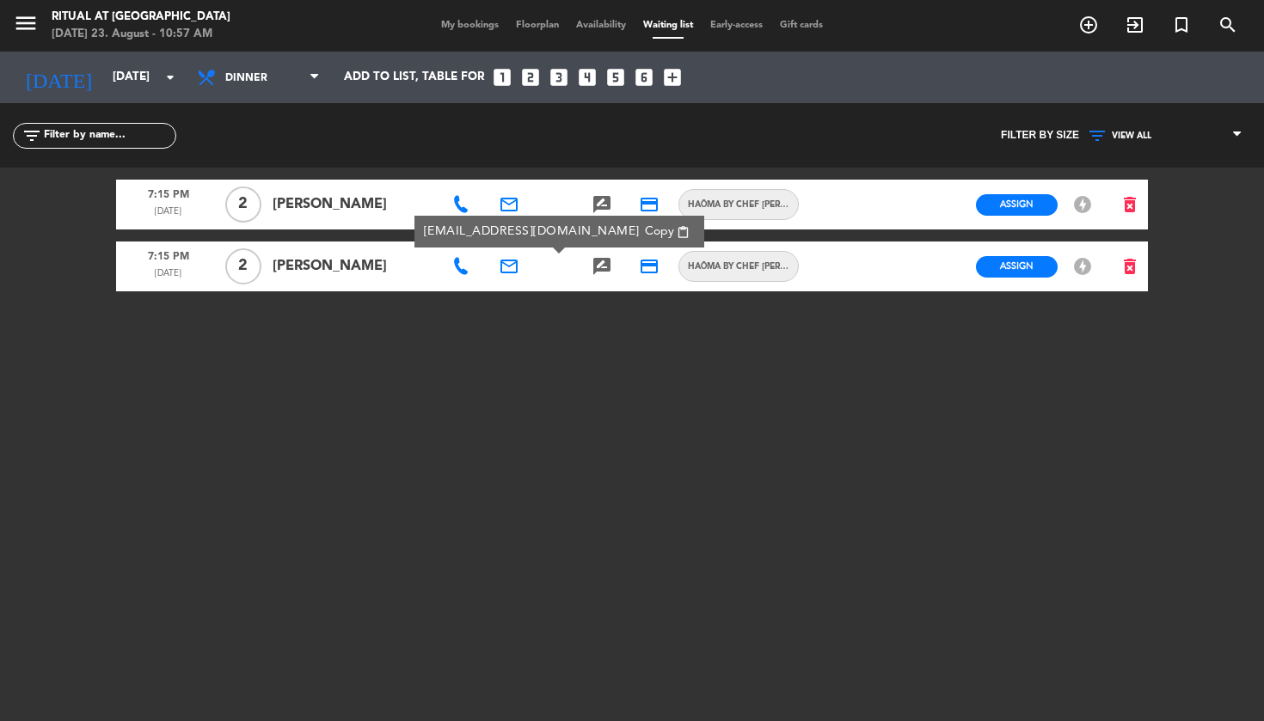
click at [645, 234] on span "Copy" at bounding box center [659, 232] width 29 height 18
